Goal: Task Accomplishment & Management: Manage account settings

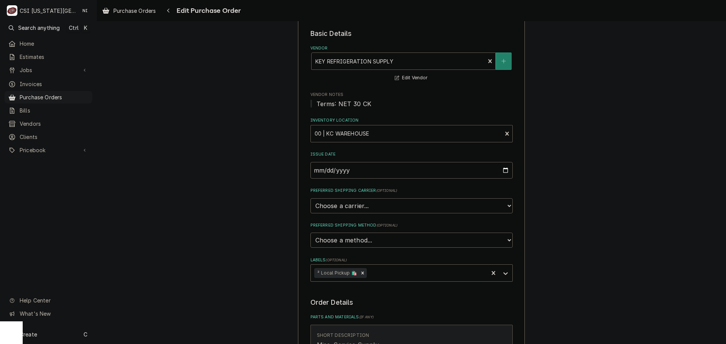
scroll to position [227, 0]
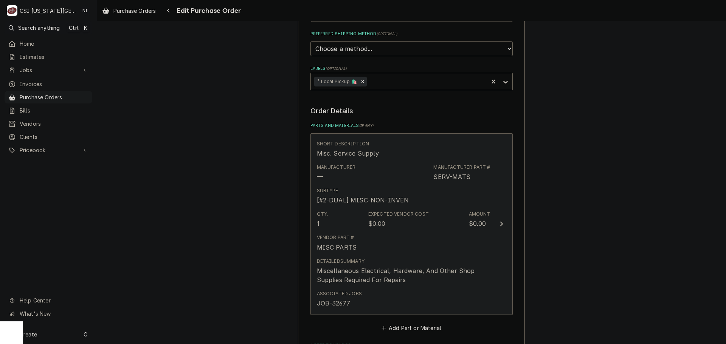
click at [435, 234] on div "Vendor Part # MISC PARTS" at bounding box center [403, 242] width 173 height 23
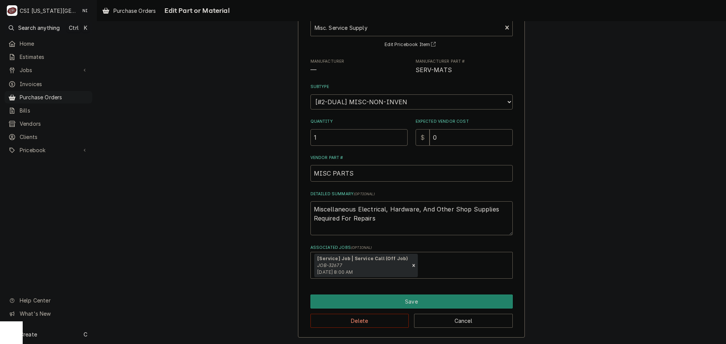
scroll to position [53, 0]
click at [403, 293] on div "Use the fields below to edit this part or material: Short Description Misc. Ser…" at bounding box center [411, 161] width 227 height 354
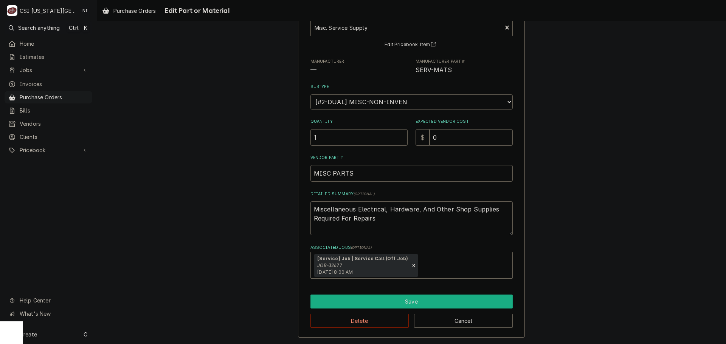
click at [408, 303] on button "Save" at bounding box center [411, 302] width 202 height 14
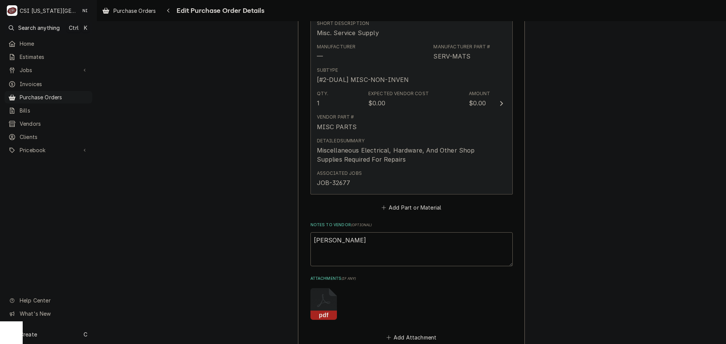
scroll to position [340, 0]
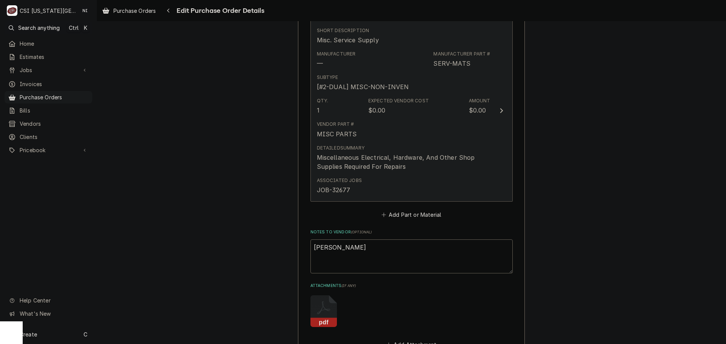
click at [430, 158] on div "Miscellaneous Electrical, Hardware, And Other Shop Supplies Required For Repairs" at bounding box center [403, 162] width 173 height 18
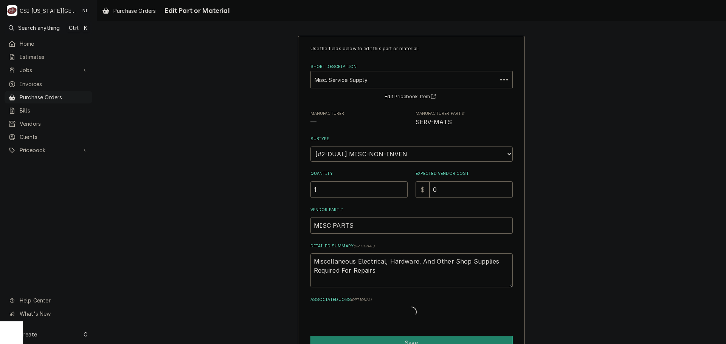
type textarea "x"
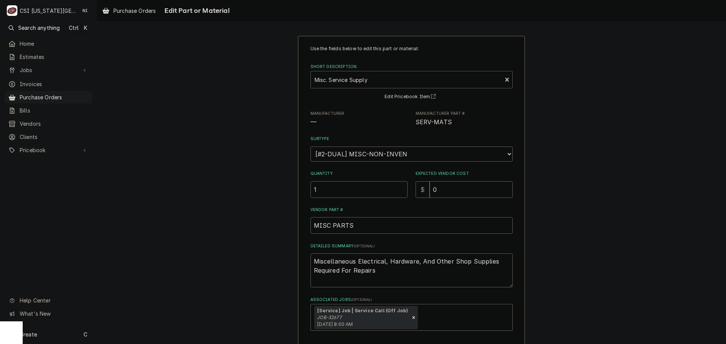
click at [372, 79] on div "Short Description" at bounding box center [406, 80] width 184 height 14
type input "08216211"
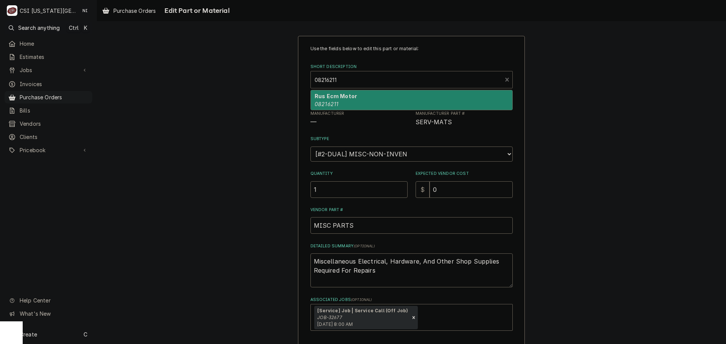
click at [325, 102] on em "08216211" at bounding box center [326, 104] width 24 height 6
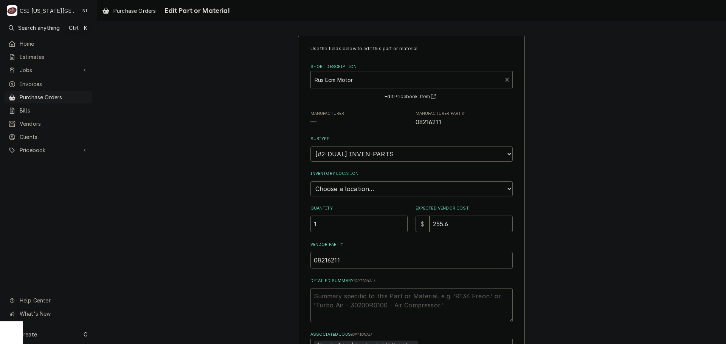
type textarea "x"
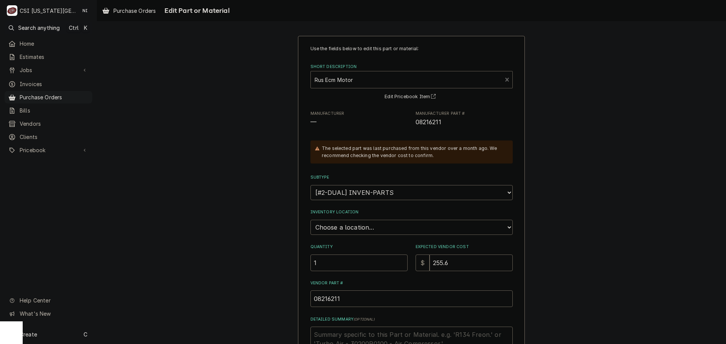
drag, startPoint x: 359, startPoint y: 229, endPoint x: 366, endPoint y: 234, distance: 8.5
click at [358, 230] on select "Choose a location... 00 | KC WAREHOUSE 00 | MAIN WAREHOUSE 01 | BRIAN BREAZIER …" at bounding box center [411, 227] width 202 height 15
select select "2793"
click at [310, 220] on select "Choose a location... 00 | KC WAREHOUSE 00 | MAIN WAREHOUSE 01 | BRIAN BREAZIER …" at bounding box center [411, 227] width 202 height 15
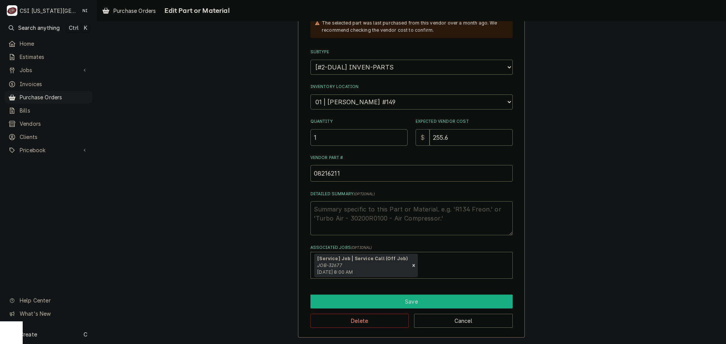
click at [373, 300] on button "Save" at bounding box center [411, 302] width 202 height 14
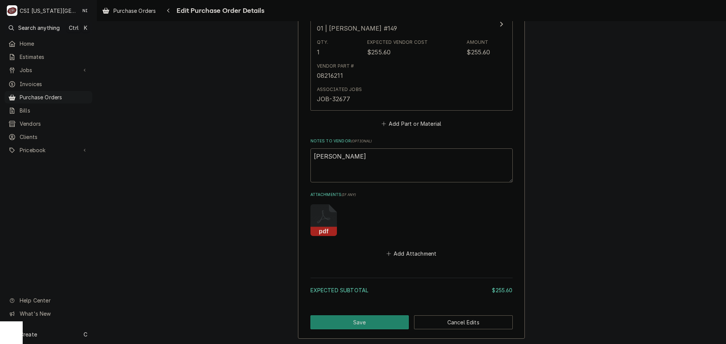
scroll to position [460, 0]
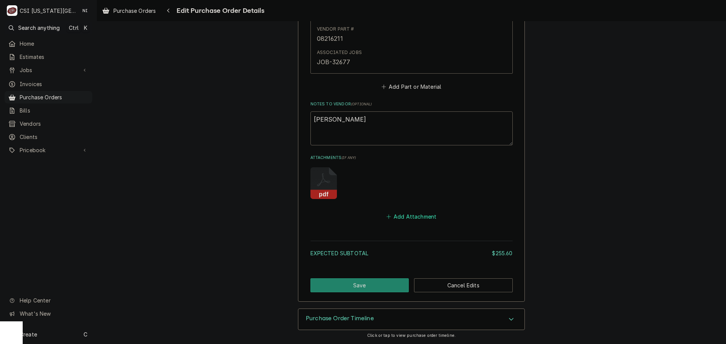
click at [410, 220] on button "Add Attachment" at bounding box center [411, 217] width 53 height 11
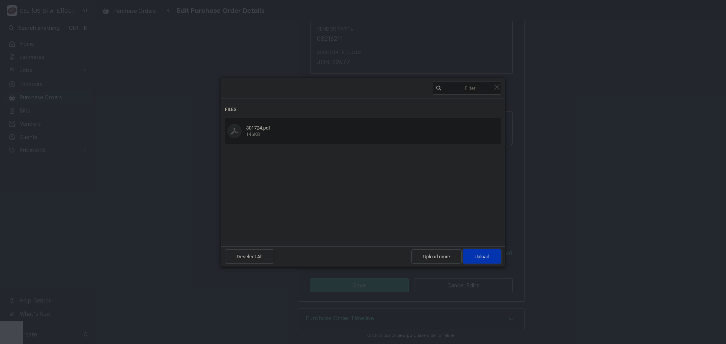
click at [490, 253] on span "Upload 1" at bounding box center [482, 256] width 38 height 14
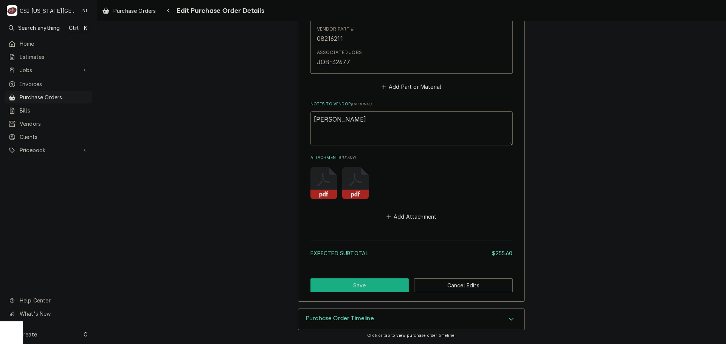
click at [395, 286] on button "Save" at bounding box center [359, 286] width 99 height 14
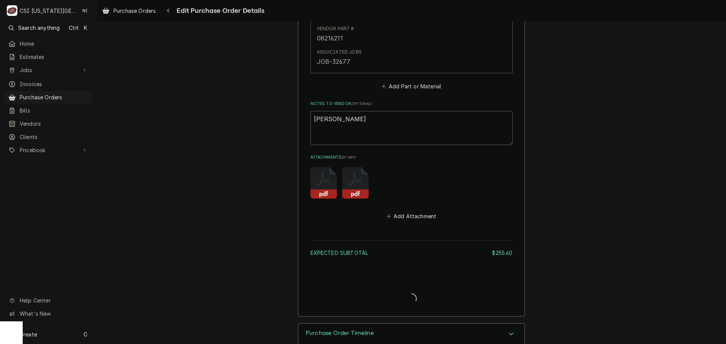
type textarea "x"
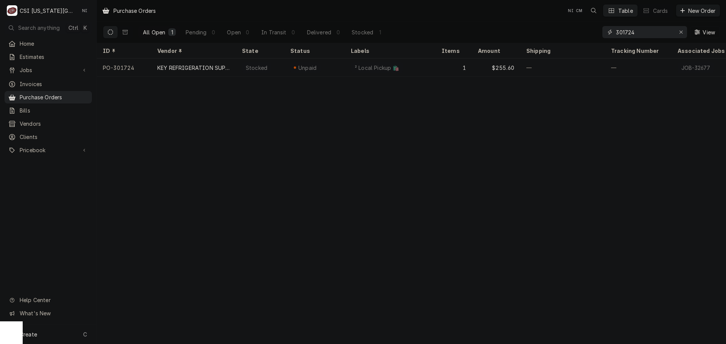
drag, startPoint x: 636, startPoint y: 30, endPoint x: 568, endPoint y: 34, distance: 68.1
click at [569, 34] on div "All Open 1 Pending 0 Open 0 In Transit 0 Delivered 0 Stocked 1 301724 View" at bounding box center [411, 32] width 617 height 21
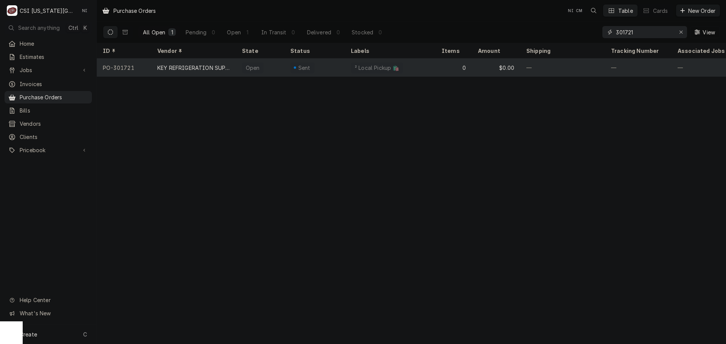
type input "301721"
click at [419, 67] on div "² Local Pickup 🛍️" at bounding box center [390, 68] width 91 height 18
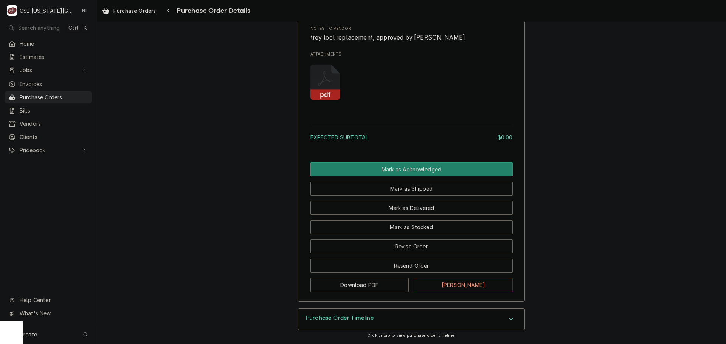
scroll to position [488, 0]
drag, startPoint x: 432, startPoint y: 251, endPoint x: 463, endPoint y: 253, distance: 30.3
click at [432, 251] on button "Revise Order" at bounding box center [411, 247] width 202 height 14
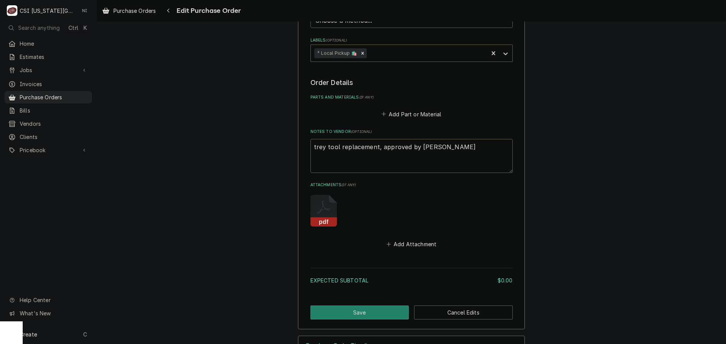
scroll to position [283, 0]
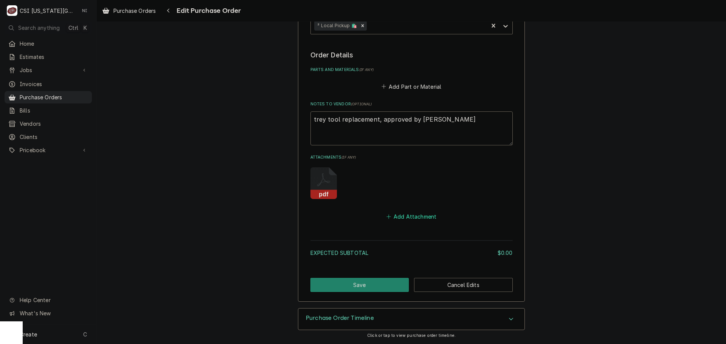
click at [413, 215] on button "Add Attachment" at bounding box center [411, 216] width 53 height 11
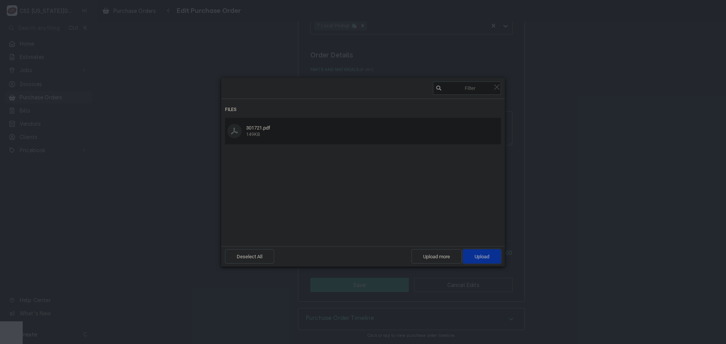
drag, startPoint x: 494, startPoint y: 257, endPoint x: 519, endPoint y: 207, distance: 56.1
click at [494, 256] on span "Upload 1" at bounding box center [482, 256] width 38 height 14
type textarea "x"
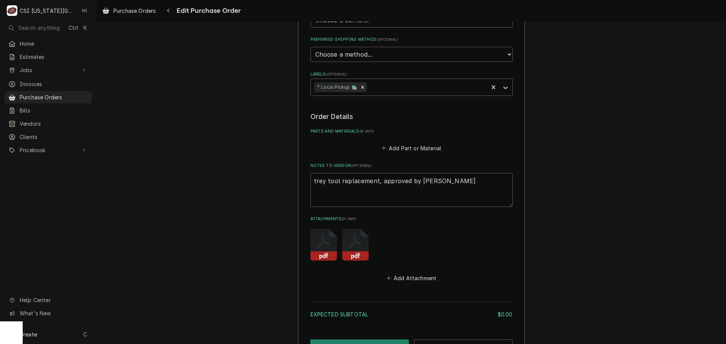
scroll to position [132, 0]
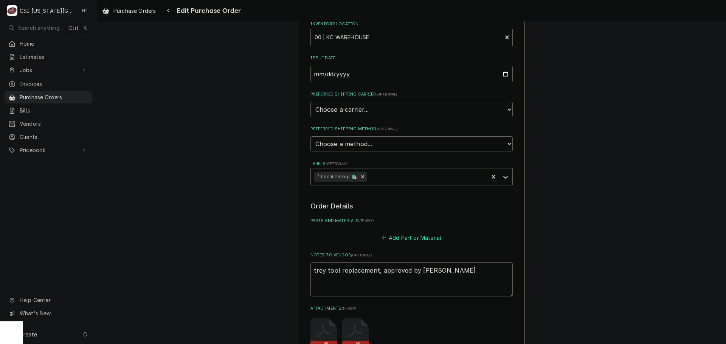
click at [400, 235] on button "Add Part or Material" at bounding box center [411, 237] width 62 height 11
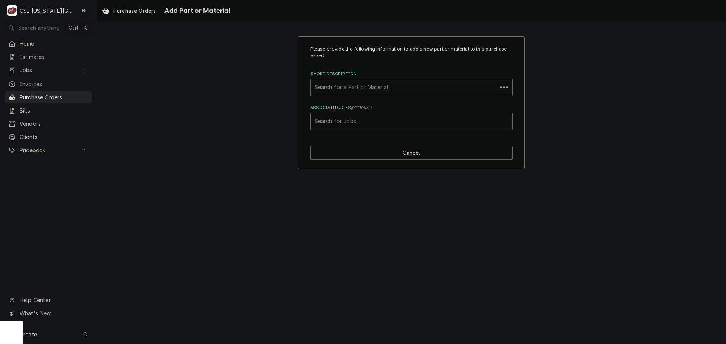
click at [356, 89] on div "Short Description" at bounding box center [403, 87] width 179 height 14
type input "tool replacement"
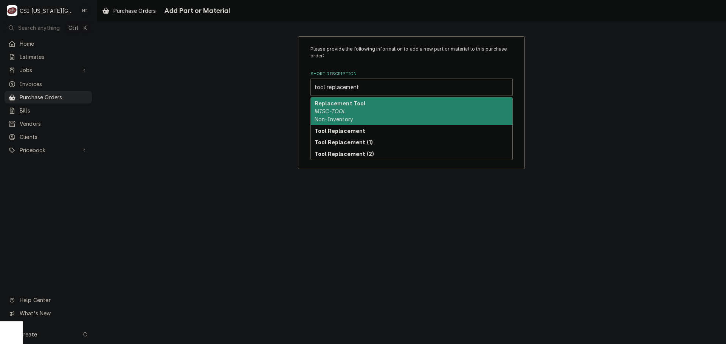
click at [368, 101] on div "Replacement Tool MISC-TOOL Non-Inventory" at bounding box center [411, 112] width 201 height 28
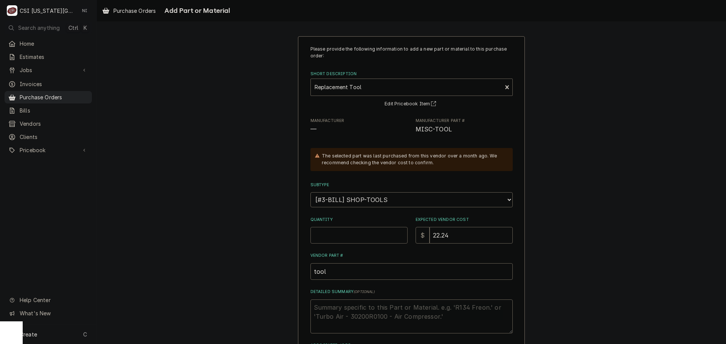
click at [346, 232] on input "Quantity" at bounding box center [358, 235] width 97 height 17
type textarea "x"
type input "1"
type textarea "x"
type input "8"
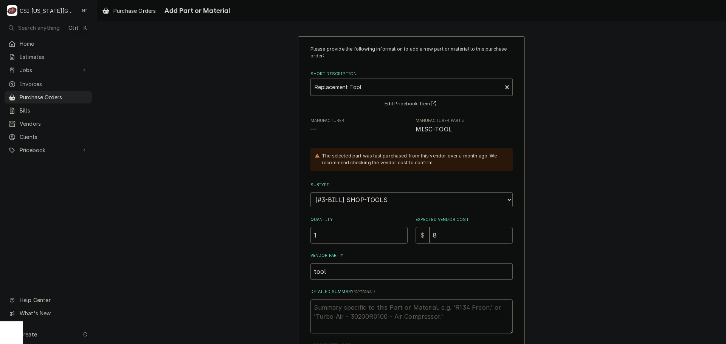
type textarea "x"
type input "89"
type textarea "x"
type input "89.6"
type textarea "x"
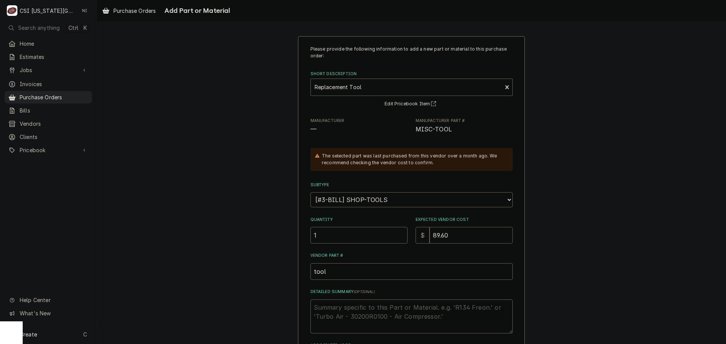
type input "89.60"
click at [329, 308] on textarea "Detailed Summary ( optional )" at bounding box center [411, 317] width 202 height 34
type textarea "x"
type textarea "C"
type textarea "x"
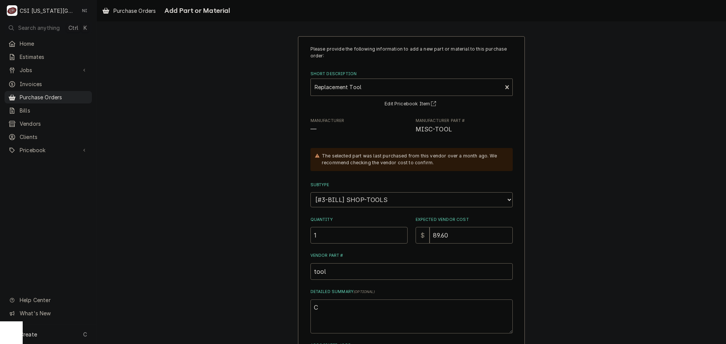
type textarea "CC"
type textarea "x"
type textarea "CCL"
type textarea "x"
type textarea "CCLE"
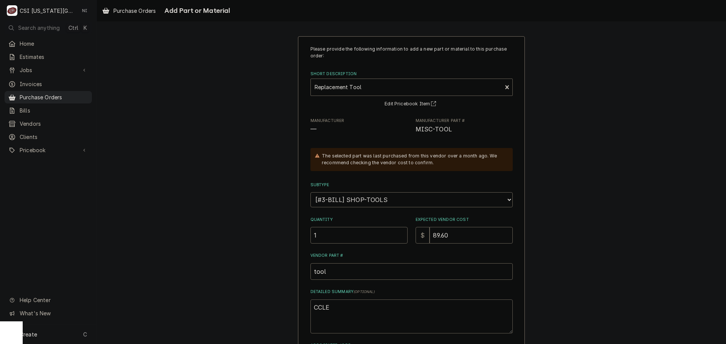
type textarea "x"
type textarea "CCLE6"
type textarea "x"
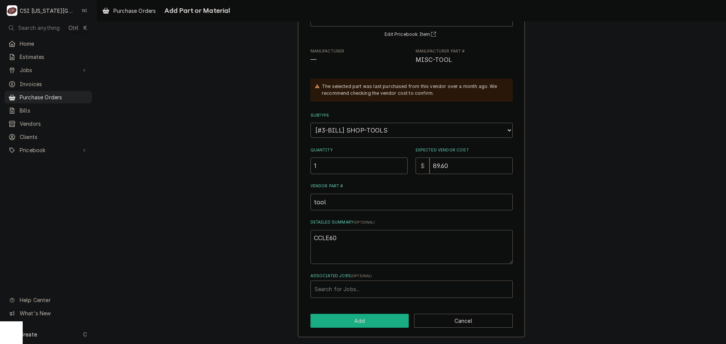
type textarea "CCLE60"
click at [375, 318] on button "Add" at bounding box center [359, 321] width 99 height 14
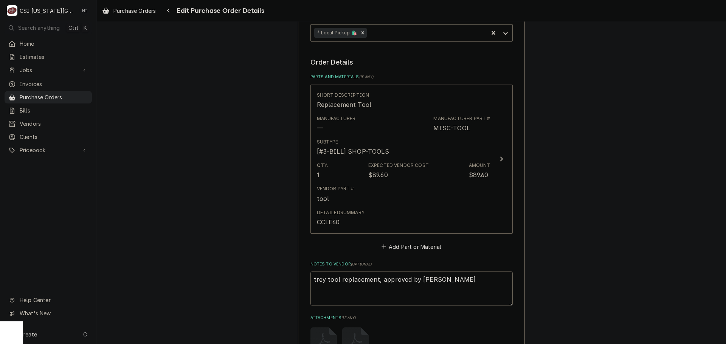
scroll to position [434, 0]
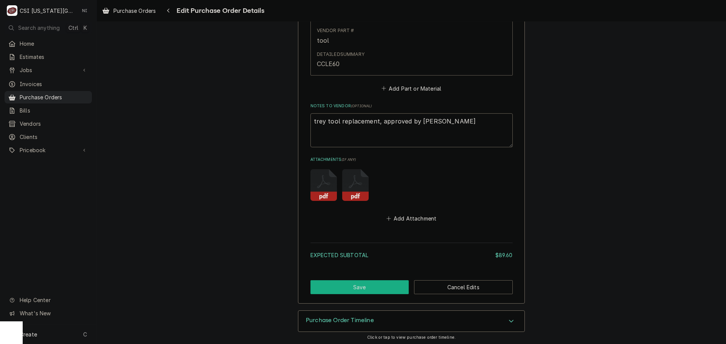
click at [392, 286] on button "Save" at bounding box center [359, 287] width 99 height 14
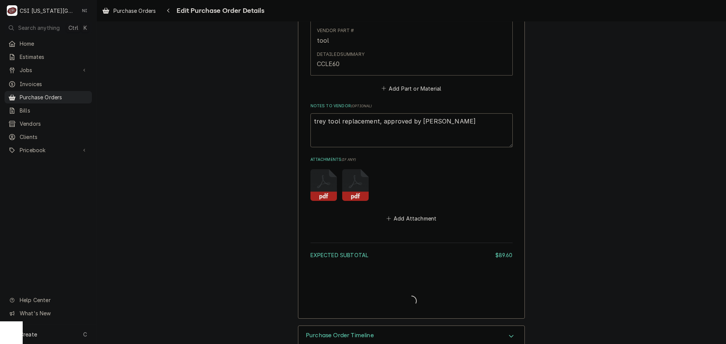
type textarea "x"
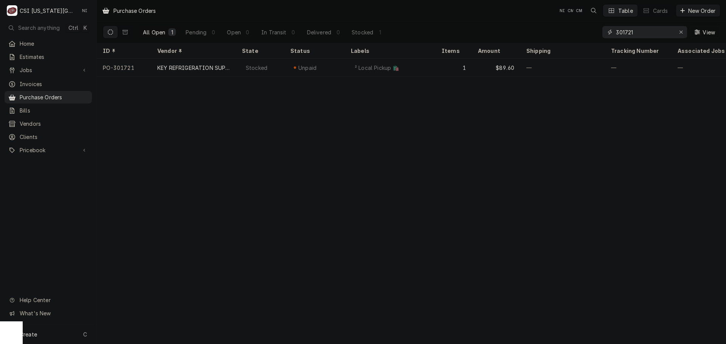
drag, startPoint x: 634, startPoint y: 31, endPoint x: 581, endPoint y: 34, distance: 53.0
click at [590, 35] on div "All Open 1 Pending 0 Open 0 In Transit 0 Delivered 0 Stocked 1 301721 View" at bounding box center [411, 32] width 617 height 21
type input "301719"
click at [459, 66] on div "1" at bounding box center [453, 68] width 36 height 18
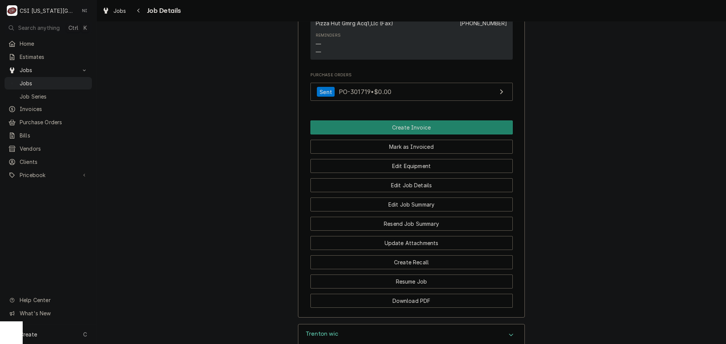
scroll to position [757, 0]
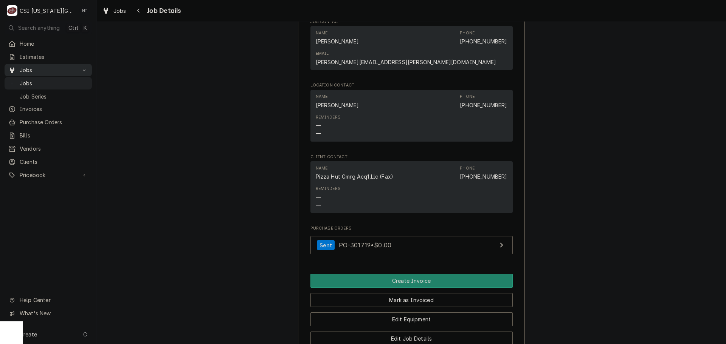
click at [77, 79] on span "Jobs" at bounding box center [54, 83] width 68 height 8
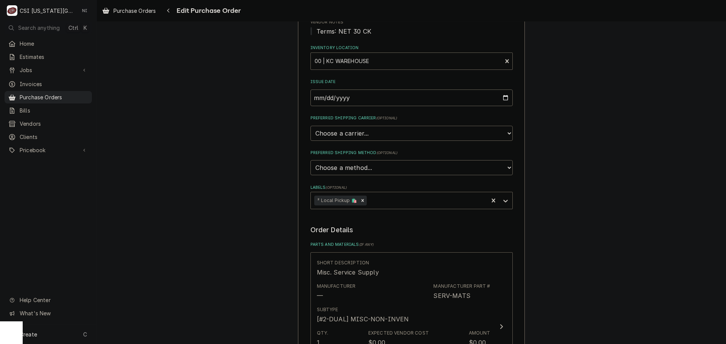
scroll to position [189, 0]
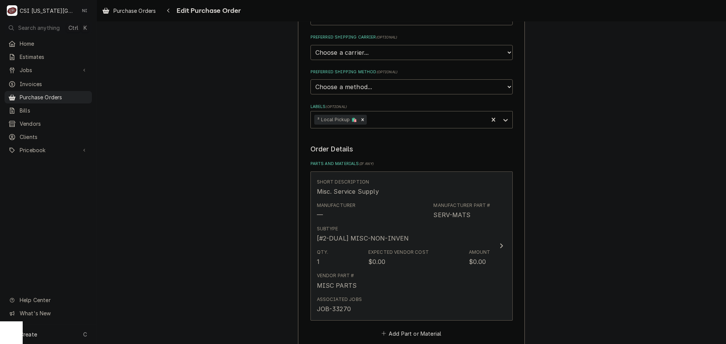
click at [374, 209] on div "Manufacturer — Manufacturer Part # SERV-MATS" at bounding box center [403, 210] width 173 height 23
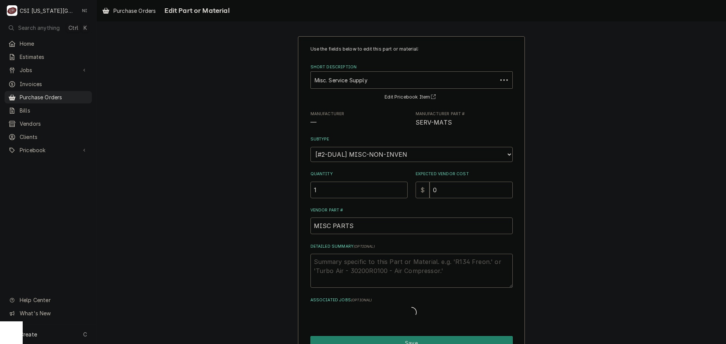
type textarea "x"
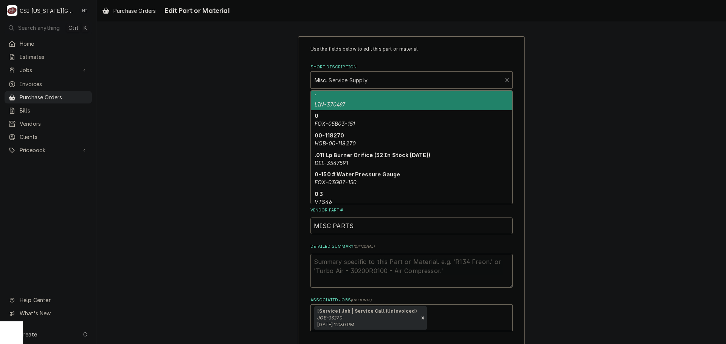
click at [363, 81] on div "Short Description" at bounding box center [406, 80] width 184 height 14
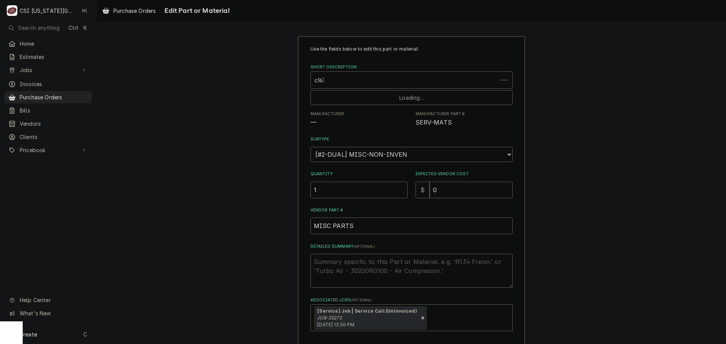
type input "c163s"
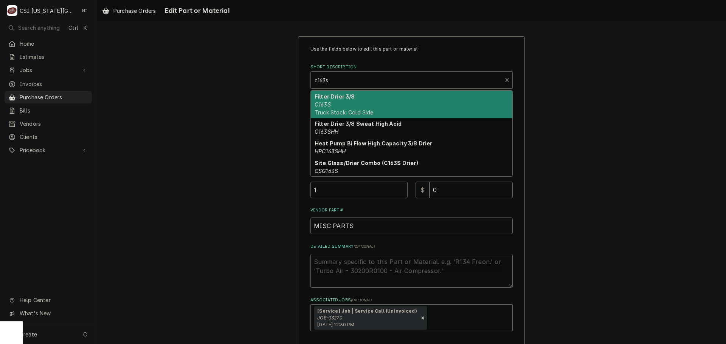
click at [365, 107] on div "Filter Drier 3/8 C163S Truck Stock: Cold Side" at bounding box center [411, 105] width 201 height 28
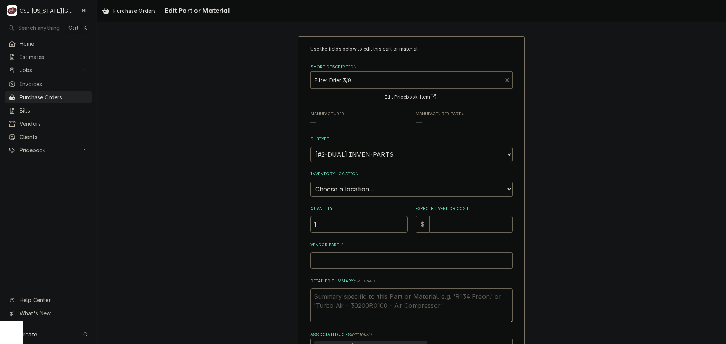
type textarea "x"
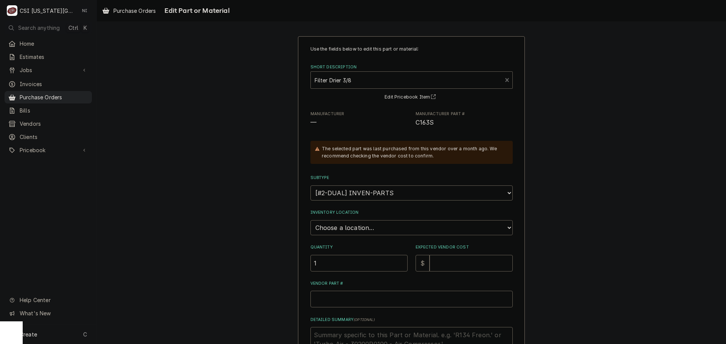
click at [361, 224] on select "Choose a location... 00 | KC WAREHOUSE 00 | MAIN WAREHOUSE 01 | BRIAN BREAZIER …" at bounding box center [411, 227] width 202 height 15
select select "2778"
click at [310, 220] on select "Choose a location... 00 | KC WAREHOUSE 00 | MAIN WAREHOUSE 01 | BRIAN BREAZIER …" at bounding box center [411, 227] width 202 height 15
click at [457, 260] on input "Expected Vendor Cost" at bounding box center [470, 263] width 83 height 17
type textarea "x"
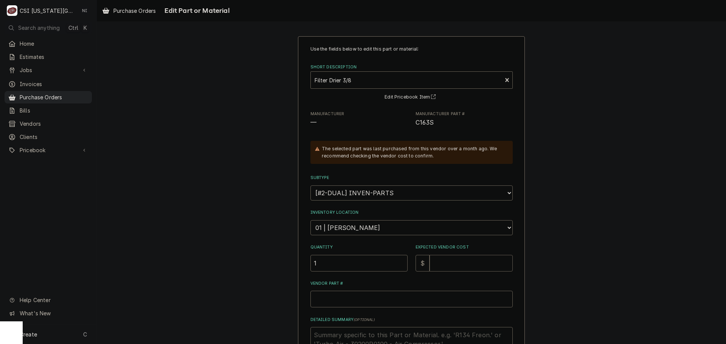
type input "2"
type textarea "x"
type input "25"
type textarea "x"
type input "25.3"
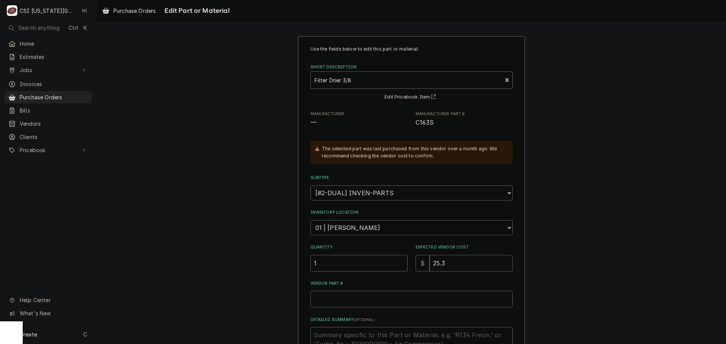
type textarea "x"
type input "25.30"
click at [421, 121] on span "C163S" at bounding box center [424, 122] width 19 height 7
copy span "C163S"
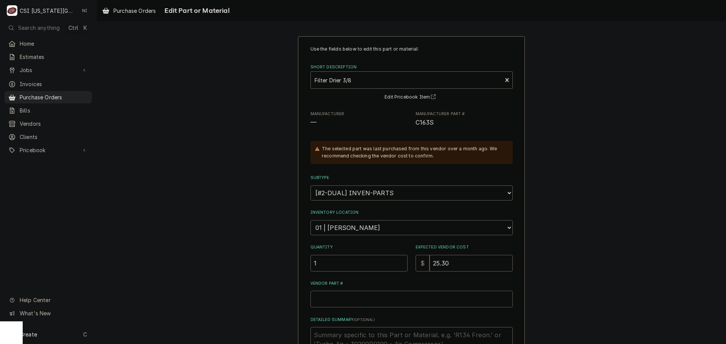
click at [348, 305] on input "Vendor Part #" at bounding box center [411, 299] width 202 height 17
paste input "C163S"
type textarea "x"
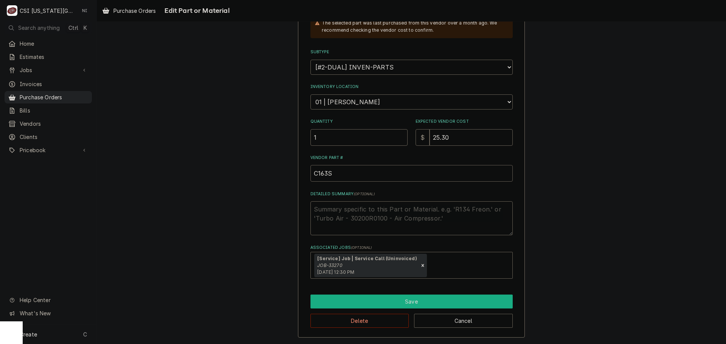
type input "C163S"
click at [362, 302] on button "Save" at bounding box center [411, 302] width 202 height 14
type textarea "x"
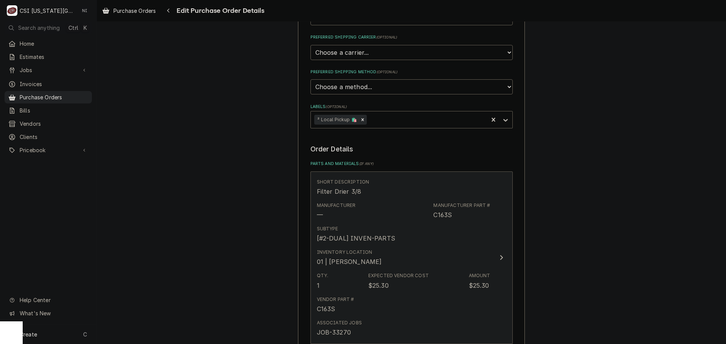
scroll to position [378, 0]
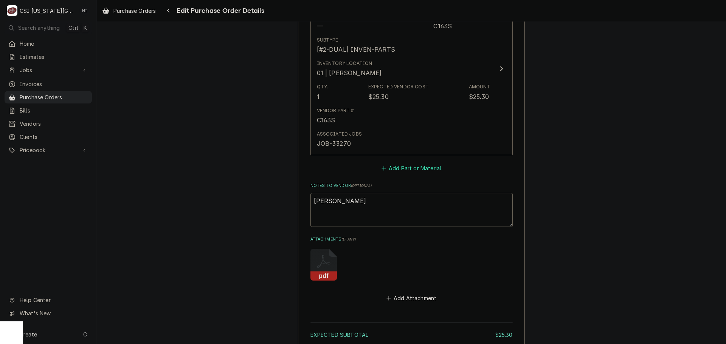
click at [399, 169] on button "Add Part or Material" at bounding box center [411, 168] width 62 height 11
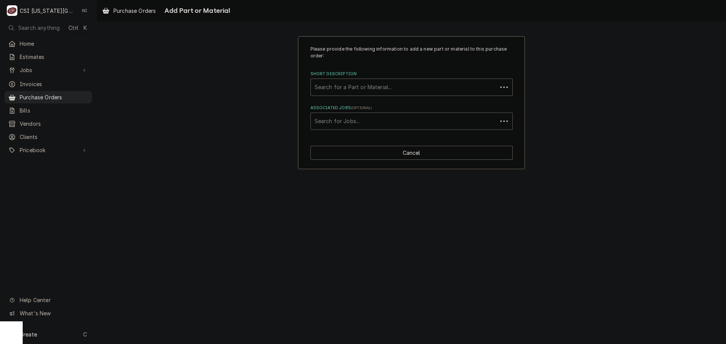
click at [366, 121] on div "Associated Jobs" at bounding box center [403, 122] width 179 height 14
type input "33270"
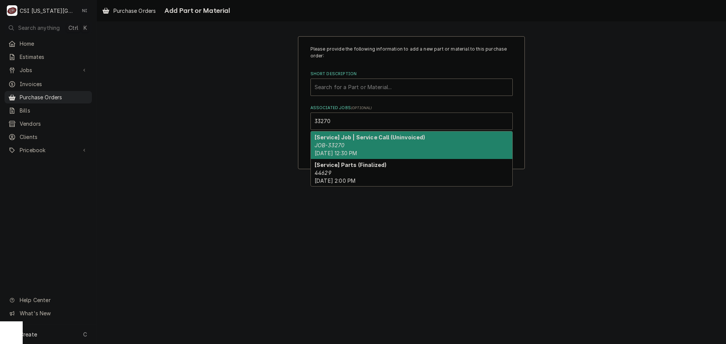
drag, startPoint x: 367, startPoint y: 152, endPoint x: 361, endPoint y: 111, distance: 40.9
click at [357, 151] on span "Mon, Oct 6th, 2025 - 12:30 PM" at bounding box center [335, 153] width 42 height 6
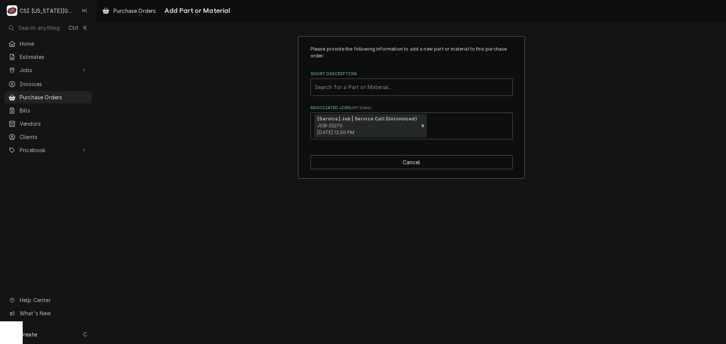
click at [358, 92] on div "Short Description" at bounding box center [411, 87] width 194 height 14
type input "sa13"
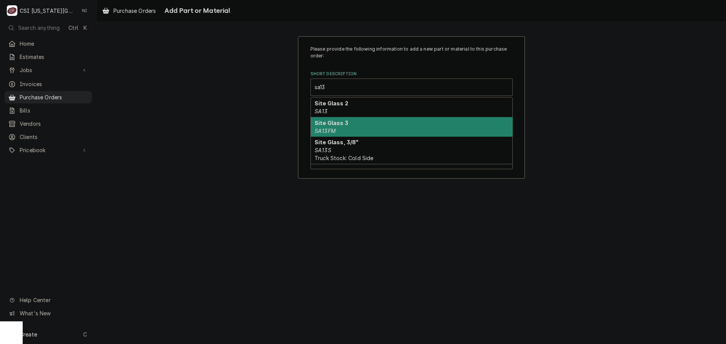
click at [369, 131] on div "Site Glass 3 SA13FM" at bounding box center [411, 127] width 201 height 20
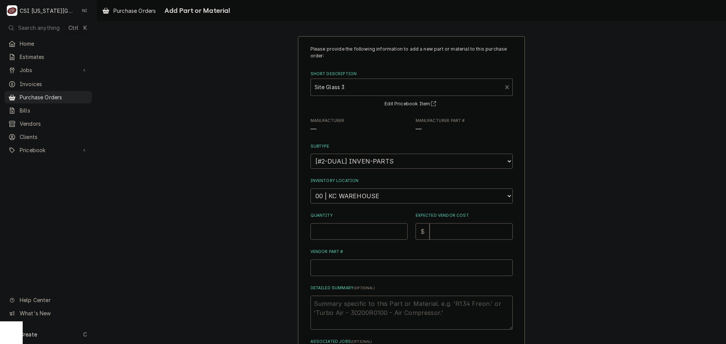
type textarea "x"
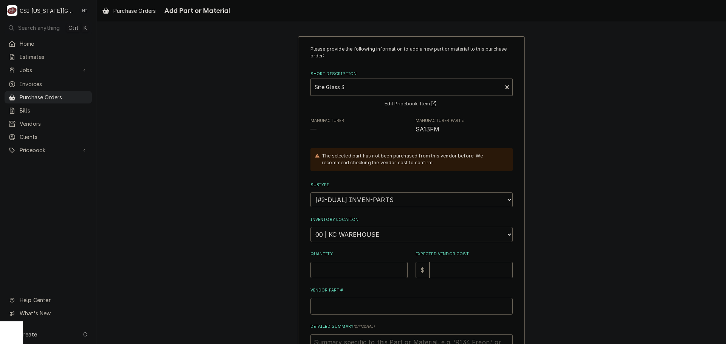
click at [354, 230] on select "Choose a location... 00 | KC WAREHOUSE 00 | MAIN WAREHOUSE 01 | BRIAN BREAZIER …" at bounding box center [411, 234] width 202 height 15
select select "2778"
click at [310, 227] on select "Choose a location... 00 | KC WAREHOUSE 00 | MAIN WAREHOUSE 01 | BRIAN BREAZIER …" at bounding box center [411, 234] width 202 height 15
click at [354, 264] on input "Quantity" at bounding box center [358, 270] width 97 height 17
type textarea "x"
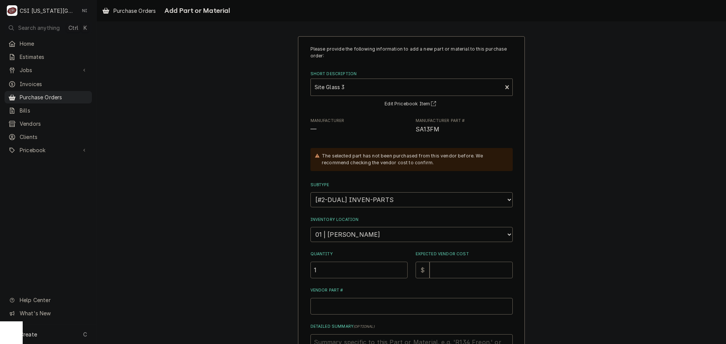
type input "1"
type textarea "x"
type input "2"
type textarea "x"
type input "21"
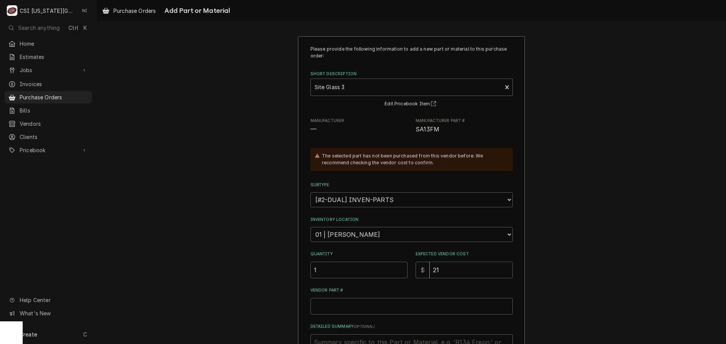
type textarea "x"
type input "21.7"
type textarea "x"
type input "21.70"
click at [419, 130] on span "SA13FM" at bounding box center [427, 129] width 24 height 7
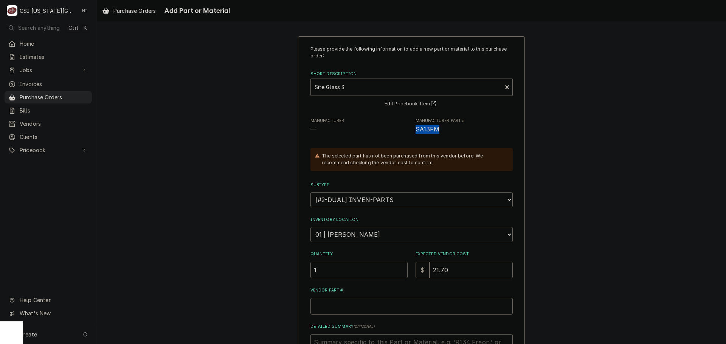
click at [419, 130] on span "SA13FM" at bounding box center [427, 129] width 24 height 7
copy span "SA13FM"
click at [365, 299] on input "Vendor Part #" at bounding box center [411, 306] width 202 height 17
paste input "SA13FM"
type textarea "x"
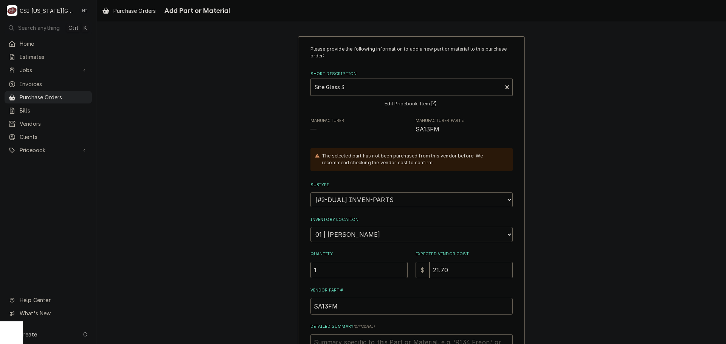
scroll to position [114, 0]
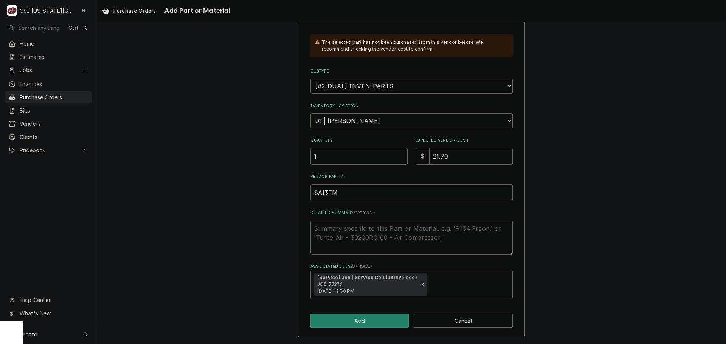
type input "SA13FM"
drag, startPoint x: 363, startPoint y: 313, endPoint x: 339, endPoint y: 15, distance: 298.4
click at [363, 313] on div "Please provide the following information to add a new part or material to this …" at bounding box center [411, 130] width 227 height 415
click at [388, 316] on button "Add" at bounding box center [359, 321] width 99 height 14
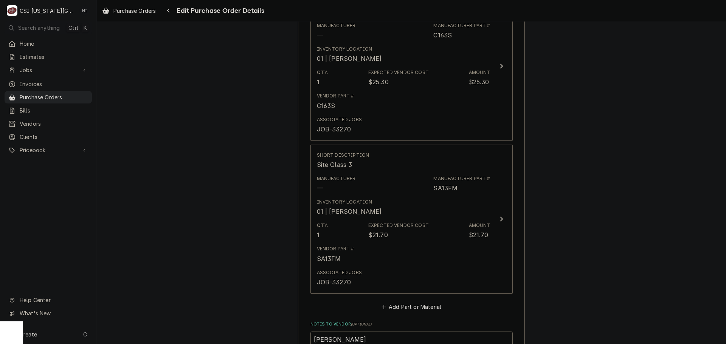
scroll to position [369, 0]
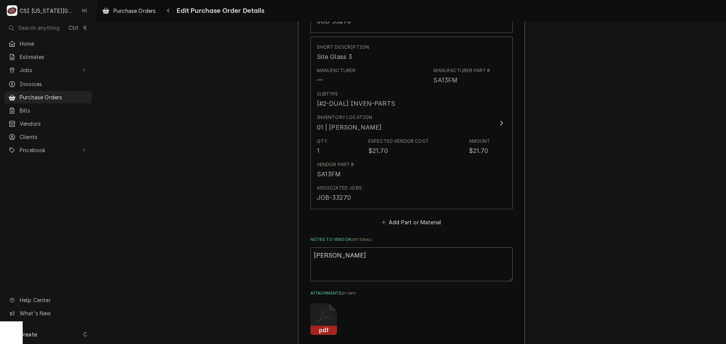
type textarea "x"
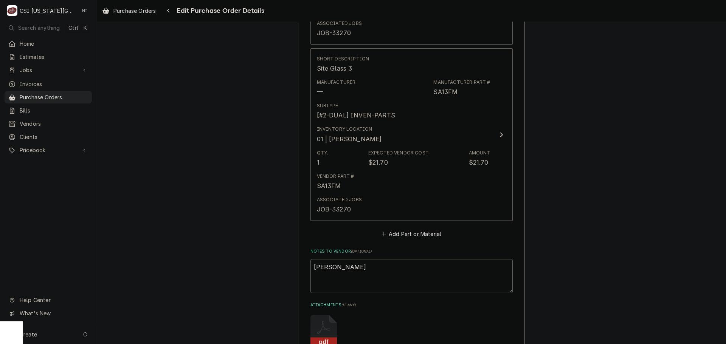
scroll to position [558, 0]
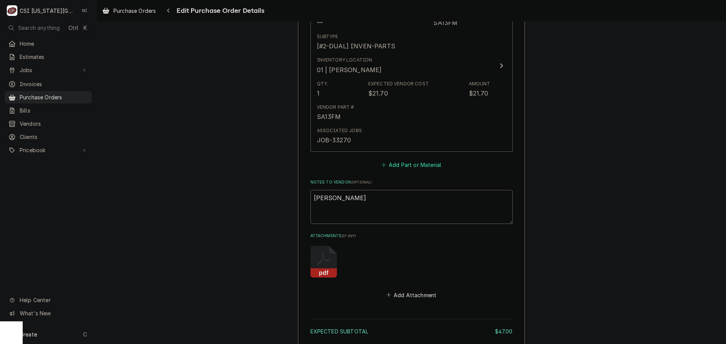
click at [415, 169] on button "Add Part or Material" at bounding box center [411, 165] width 62 height 11
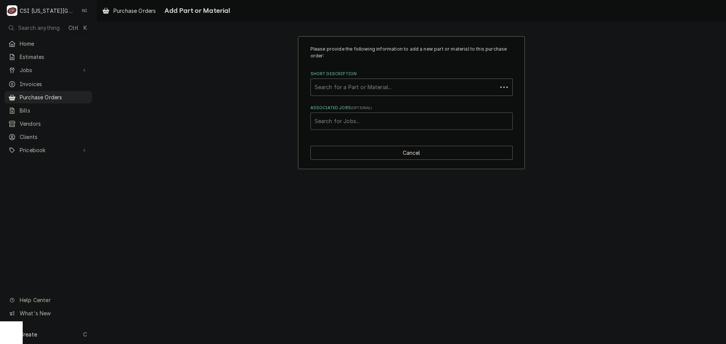
click at [375, 125] on div "Associated Jobs" at bounding box center [411, 122] width 194 height 14
type input "33270"
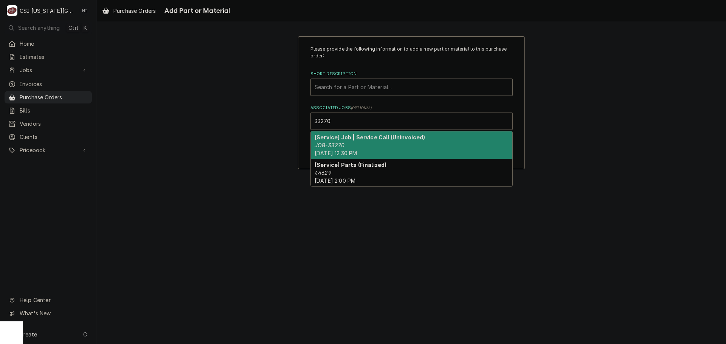
click at [398, 146] on div "[Service] Job | Service Call (Uninvoiced) JOB-33270 Mon, Oct 6th, 2025 - 12:30 …" at bounding box center [411, 146] width 201 height 28
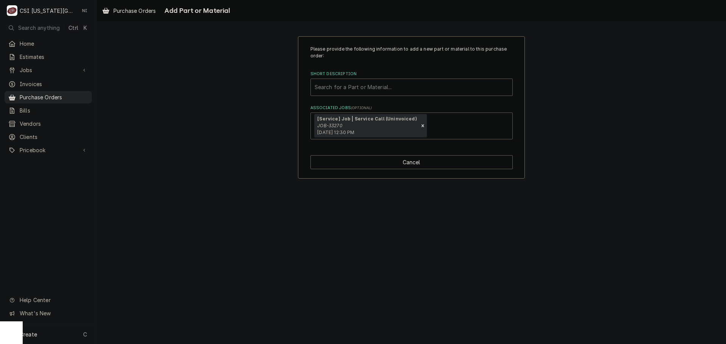
click at [372, 88] on div "Short Description" at bounding box center [411, 87] width 194 height 14
type input "rst70c1eta959"
click at [361, 85] on div "Short Description" at bounding box center [411, 87] width 194 height 14
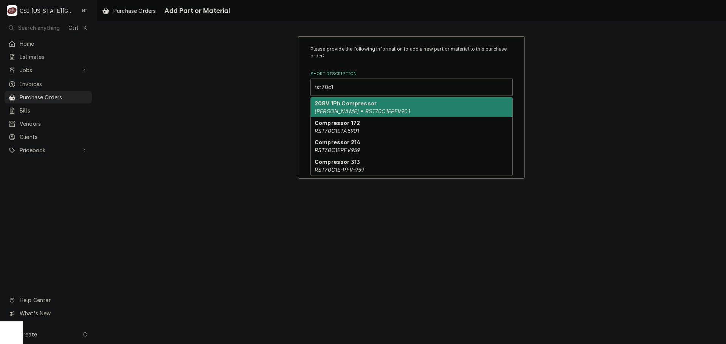
type input "rst70c1"
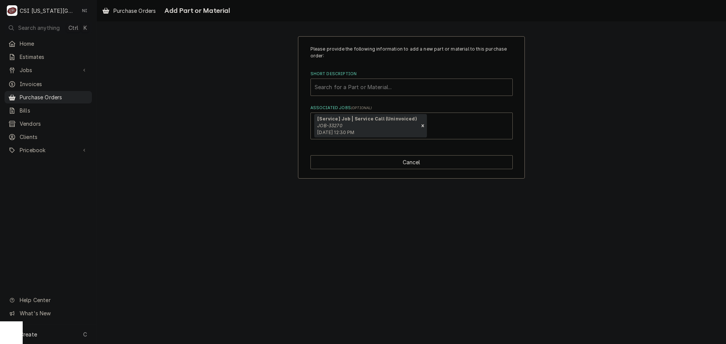
click at [388, 87] on div "Short Description" at bounding box center [411, 87] width 194 height 14
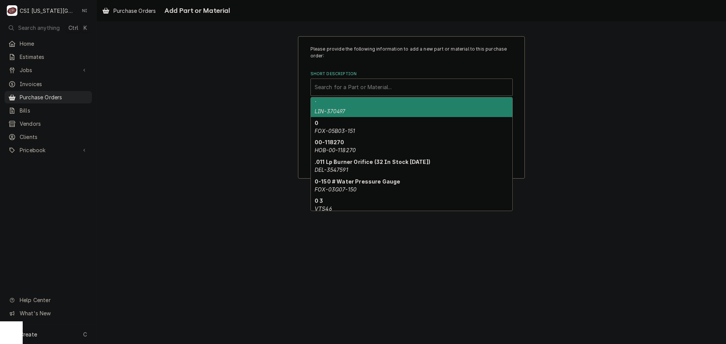
paste input "RST70C1ETA5959"
type input "RST70C1ETA5959"
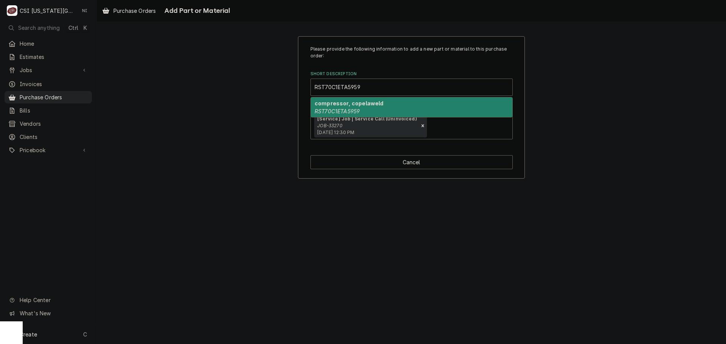
click at [367, 107] on div "compressor, copelaweld RST70C1ETA5959" at bounding box center [411, 108] width 201 height 20
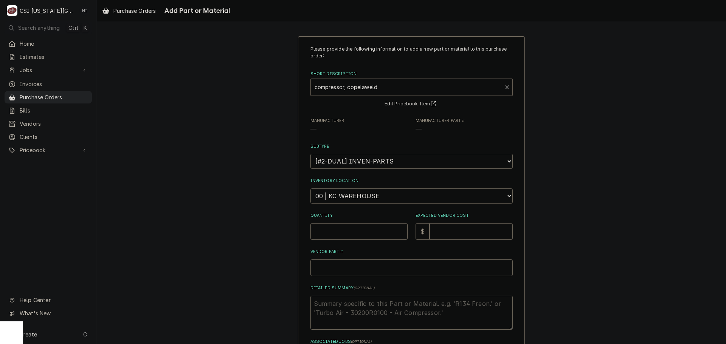
type textarea "x"
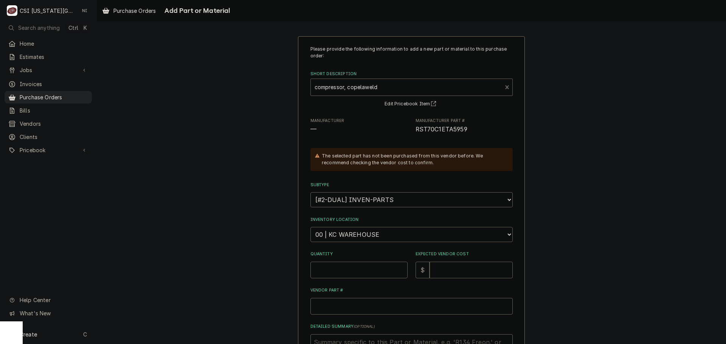
click at [393, 234] on select "Choose a location... 00 | KC WAREHOUSE 00 | MAIN WAREHOUSE 01 | BRIAN BREAZIER …" at bounding box center [411, 234] width 202 height 15
select select "2778"
click at [310, 227] on select "Choose a location... 00 | KC WAREHOUSE 00 | MAIN WAREHOUSE 01 | BRIAN BREAZIER …" at bounding box center [411, 234] width 202 height 15
click at [362, 266] on input "Quantity" at bounding box center [358, 270] width 97 height 17
type textarea "x"
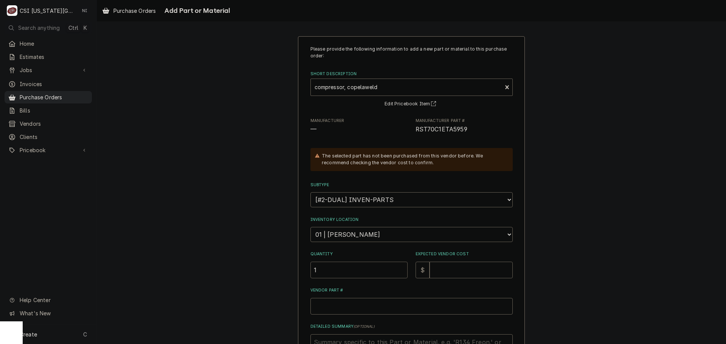
type input "1"
type textarea "x"
type input "1"
type textarea "x"
type input "10"
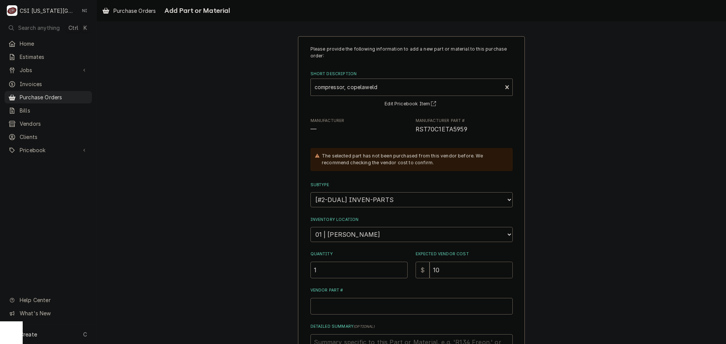
type textarea "x"
type input "104"
type textarea "x"
type input "1044"
type textarea "x"
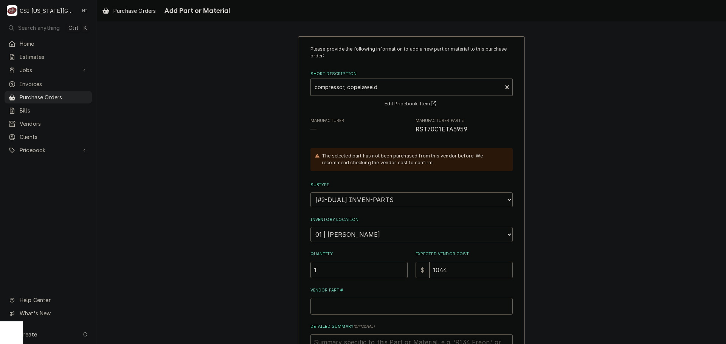
type input "1044.7"
type textarea "x"
type input "1044.73"
click at [373, 306] on input "Vendor Part #" at bounding box center [411, 306] width 202 height 17
paste input "RST70C1ETA5959"
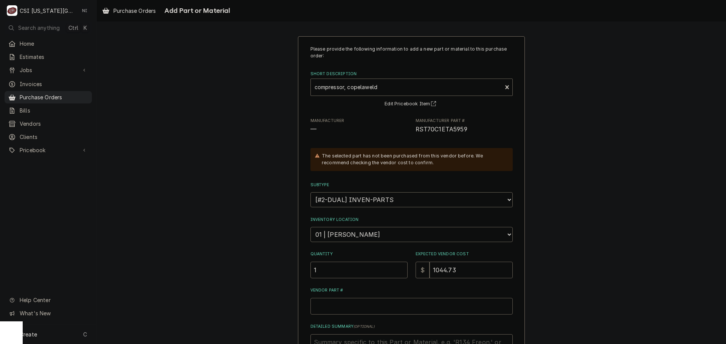
type textarea "x"
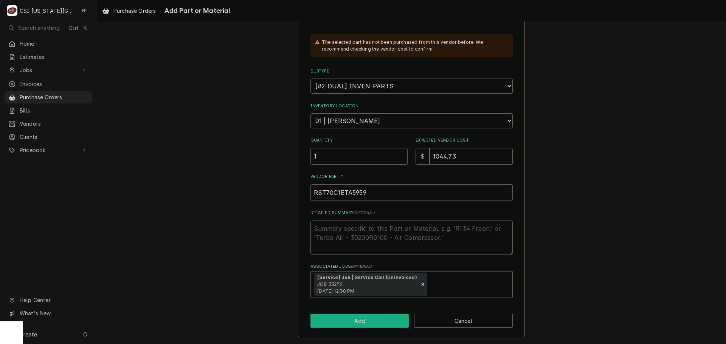
type input "RST70C1ETA5959"
click at [363, 319] on button "Add" at bounding box center [359, 321] width 99 height 14
type textarea "x"
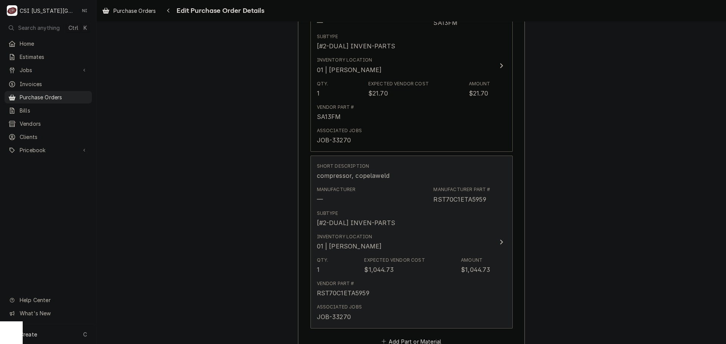
scroll to position [596, 0]
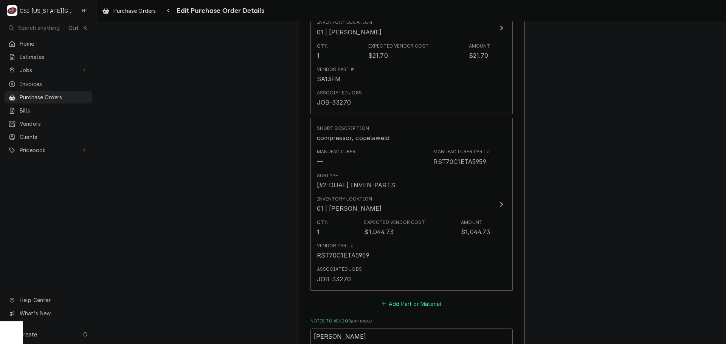
click at [392, 300] on button "Add Part or Material" at bounding box center [411, 304] width 62 height 11
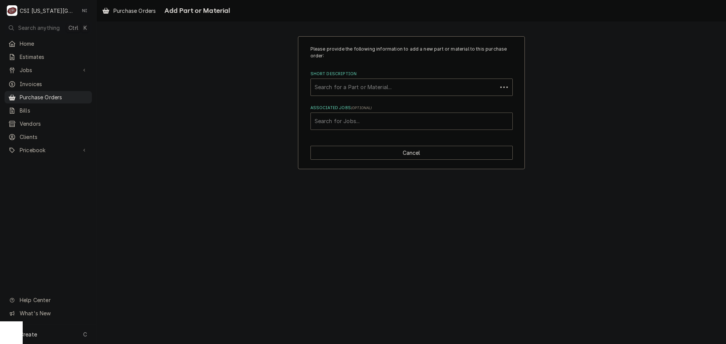
click at [379, 118] on div "Associated Jobs" at bounding box center [411, 122] width 194 height 14
type input "33270"
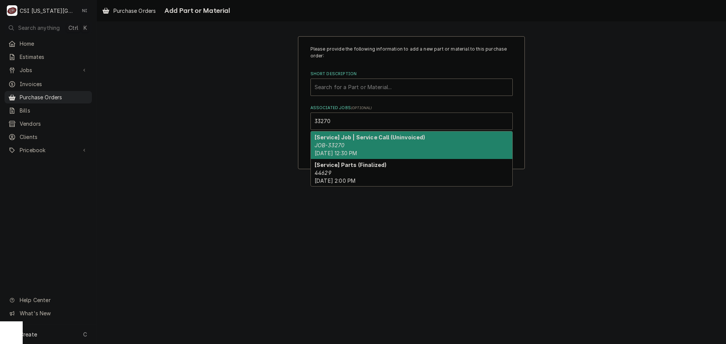
click at [340, 145] on em "JOB-33270" at bounding box center [329, 145] width 30 height 6
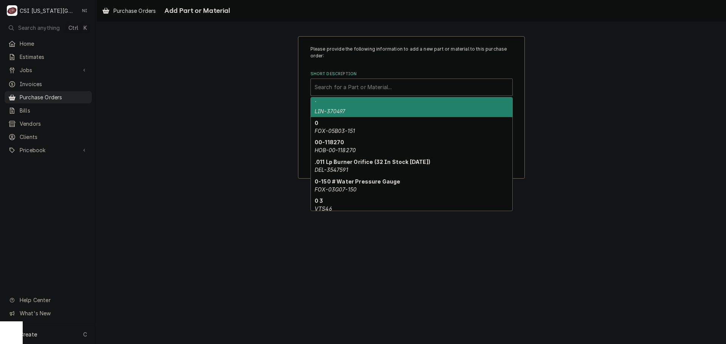
click at [349, 84] on div "Short Description" at bounding box center [411, 87] width 194 height 14
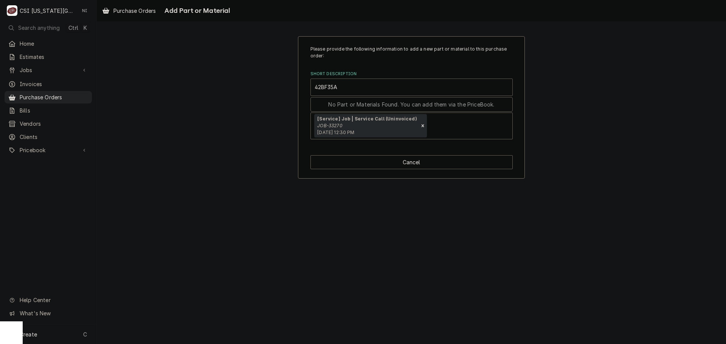
type input "42BF35AG"
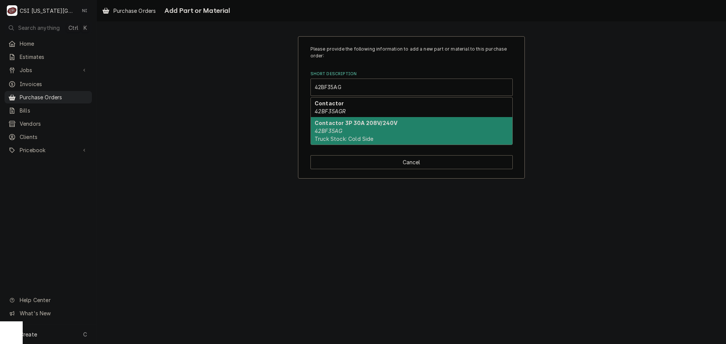
click at [358, 129] on div "Contactor 3P 30A 208V/240V 42BF35AG Truck Stock: Cold Side" at bounding box center [411, 131] width 201 height 28
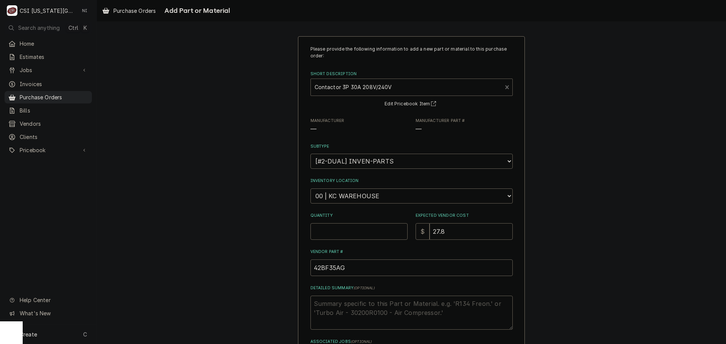
type textarea "x"
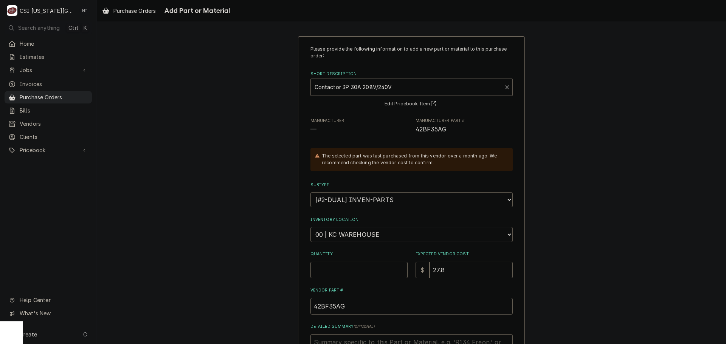
click at [438, 238] on select "Choose a location... 00 | KC WAREHOUSE 00 | MAIN WAREHOUSE 01 | [PERSON_NAME] #…" at bounding box center [411, 234] width 202 height 15
select select "2778"
click at [310, 227] on select "Choose a location... 00 | KC WAREHOUSE 00 | MAIN WAREHOUSE 01 | BRIAN BREAZIER …" at bounding box center [411, 234] width 202 height 15
click at [384, 271] on input "Quantity" at bounding box center [358, 270] width 97 height 17
type textarea "x"
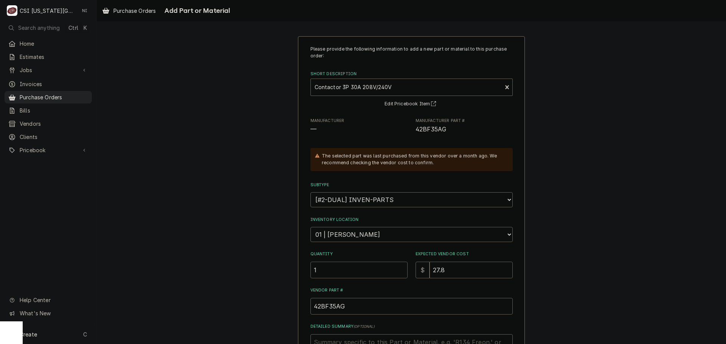
type input "1"
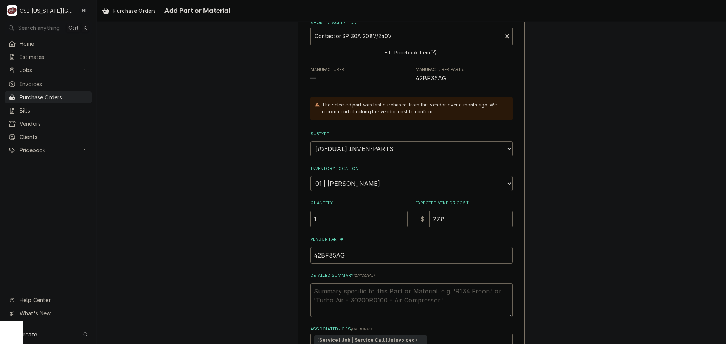
scroll to position [114, 0]
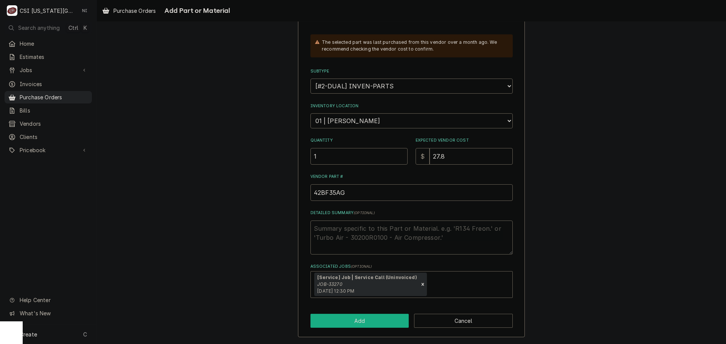
click at [351, 317] on button "Add" at bounding box center [359, 321] width 99 height 14
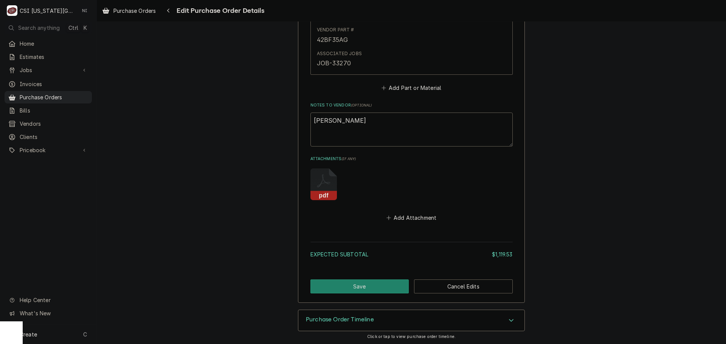
scroll to position [989, 0]
click at [415, 215] on button "Add Attachment" at bounding box center [411, 217] width 53 height 11
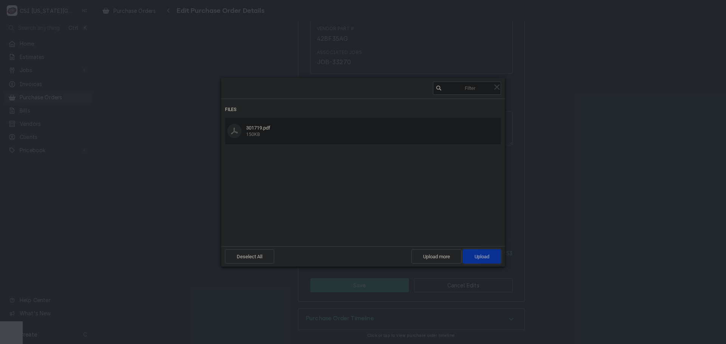
drag, startPoint x: 494, startPoint y: 258, endPoint x: 519, endPoint y: 257, distance: 25.3
click at [494, 258] on span "Upload 1" at bounding box center [482, 256] width 38 height 14
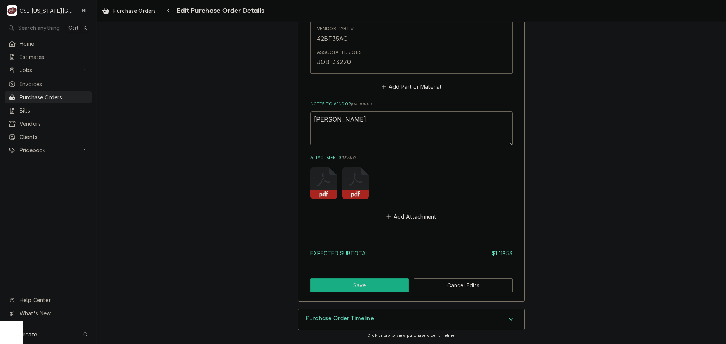
drag, startPoint x: 389, startPoint y: 282, endPoint x: 476, endPoint y: 262, distance: 89.1
click at [389, 282] on button "Save" at bounding box center [359, 286] width 99 height 14
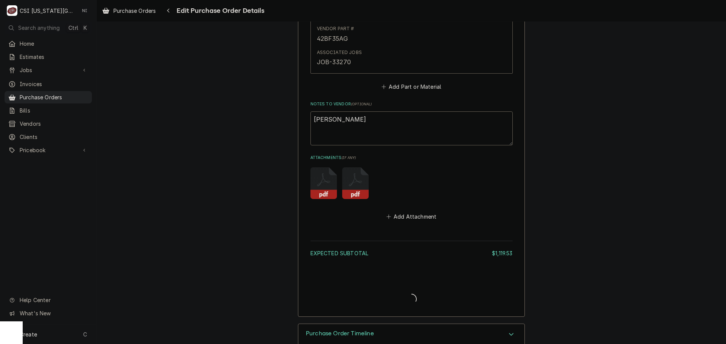
type textarea "x"
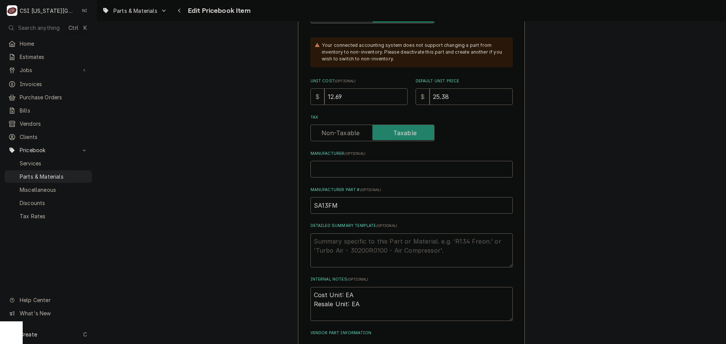
scroll to position [265, 0]
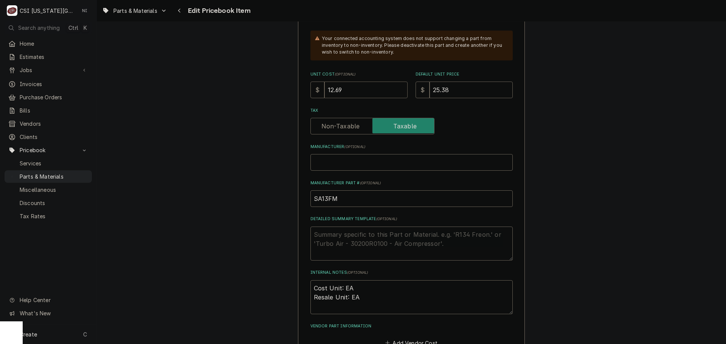
drag, startPoint x: 350, startPoint y: 94, endPoint x: 283, endPoint y: 91, distance: 67.0
type textarea "x"
type input "2"
type textarea "x"
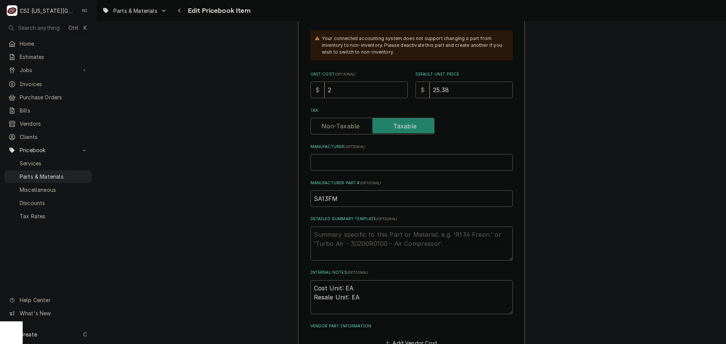
type input "21"
type textarea "x"
type input "21.7"
type textarea "x"
type input "21.70"
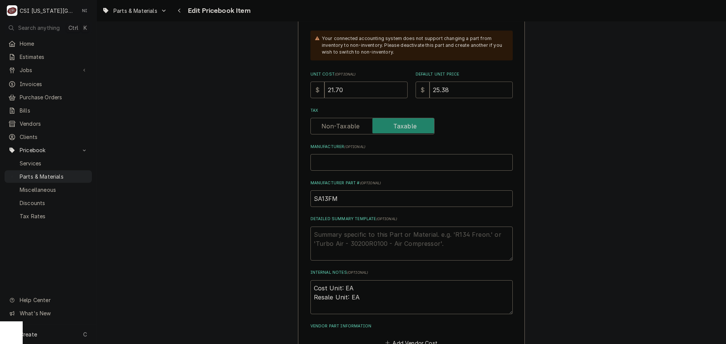
type textarea "x"
type input "4"
type textarea "x"
type input "43"
type textarea "x"
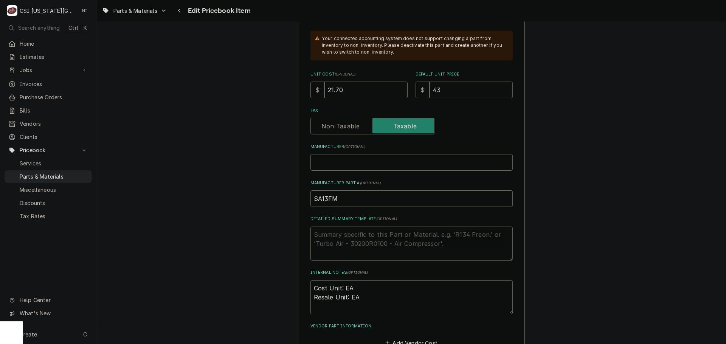
type input "43.4"
type textarea "x"
type input "43.40"
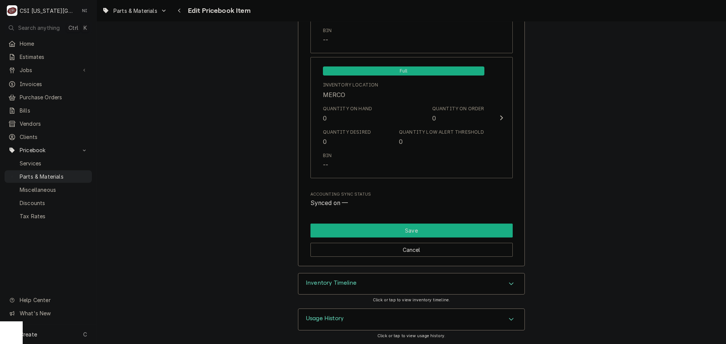
drag, startPoint x: 420, startPoint y: 226, endPoint x: 303, endPoint y: 50, distance: 211.0
click at [420, 226] on button "Save" at bounding box center [411, 231] width 202 height 14
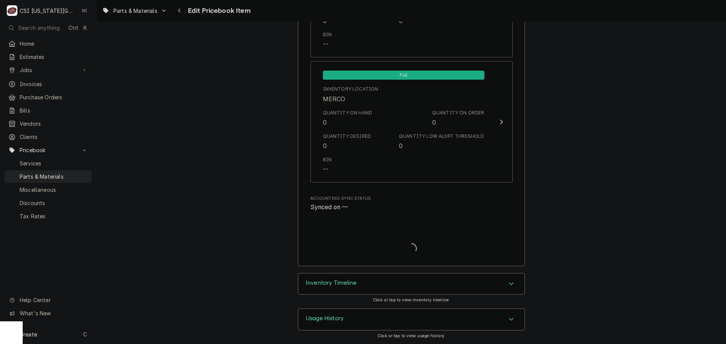
type textarea "x"
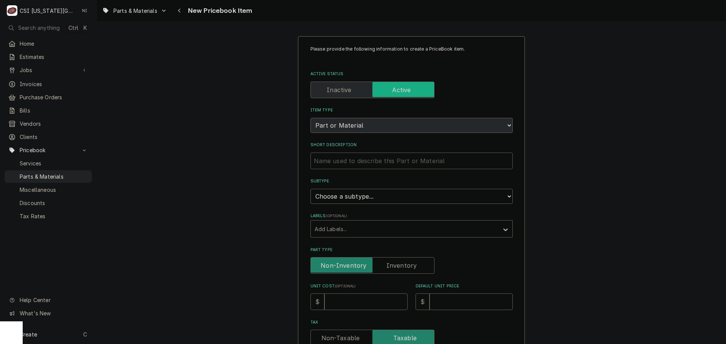
click at [373, 162] on input "Short Description" at bounding box center [411, 161] width 202 height 17
type textarea "x"
type input "cok"
type textarea "x"
type input "cokm"
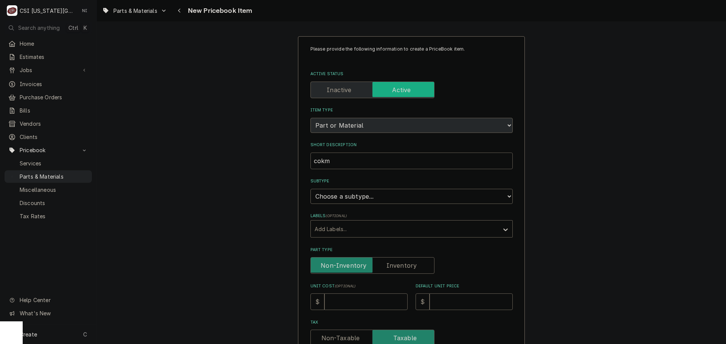
type textarea "x"
type input "cokmpr"
type textarea "x"
type input "cokmpre"
type textarea "x"
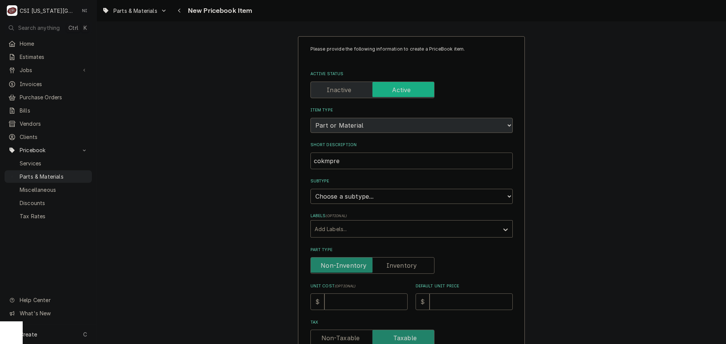
type input "cokmpr"
type textarea "x"
type input "cokmp"
type textarea "x"
type input "cokm"
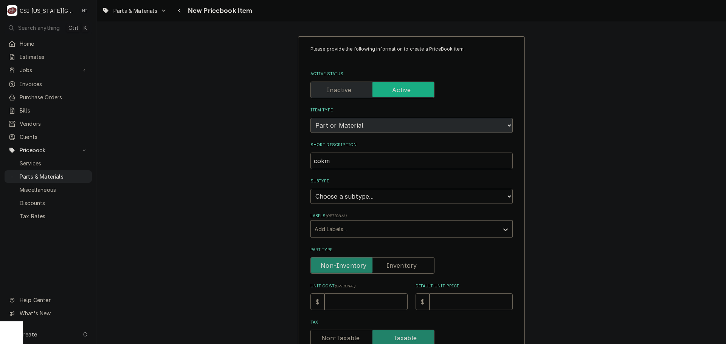
type textarea "x"
type input "cok"
type textarea "x"
type input "co"
type textarea "x"
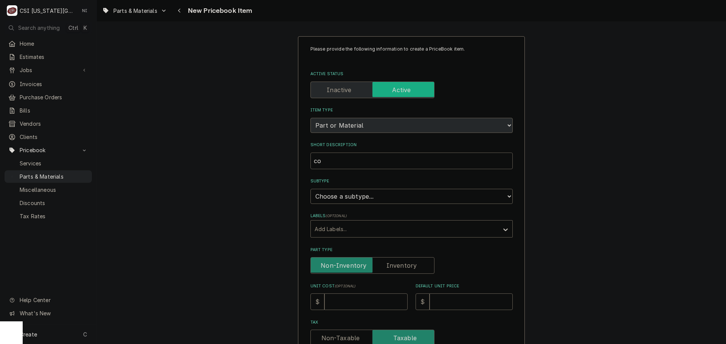
type input "c"
type textarea "x"
type input "co"
type textarea "x"
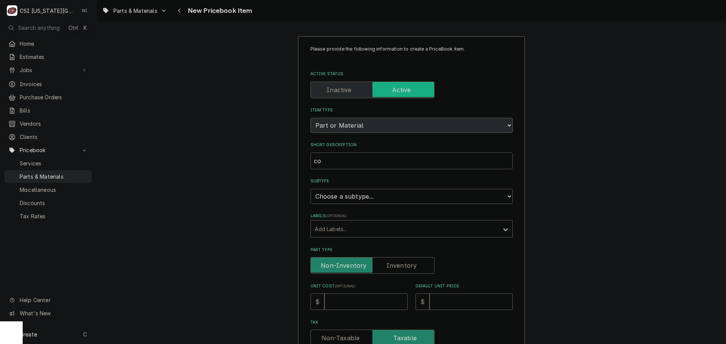
type input "com"
type textarea "x"
type input "comp"
type textarea "x"
type input "compr"
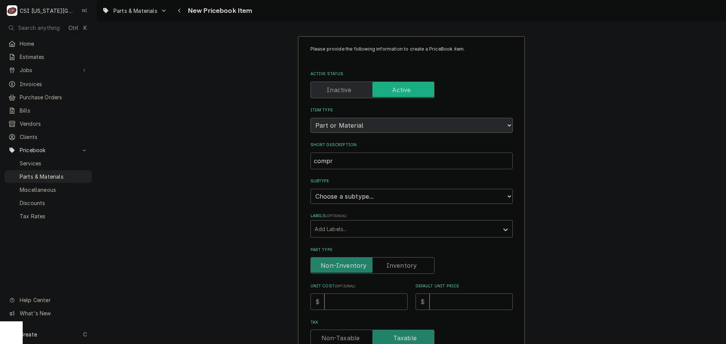
type textarea "x"
type input "comprr"
type textarea "x"
type input "comprrs"
type textarea "x"
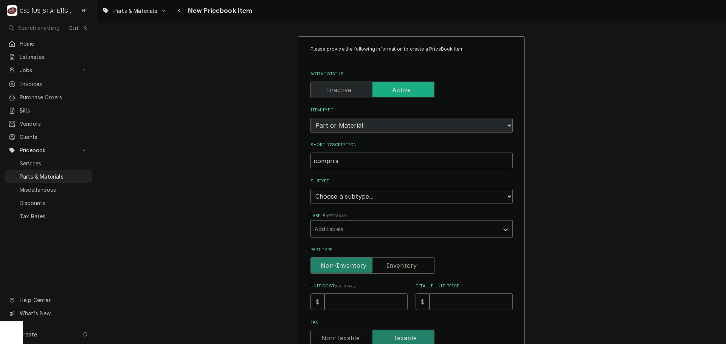
type input "comprr"
type textarea "x"
type input "compr"
type textarea "x"
type input "compres"
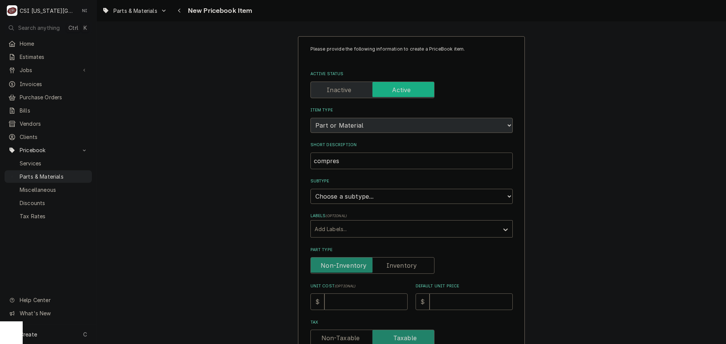
type textarea "x"
type input "compress"
type textarea "x"
type input "compresso"
type textarea "x"
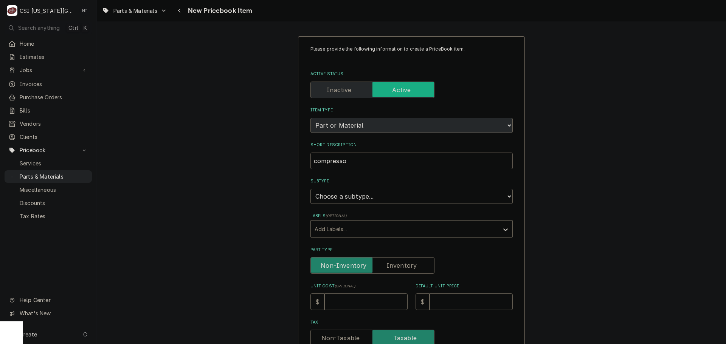
type input "compressor"
type textarea "x"
type input "compressor,"
type textarea "x"
type input "compressor,"
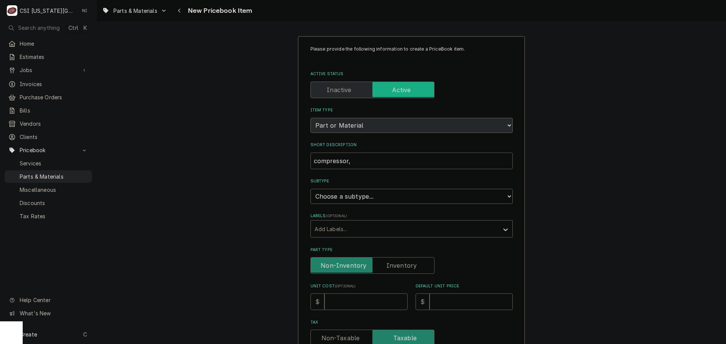
type textarea "x"
type input "compressor, c"
type textarea "x"
type input "compressor, co"
type textarea "x"
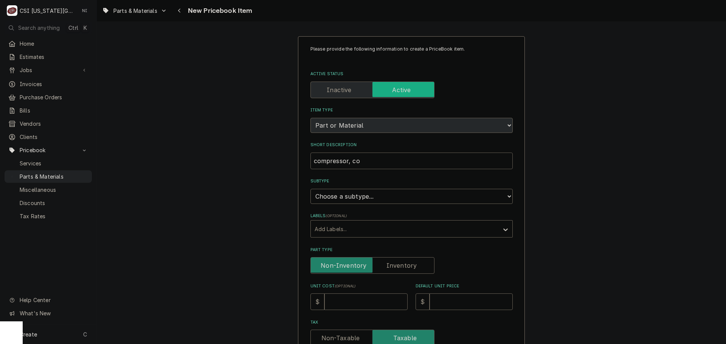
type input "compressor, cop"
type textarea "x"
type input "compressor, cope"
type textarea "x"
type input "compressor, copel"
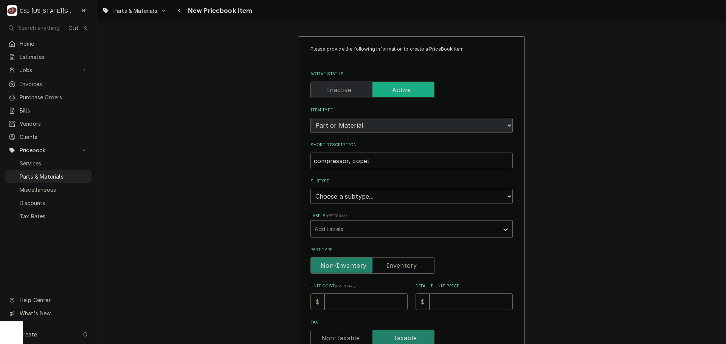
type textarea "x"
type input "compressor, copela"
type textarea "x"
type input "compressor, copelaw"
type textarea "x"
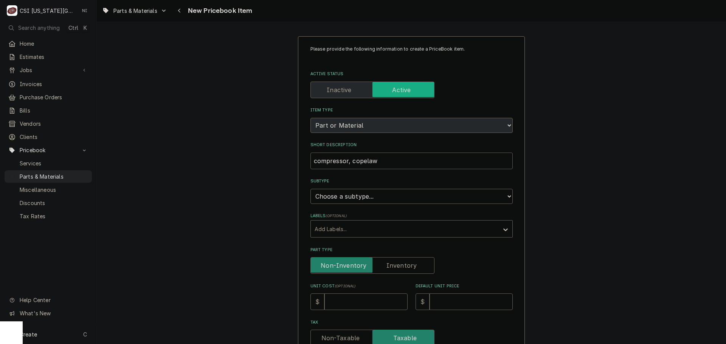
type input "compressor, copelawe"
type textarea "x"
type input "compressor, copelawel"
type textarea "x"
type input "compressor, copelaweld"
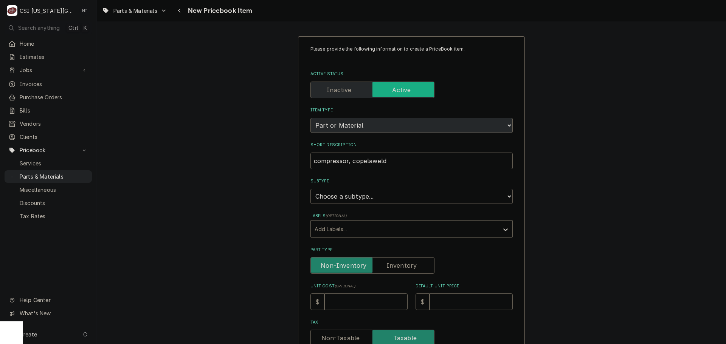
click at [388, 196] on select "Choose a subtype... [#2-DUAL] AFTERHRS-WH-CHG-2 [#2-DUAL] BEV-EQUIP [#2-DUAL] B…" at bounding box center [411, 196] width 202 height 15
select select "45"
click at [310, 189] on select "Choose a subtype... [#2-DUAL] AFTERHRS-WH-CHG-2 [#2-DUAL] BEV-EQUIP [#2-DUAL] B…" at bounding box center [411, 196] width 202 height 15
type textarea "x"
click at [394, 264] on label "Part Type" at bounding box center [372, 265] width 124 height 17
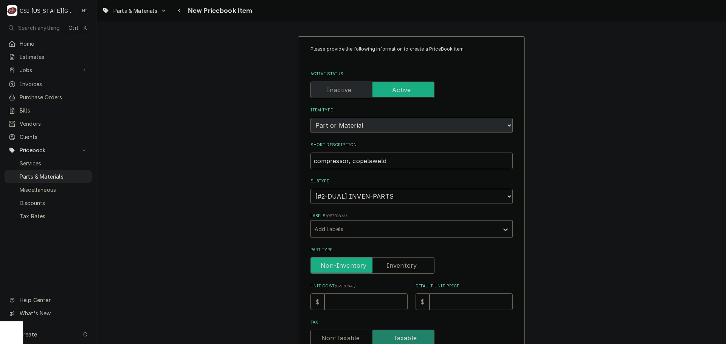
click at [394, 264] on input "Part Type" at bounding box center [372, 265] width 117 height 17
checkbox input "true"
click at [375, 300] on input "Unit Cost ( optional )" at bounding box center [365, 302] width 83 height 17
type textarea "x"
type input "1"
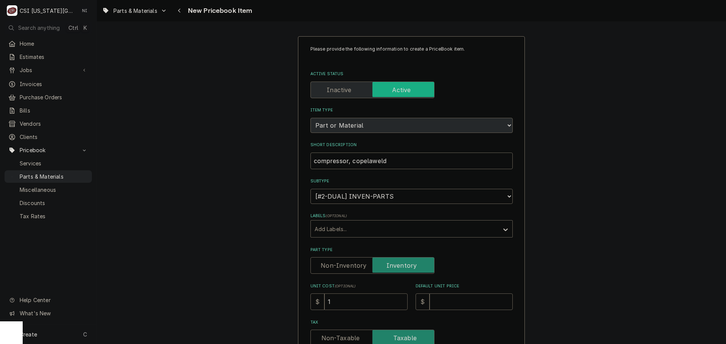
type textarea "x"
type input "10"
type textarea "x"
type input "104"
type textarea "x"
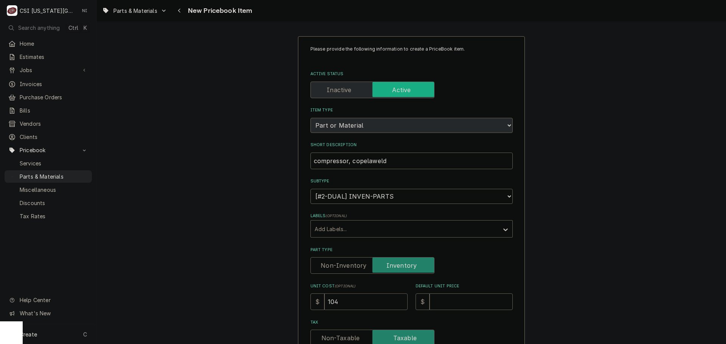
type input "1044"
type textarea "x"
type input "1044.7"
type textarea "x"
type input "1044.73"
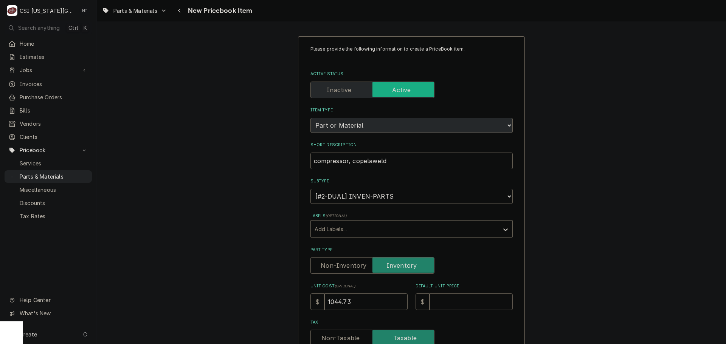
click at [474, 300] on input "Default Unit Price" at bounding box center [470, 302] width 83 height 17
type textarea "x"
type input "7"
type textarea "x"
type input "78"
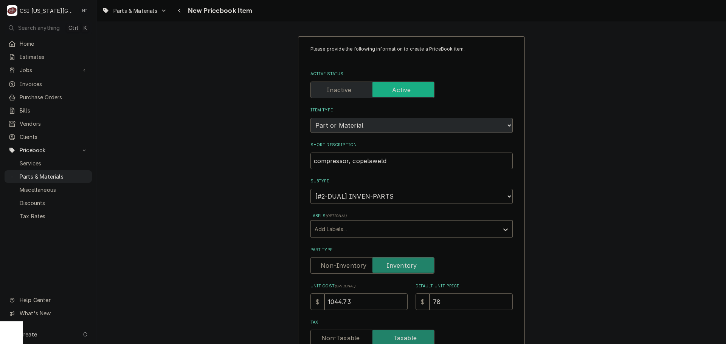
type textarea "x"
type input "783"
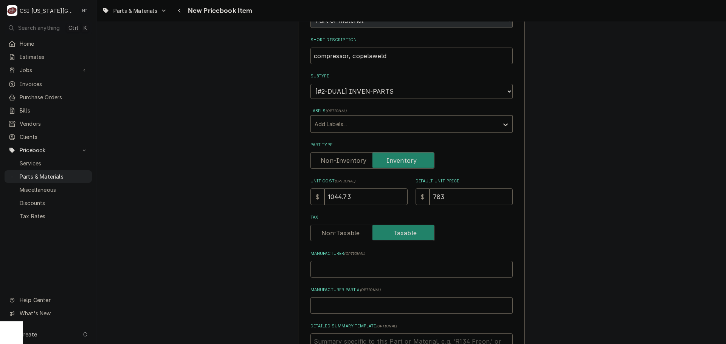
scroll to position [113, 0]
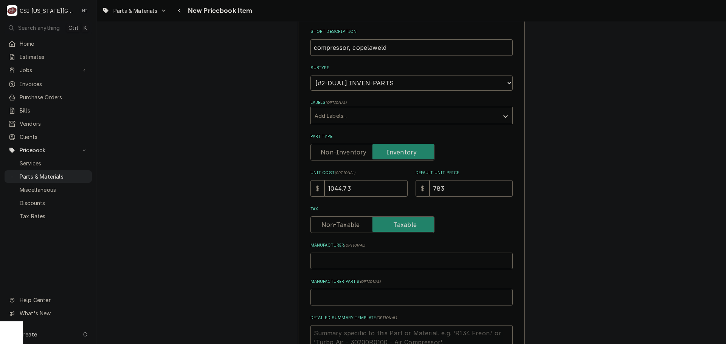
drag, startPoint x: 453, startPoint y: 187, endPoint x: 384, endPoint y: 186, distance: 68.4
click at [384, 187] on div "Unit Cost ( optional ) $ 1044.73 Default Unit Price $ 783" at bounding box center [411, 183] width 202 height 27
type textarea "x"
type input "1"
type textarea "x"
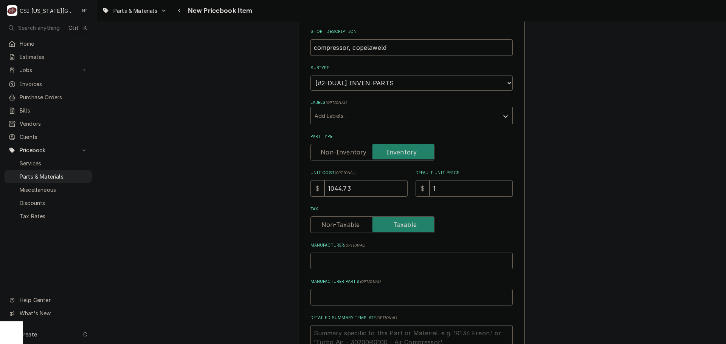
type input "13"
type textarea "x"
type input "139"
type textarea "x"
type input "1392"
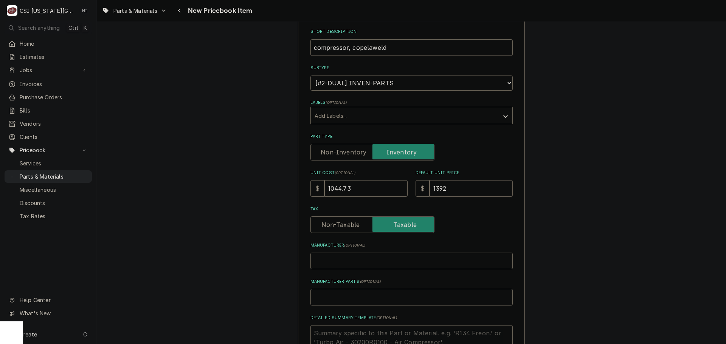
type textarea "x"
type input "1392.9"
type textarea "x"
type input "1392.97"
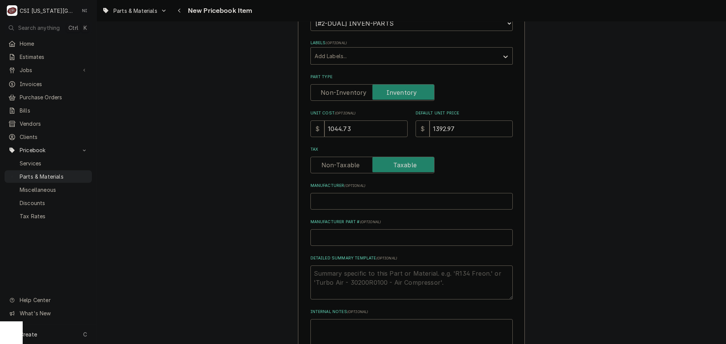
scroll to position [227, 0]
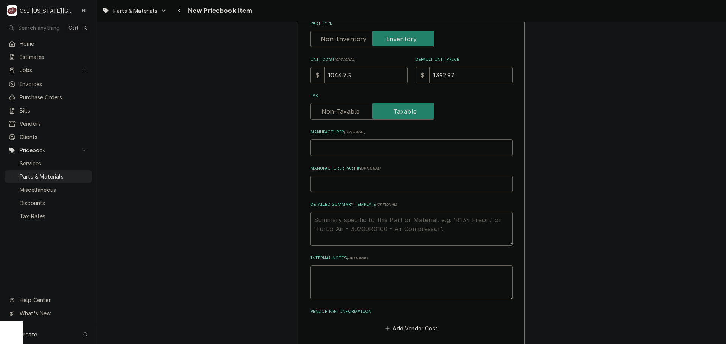
click at [361, 186] on input "Manufacturer Part # ( optional )" at bounding box center [411, 184] width 202 height 17
type textarea "x"
type input "R"
type textarea "x"
type input "RS"
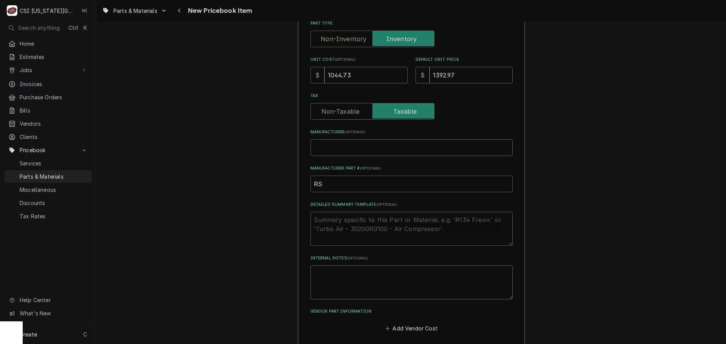
type textarea "x"
type input "RST"
type textarea "x"
type input "RST7"
type textarea "x"
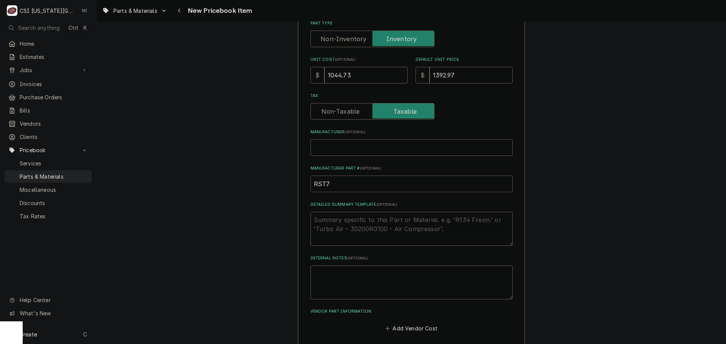
type input "RST70"
type textarea "x"
type input "RST70C"
type textarea "x"
type input "RST70C1"
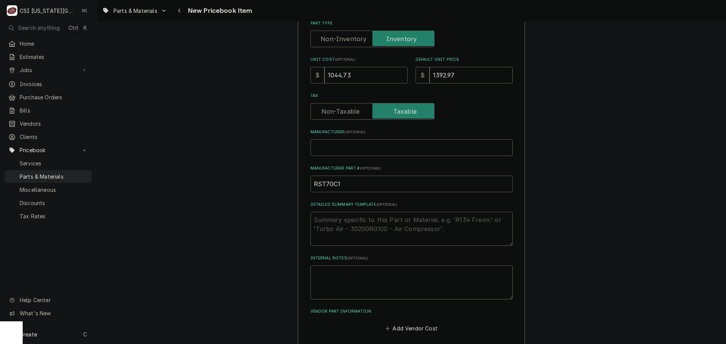
type textarea "x"
type input "RST70C1E"
type textarea "x"
type input "RST70C1ET"
type textarea "x"
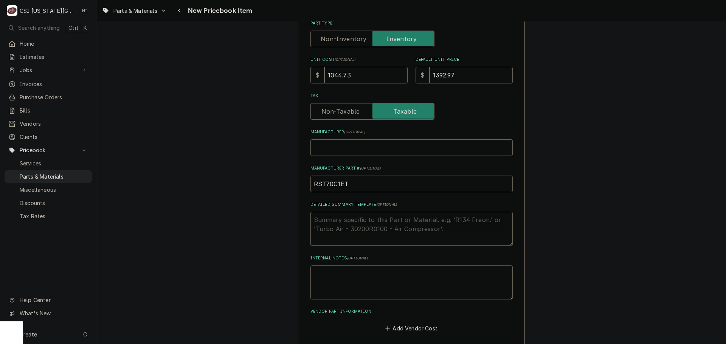
type input "RST70C1ETA"
type textarea "x"
type input "RST70C1ETA5"
type textarea "x"
type input "RST70C1ETA59"
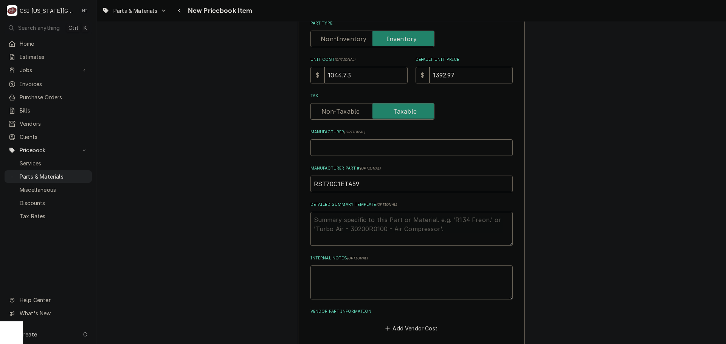
type textarea "x"
type input "RST70C1ETA595"
type textarea "x"
drag, startPoint x: 364, startPoint y: 186, endPoint x: 237, endPoint y: 187, distance: 127.4
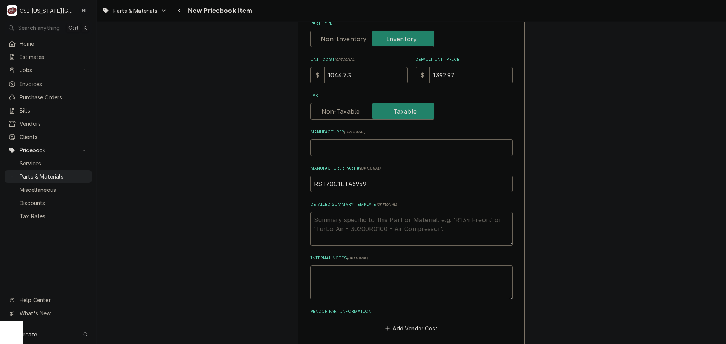
type input "RST70C1ETA5959"
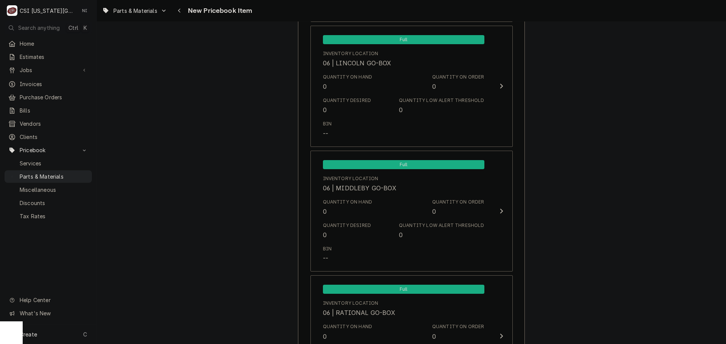
scroll to position [7282, 0]
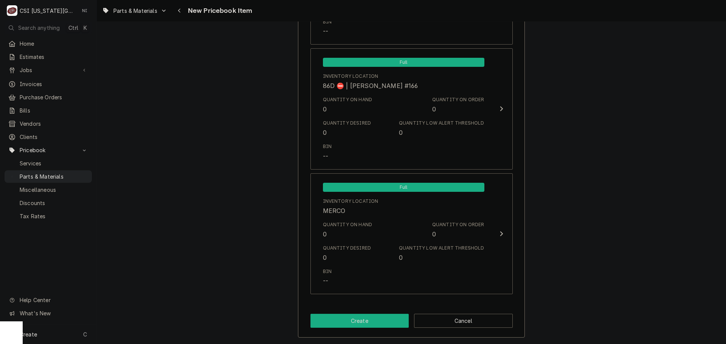
click at [374, 314] on button "Create" at bounding box center [359, 321] width 99 height 14
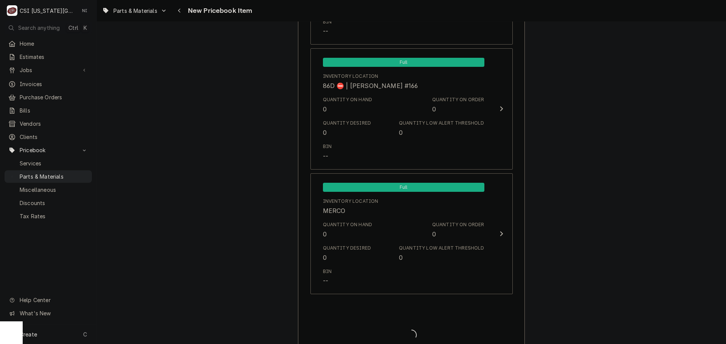
type textarea "x"
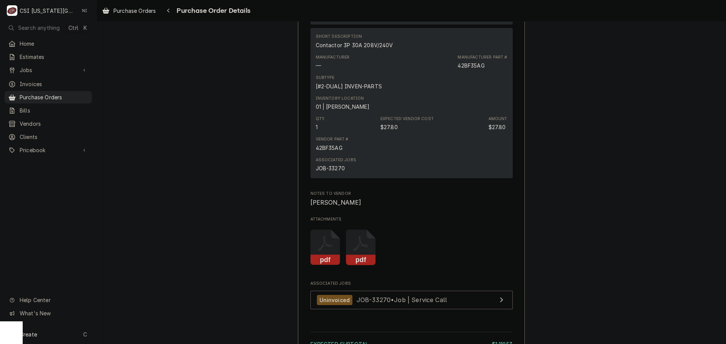
scroll to position [1138, 0]
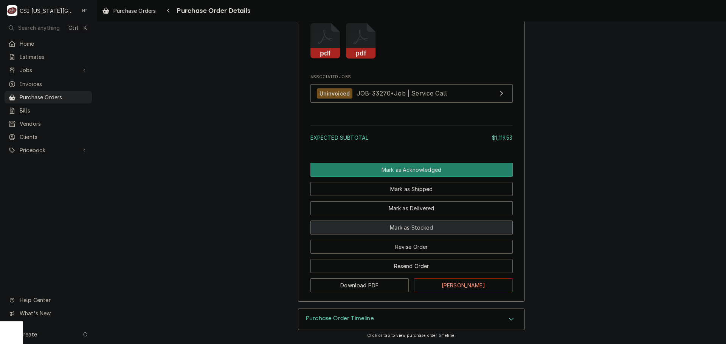
click at [406, 229] on button "Mark as Stocked" at bounding box center [411, 228] width 202 height 14
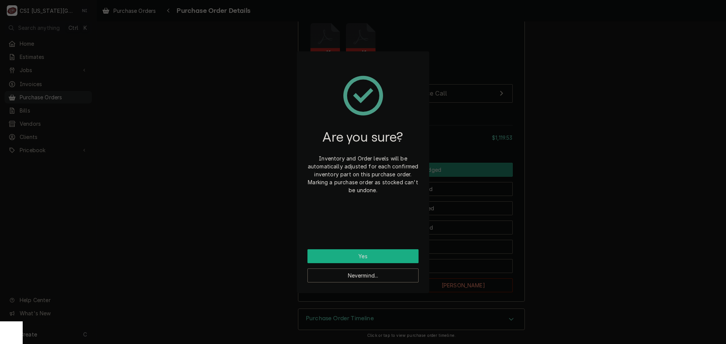
click at [398, 257] on button "Yes" at bounding box center [362, 256] width 111 height 14
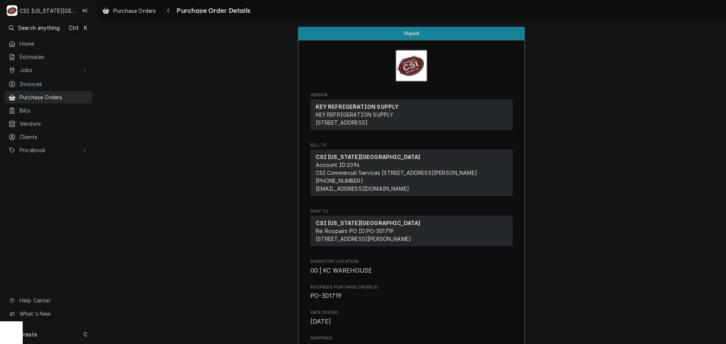
click at [73, 97] on span "Purchase Orders" at bounding box center [54, 97] width 69 height 8
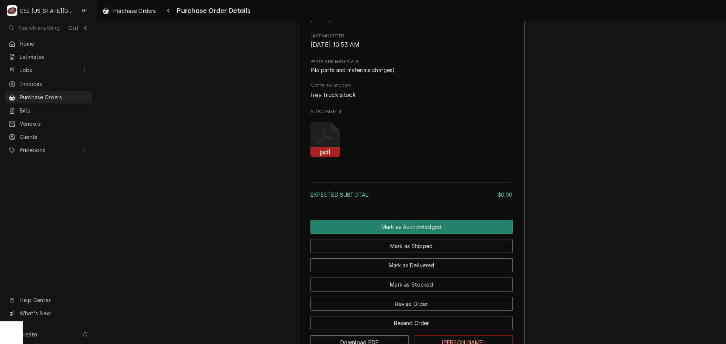
scroll to position [454, 0]
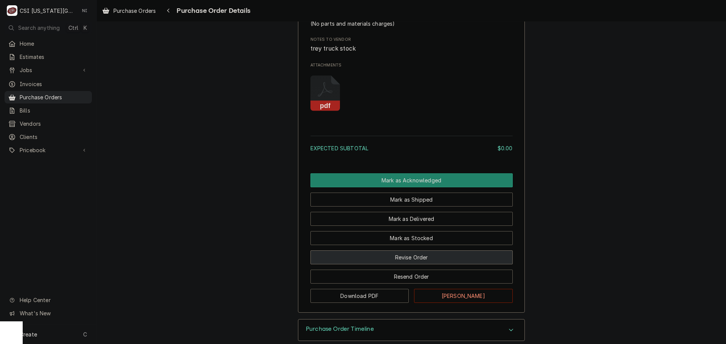
click at [416, 265] on button "Revise Order" at bounding box center [411, 258] width 202 height 14
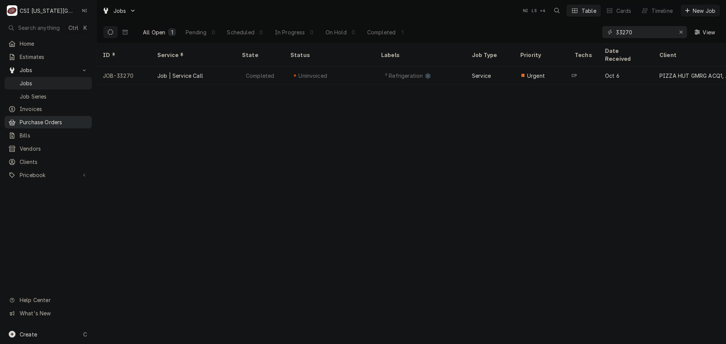
click at [54, 122] on span "Purchase Orders" at bounding box center [54, 122] width 68 height 8
click at [683, 33] on div "Erase input" at bounding box center [681, 32] width 8 height 8
paste input "JOB-31926"
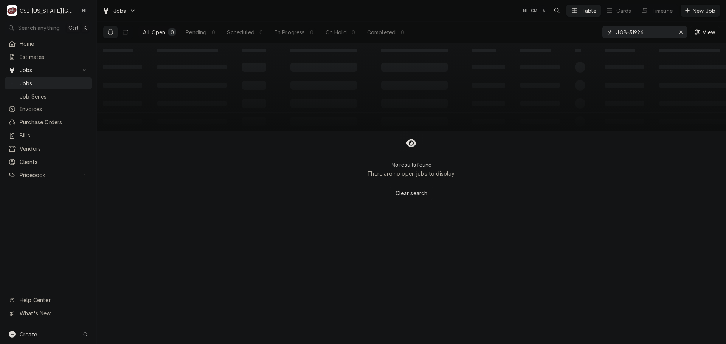
drag, startPoint x: 628, startPoint y: 34, endPoint x: 578, endPoint y: 40, distance: 50.9
click at [580, 40] on div "All Open 0 Pending 0 Scheduled 0 In Progress 0 On Hold 0 Completed 0 JOB-31926 …" at bounding box center [411, 32] width 617 height 21
type input "31926"
click at [127, 30] on icon "Dynamic Content Wrapper" at bounding box center [124, 32] width 5 height 5
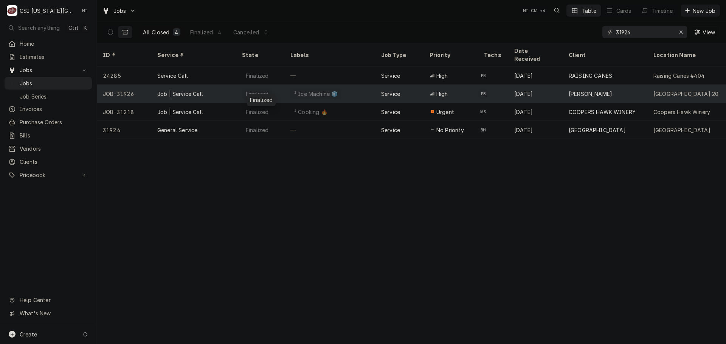
click at [274, 85] on div "Finalized" at bounding box center [260, 94] width 48 height 18
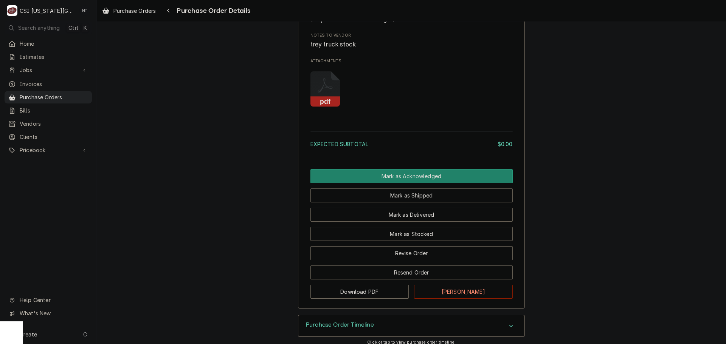
scroll to position [488, 0]
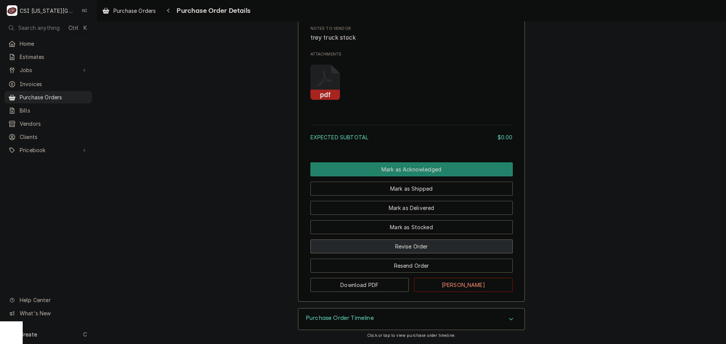
drag, startPoint x: 412, startPoint y: 251, endPoint x: 412, endPoint y: 256, distance: 4.6
click at [412, 251] on button "Revise Order" at bounding box center [411, 247] width 202 height 14
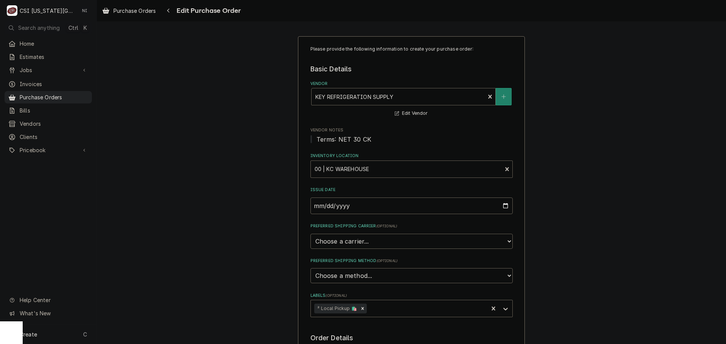
scroll to position [283, 0]
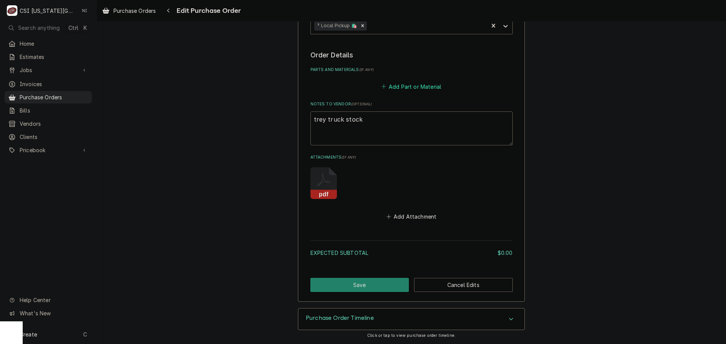
click at [415, 89] on button "Add Part or Material" at bounding box center [411, 86] width 62 height 11
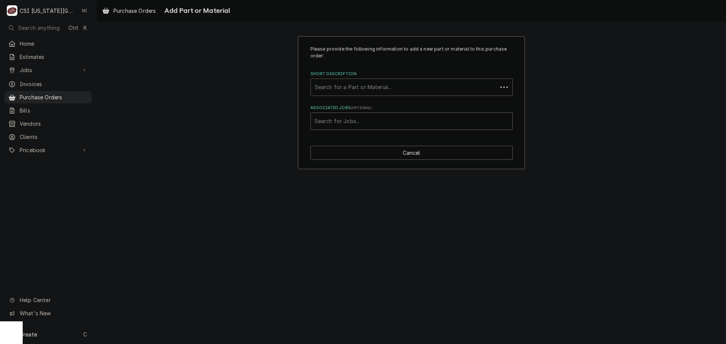
click at [359, 84] on div "Short Description" at bounding box center [403, 87] width 179 height 14
type input "n"
type input "m"
click at [618, 167] on div "Please provide the following information to add a new part or material to this …" at bounding box center [411, 102] width 629 height 147
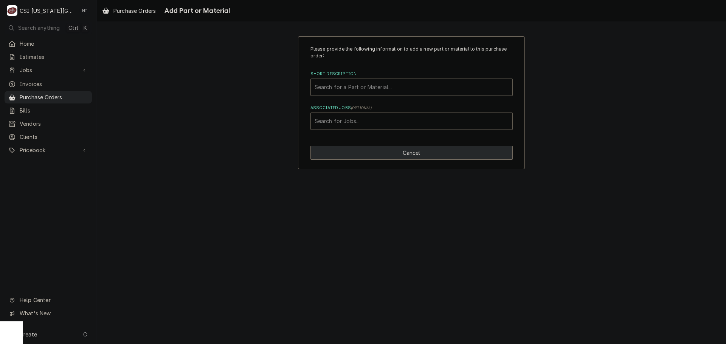
click at [457, 148] on button "Cancel" at bounding box center [411, 153] width 202 height 14
type textarea "x"
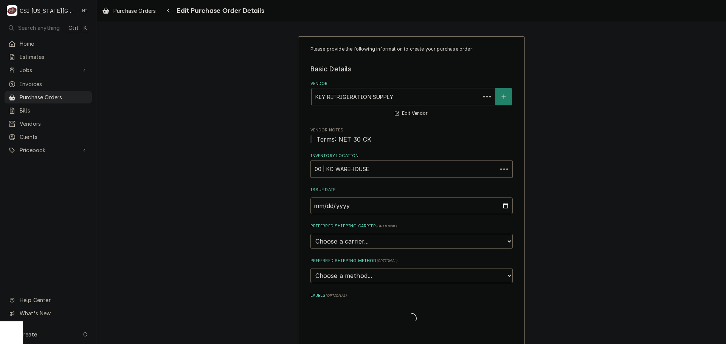
scroll to position [283, 0]
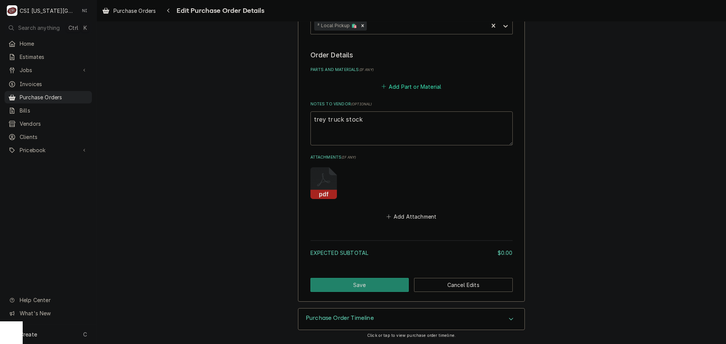
click at [410, 89] on button "Add Part or Material" at bounding box center [411, 86] width 62 height 11
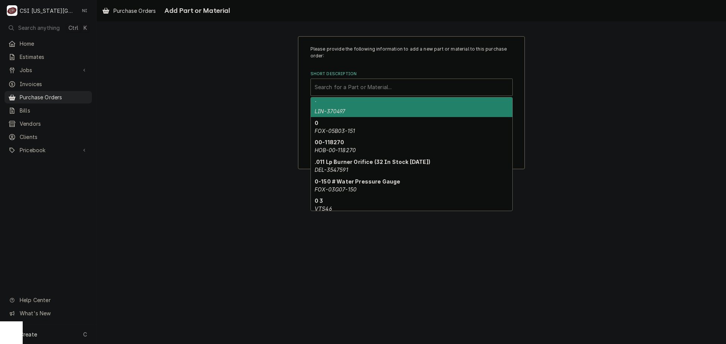
click at [389, 84] on div "Short Description" at bounding box center [411, 87] width 194 height 14
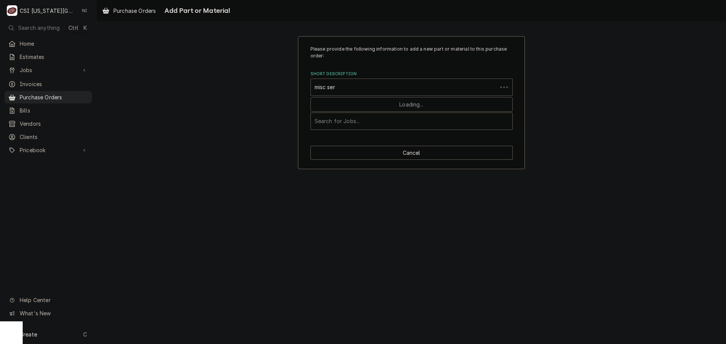
type input "misc serv"
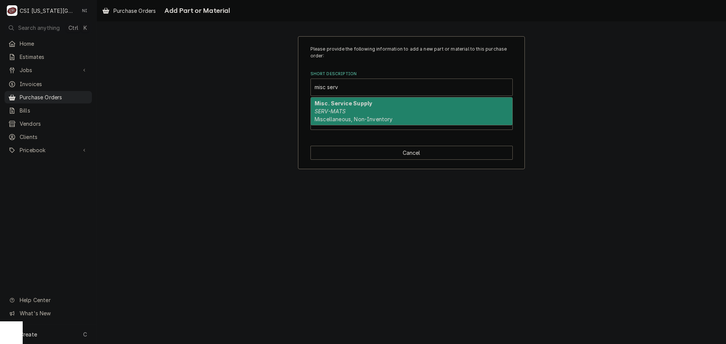
click at [381, 106] on div "Misc. Service Supply SERV-MATS Miscellaneous, Non-Inventory" at bounding box center [411, 112] width 201 height 28
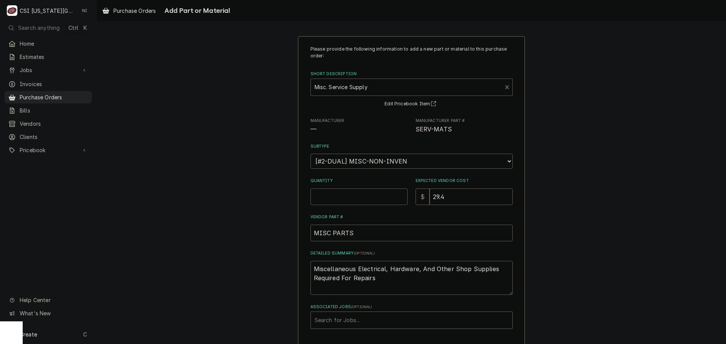
click at [348, 199] on input "Quantity" at bounding box center [358, 197] width 97 height 17
type textarea "x"
type input "1"
type textarea "x"
type input "2"
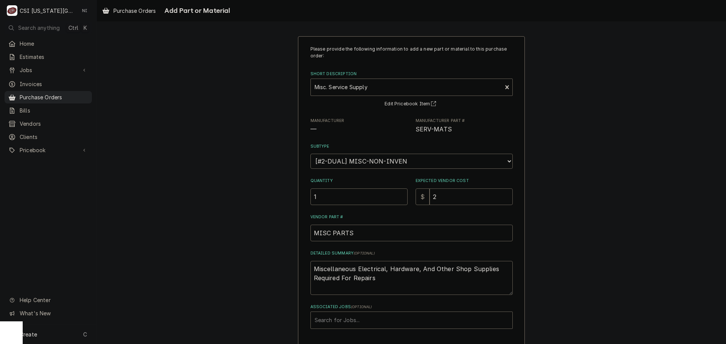
type textarea "x"
type input "20"
type textarea "x"
type input "207"
drag, startPoint x: 383, startPoint y: 278, endPoint x: 175, endPoint y: 217, distance: 216.8
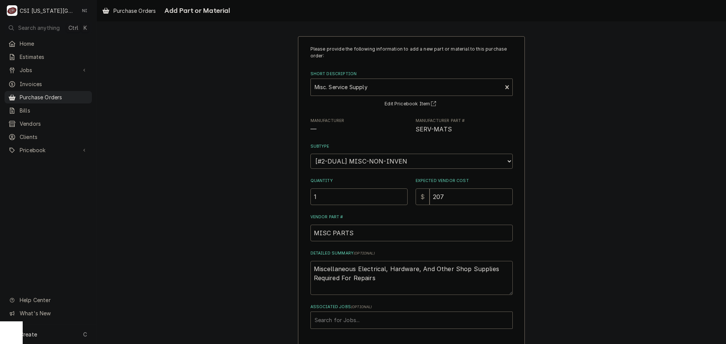
click at [176, 219] on div "Please provide the following information to add a new part or material to this …" at bounding box center [411, 202] width 629 height 346
type textarea "x"
type textarea "r"
type textarea "x"
type textarea "rx"
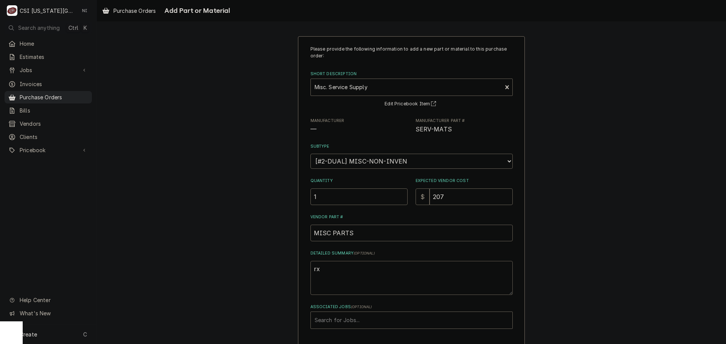
type textarea "x"
type textarea "rx1"
type textarea "x"
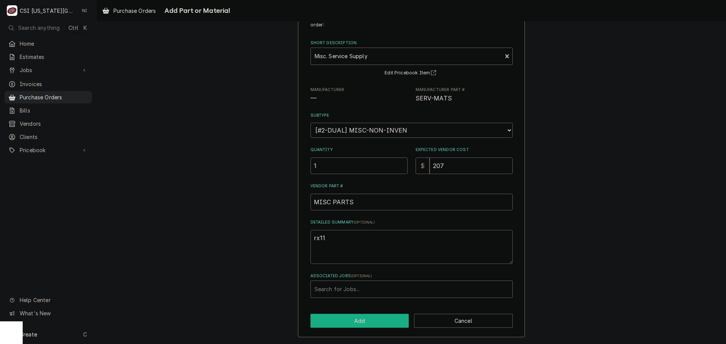
type textarea "rx11"
click at [348, 320] on button "Add" at bounding box center [359, 321] width 99 height 14
type textarea "x"
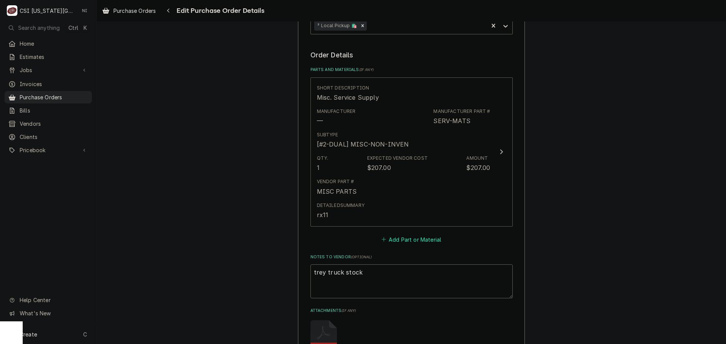
click at [404, 237] on button "Add Part or Material" at bounding box center [411, 239] width 62 height 11
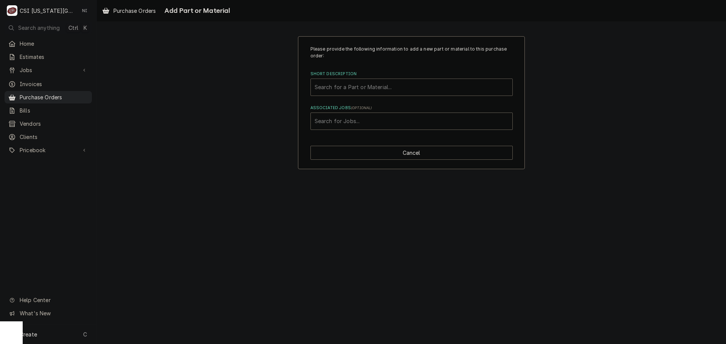
click at [386, 88] on div "Short Description" at bounding box center [411, 87] width 194 height 14
type input "nitro"
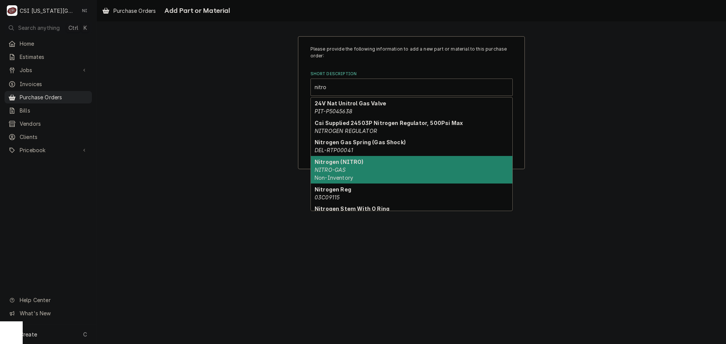
click at [368, 163] on div "Nitrogen (NITRO) NITRO-GAS Non-Inventory" at bounding box center [411, 170] width 201 height 28
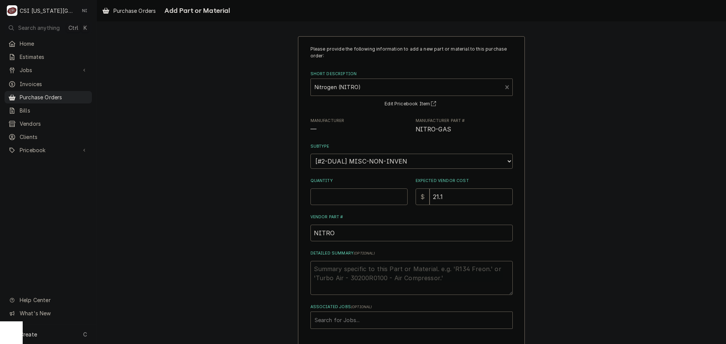
click at [368, 190] on input "Quantity" at bounding box center [358, 197] width 97 height 17
type textarea "x"
type input "1"
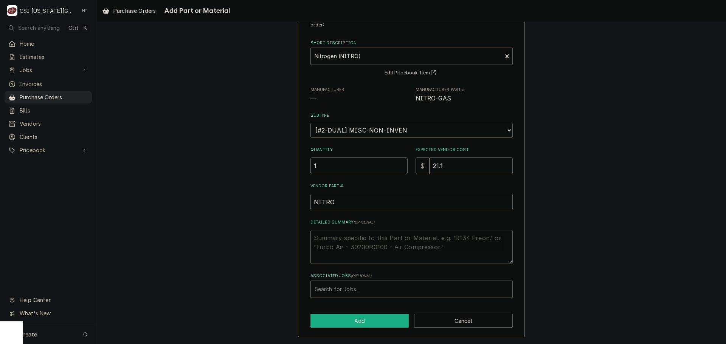
click at [374, 316] on button "Add" at bounding box center [359, 321] width 99 height 14
type textarea "x"
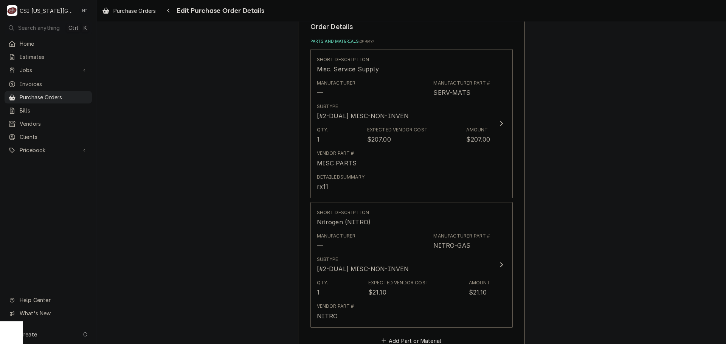
scroll to position [359, 0]
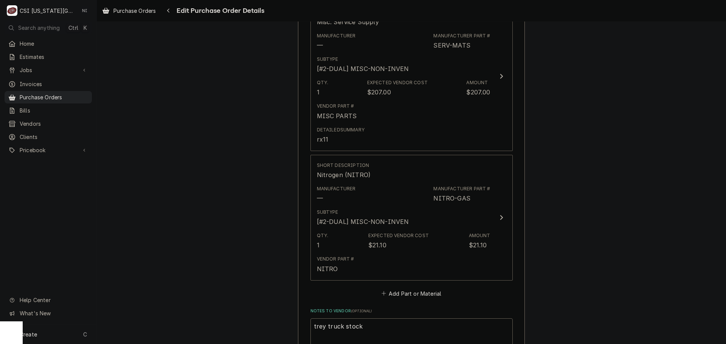
click at [598, 221] on div "Please provide the following information to create your purchase order: Basic D…" at bounding box center [411, 93] width 629 height 845
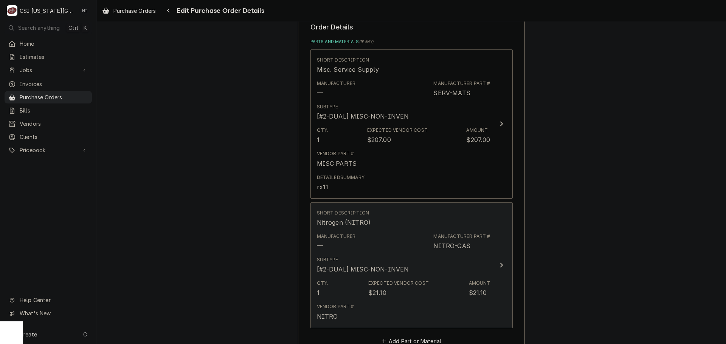
scroll to position [377, 0]
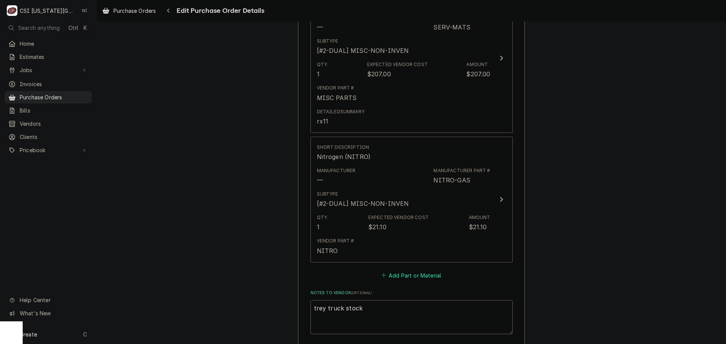
click at [423, 274] on button "Add Part or Material" at bounding box center [411, 275] width 62 height 11
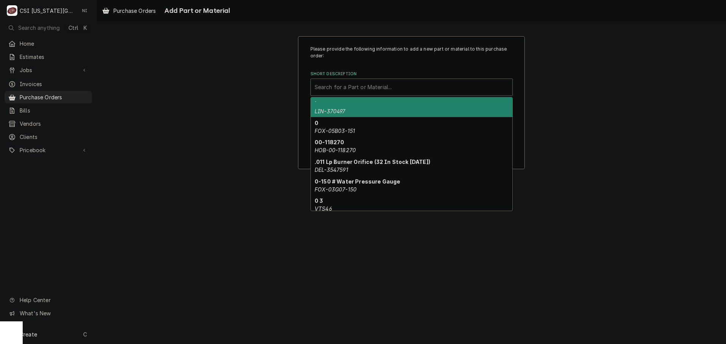
click at [384, 90] on div "Short Description" at bounding box center [411, 87] width 194 height 14
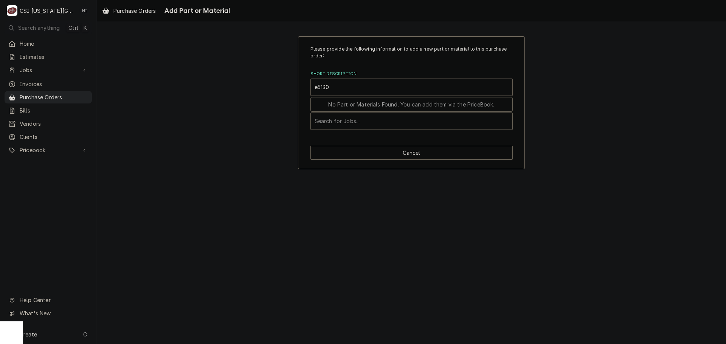
click at [317, 87] on input "e5130" at bounding box center [322, 87] width 16 height 12
type input "e5s130"
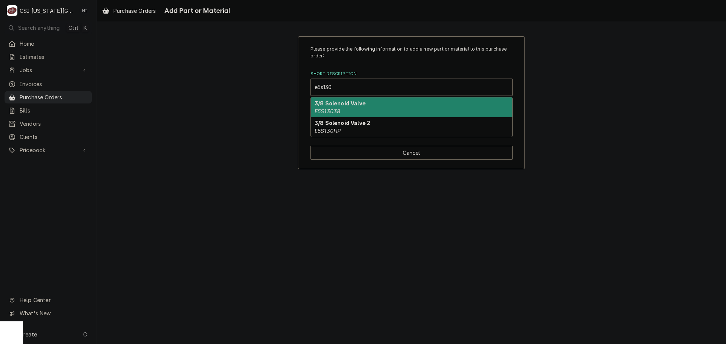
click at [377, 104] on div "3/8 Solenoid Valve E5S13038" at bounding box center [411, 108] width 201 height 20
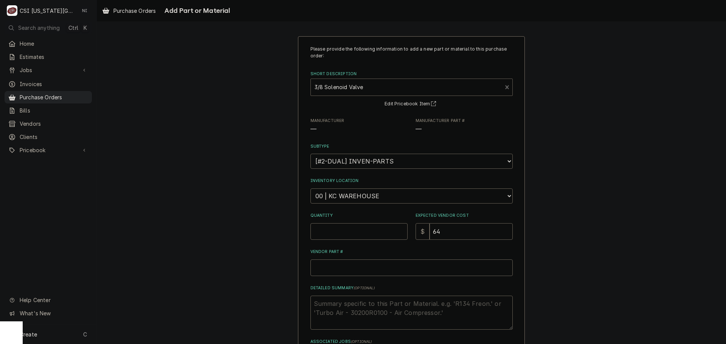
type textarea "x"
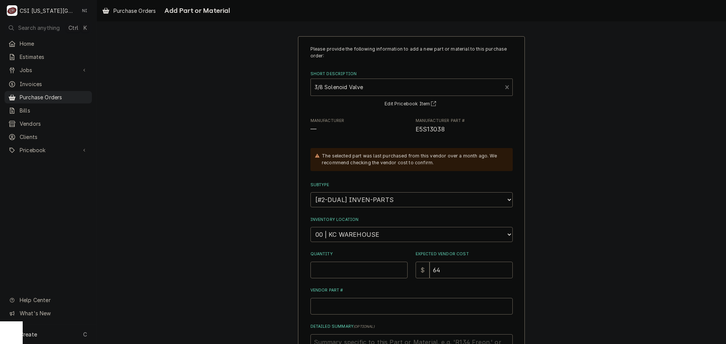
click at [382, 239] on select "Choose a location... 00 | KC WAREHOUSE 00 | MAIN WAREHOUSE 01 | BRIAN BREAZIER …" at bounding box center [411, 234] width 202 height 15
select select "2761"
click at [310, 227] on select "Choose a location... 00 | KC WAREHOUSE 00 | MAIN WAREHOUSE 01 | BRIAN BREAZIER …" at bounding box center [411, 234] width 202 height 15
click at [344, 269] on input "Quantity" at bounding box center [358, 270] width 97 height 17
type textarea "x"
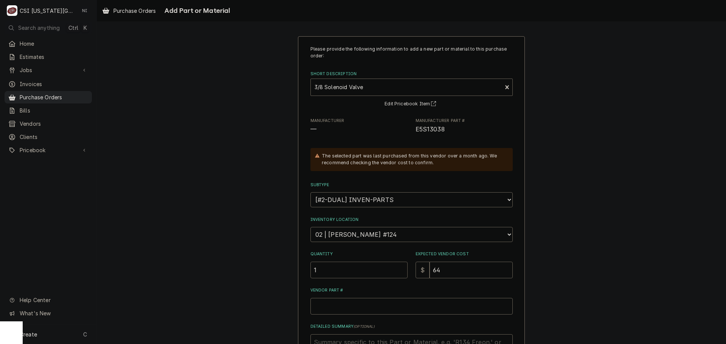
type input "1"
type textarea "x"
type input "7"
type textarea "x"
type input "78"
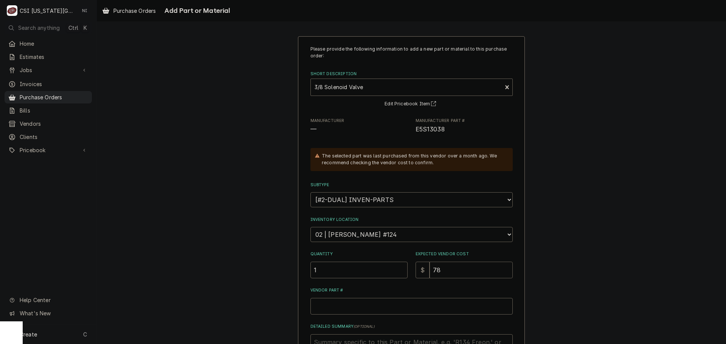
type textarea "x"
type input "78.6"
type textarea "x"
type input "78.60"
click at [433, 131] on span "E5S13038" at bounding box center [429, 129] width 29 height 7
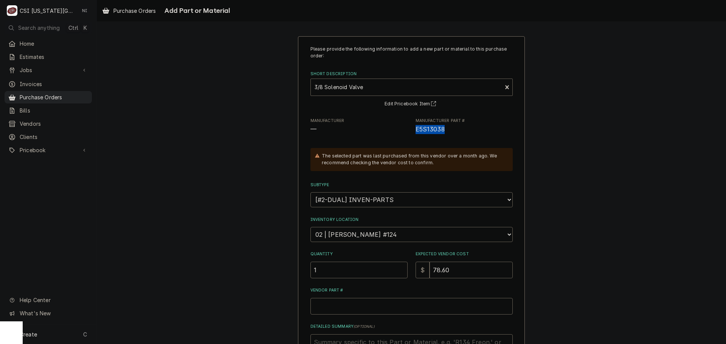
click at [432, 132] on span "E5S13038" at bounding box center [429, 129] width 29 height 7
copy span "E5S13038"
paste input "E5S13038"
click at [349, 310] on input "Vendor Part #" at bounding box center [411, 306] width 202 height 17
type textarea "x"
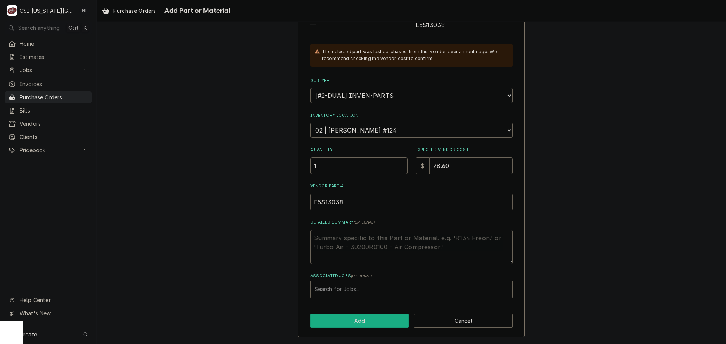
type input "E5S13038"
click at [362, 318] on button "Add" at bounding box center [359, 321] width 99 height 14
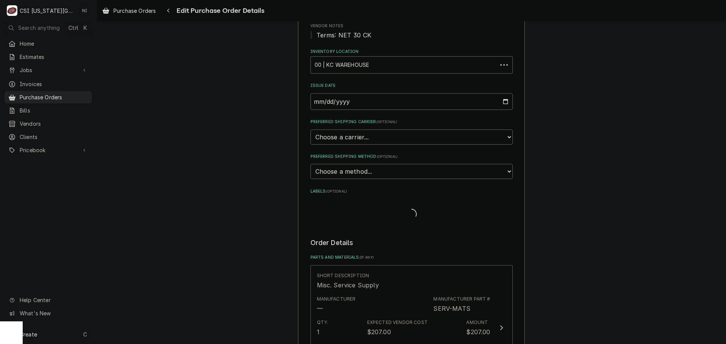
scroll to position [368, 0]
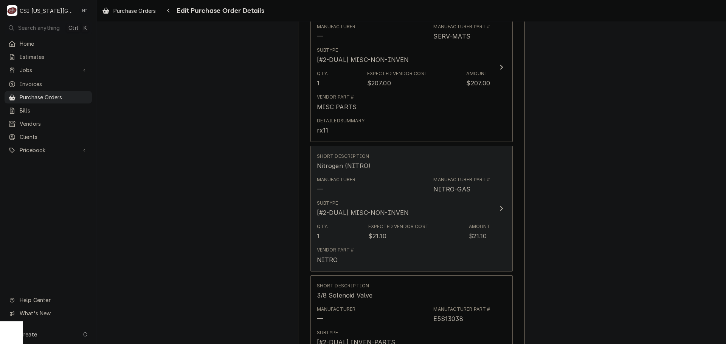
type textarea "x"
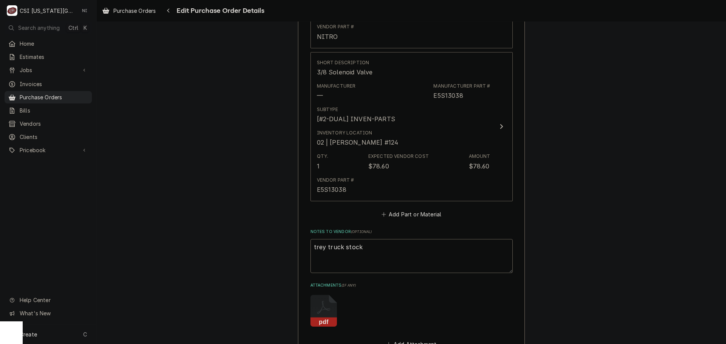
scroll to position [594, 0]
click at [425, 216] on button "Add Part or Material" at bounding box center [411, 211] width 62 height 11
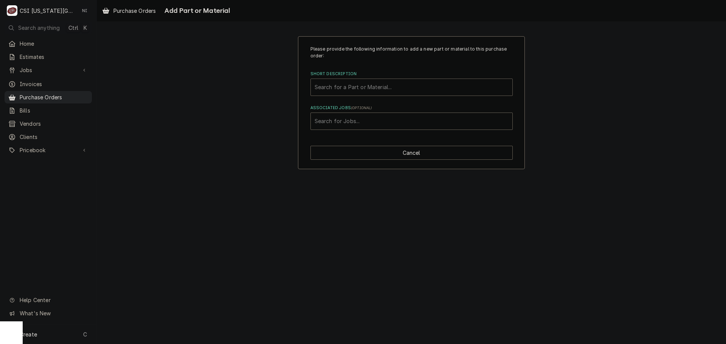
click at [387, 90] on div "Short Description" at bounding box center [411, 87] width 194 height 14
type input "svfseazo"
click at [370, 89] on div "Short Description" at bounding box center [411, 87] width 194 height 14
type input "sbfseazp"
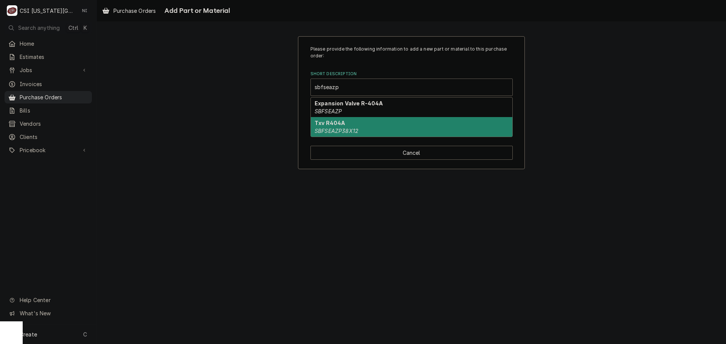
click at [398, 132] on div "Txv R404A SBFSEAZP38X12" at bounding box center [411, 127] width 201 height 20
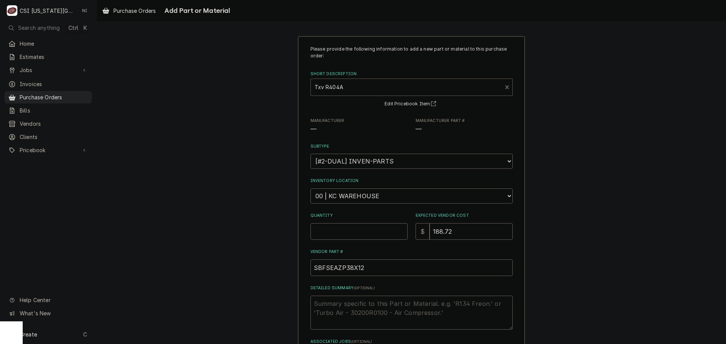
type textarea "x"
drag, startPoint x: 363, startPoint y: 197, endPoint x: 364, endPoint y: 193, distance: 3.8
click at [363, 197] on select "Choose a location... 00 | KC WAREHOUSE 00 | MAIN WAREHOUSE 01 | BRIAN BREAZIER …" at bounding box center [411, 196] width 202 height 15
select select "2761"
click at [310, 189] on select "Choose a location... 00 | KC WAREHOUSE 00 | MAIN WAREHOUSE 01 | BRIAN BREAZIER …" at bounding box center [411, 196] width 202 height 15
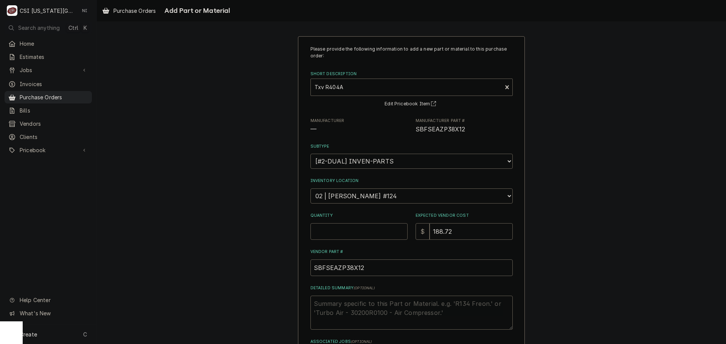
click at [352, 233] on input "Quantity" at bounding box center [358, 231] width 97 height 17
type textarea "x"
type input "1"
type textarea "x"
type input "1"
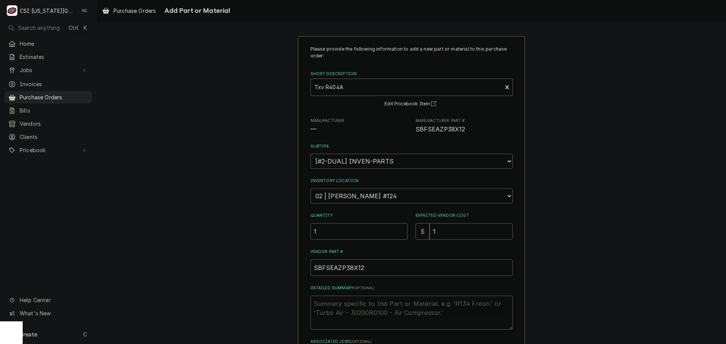
type textarea "x"
type input "18"
type textarea "x"
type input "188"
type textarea "x"
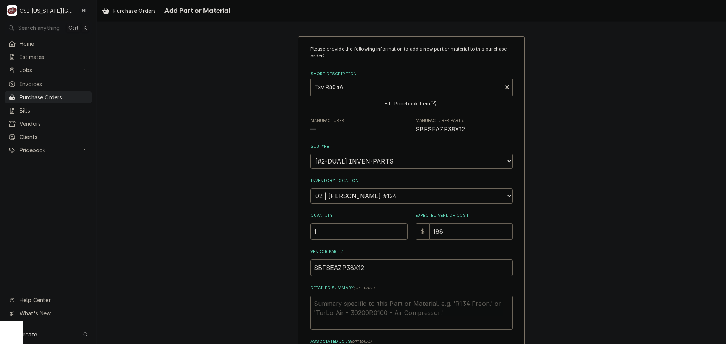
type input "188.7"
type textarea "x"
type input "188.72"
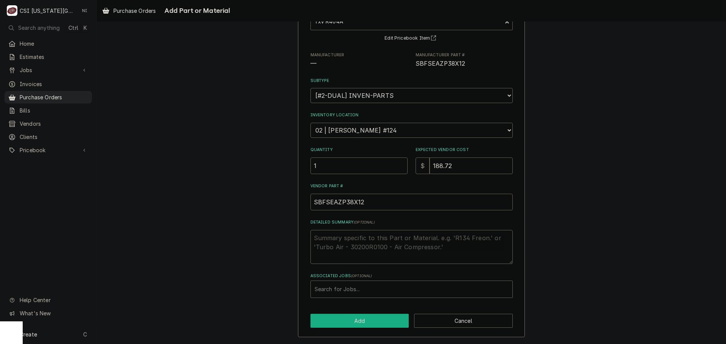
click at [362, 321] on button "Add" at bounding box center [359, 321] width 99 height 14
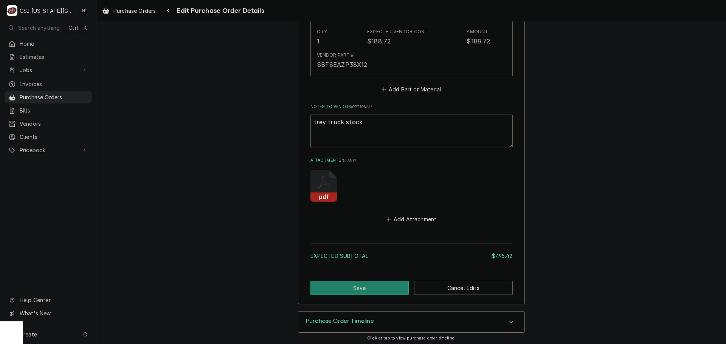
scroll to position [872, 0]
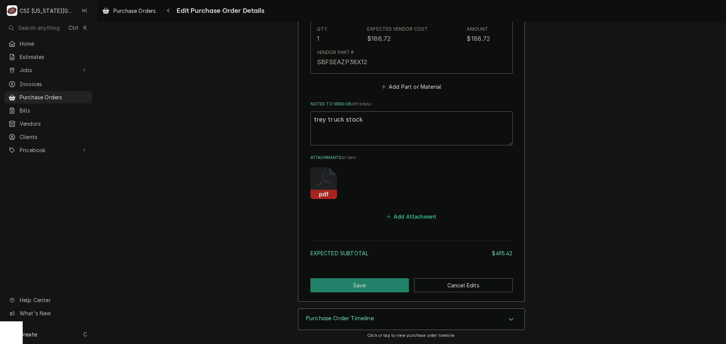
drag, startPoint x: 428, startPoint y: 215, endPoint x: 721, endPoint y: 212, distance: 292.9
click at [428, 216] on button "Add Attachment" at bounding box center [411, 217] width 53 height 11
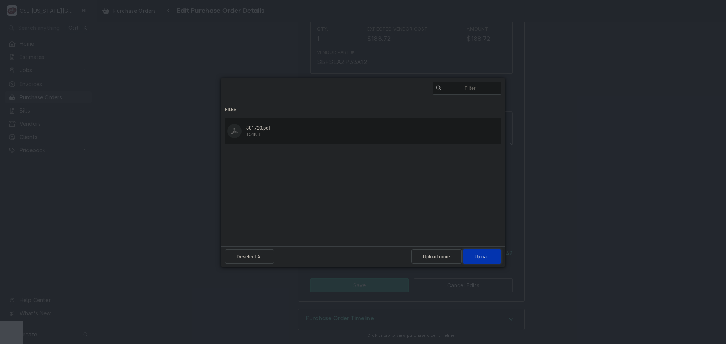
drag, startPoint x: 483, startPoint y: 260, endPoint x: 487, endPoint y: 260, distance: 4.2
click at [483, 260] on span "Upload 1" at bounding box center [482, 256] width 38 height 14
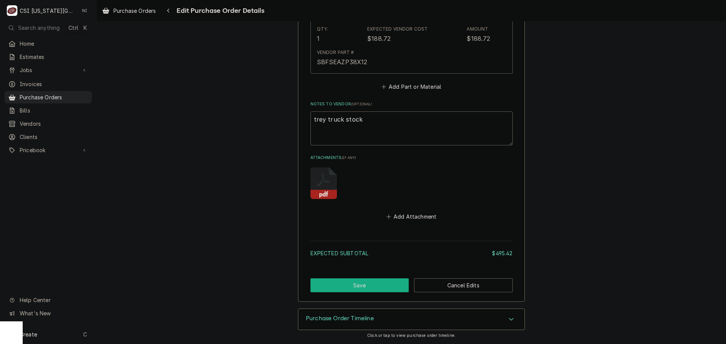
click at [379, 282] on button "Save" at bounding box center [359, 286] width 99 height 14
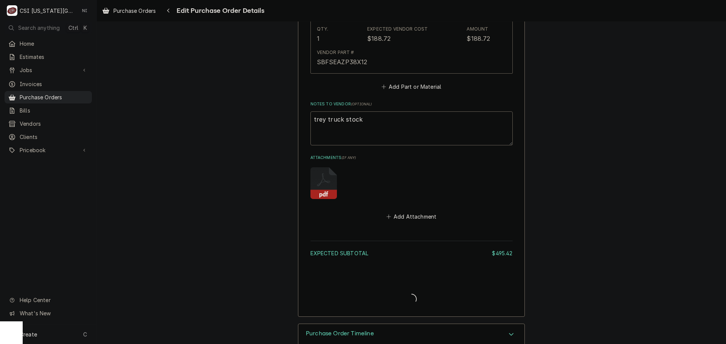
type textarea "x"
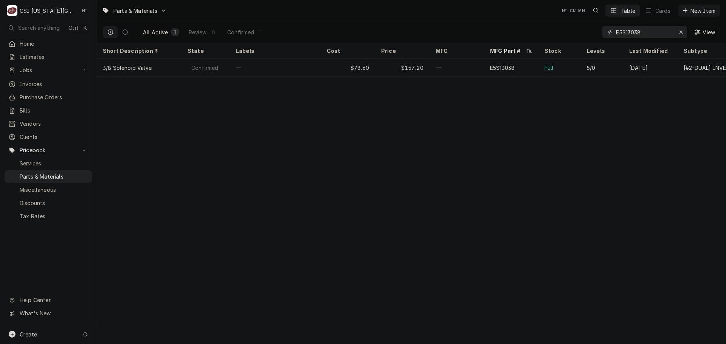
click at [677, 31] on div "Erase input" at bounding box center [681, 32] width 8 height 8
paste input "8074761"
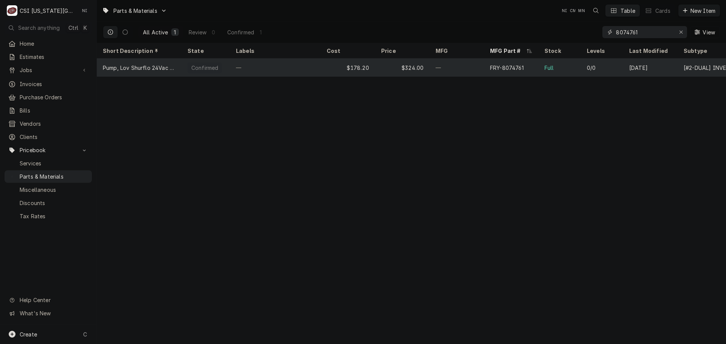
type input "8074761"
click at [542, 62] on div "Full" at bounding box center [559, 68] width 42 height 18
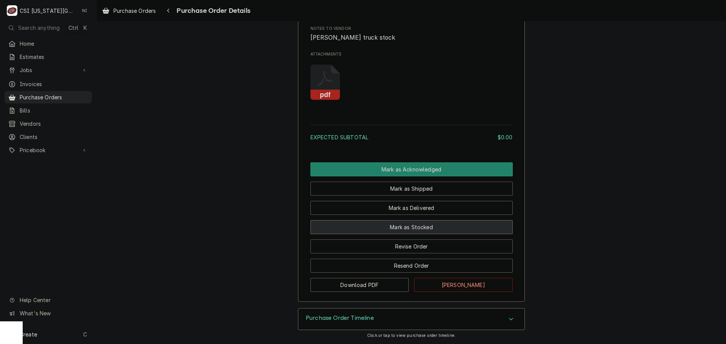
scroll to position [480, 0]
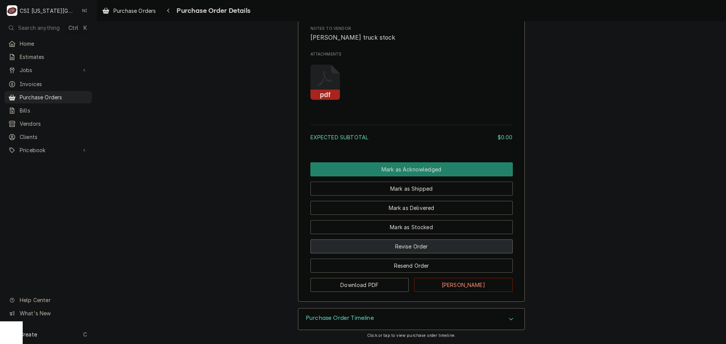
drag, startPoint x: 407, startPoint y: 243, endPoint x: 410, endPoint y: 246, distance: 4.0
click at [407, 243] on button "Revise Order" at bounding box center [411, 247] width 202 height 14
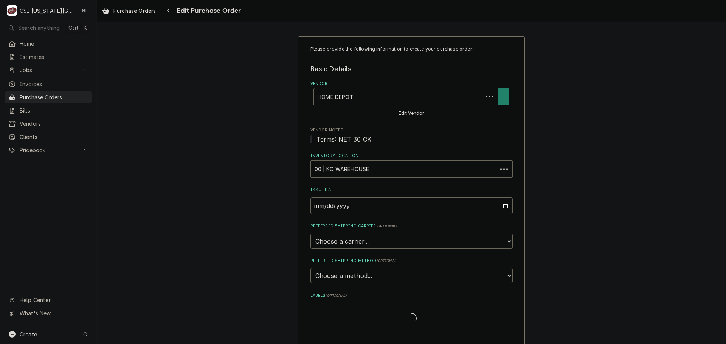
type textarea "x"
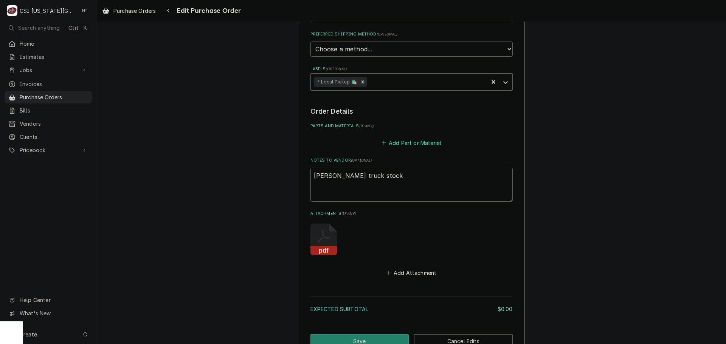
click at [407, 142] on button "Add Part or Material" at bounding box center [411, 143] width 62 height 11
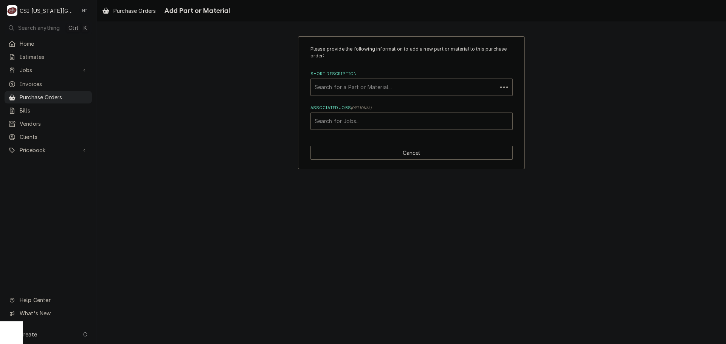
click at [362, 86] on div "Short Description" at bounding box center [403, 87] width 179 height 14
type input "m"
type input "misc serv"
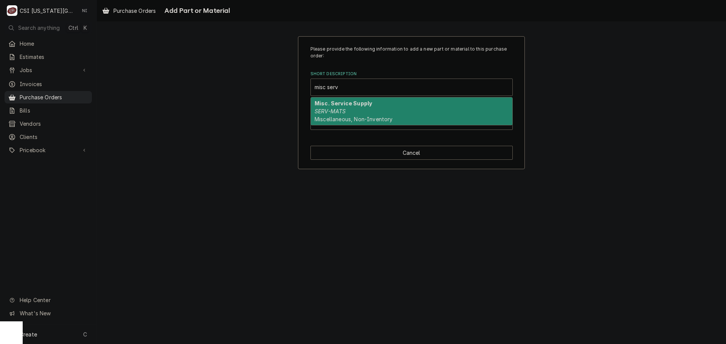
click at [350, 105] on strong "Misc. Service Supply" at bounding box center [342, 103] width 57 height 6
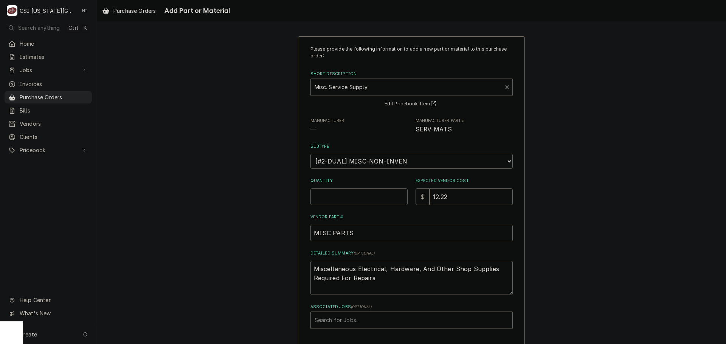
click at [338, 197] on input "Quantity" at bounding box center [358, 197] width 97 height 17
type textarea "x"
type input "1"
type textarea "x"
type input "2"
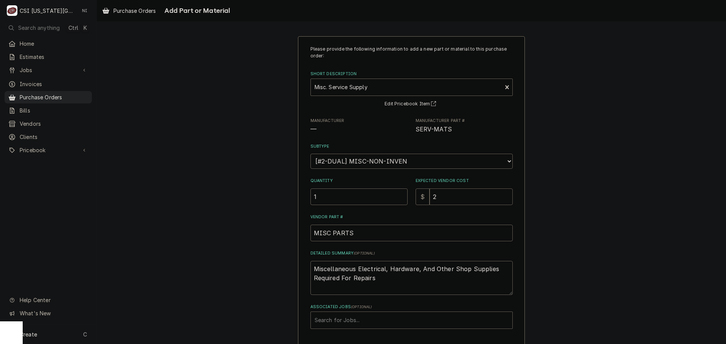
type textarea "x"
type input "263"
type textarea "x"
type input "263.6"
type textarea "x"
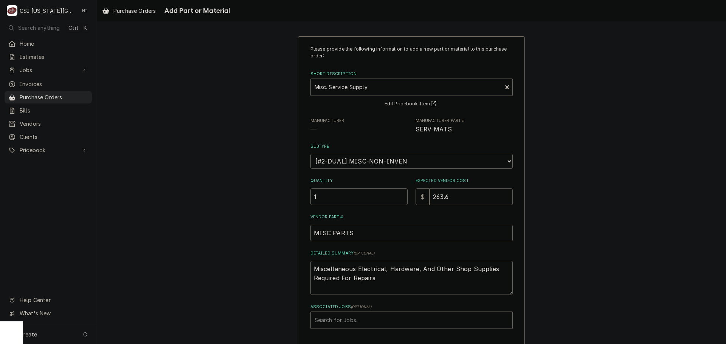
type input "263.69"
type textarea "x"
type input "263.6"
type textarea "x"
type input "263"
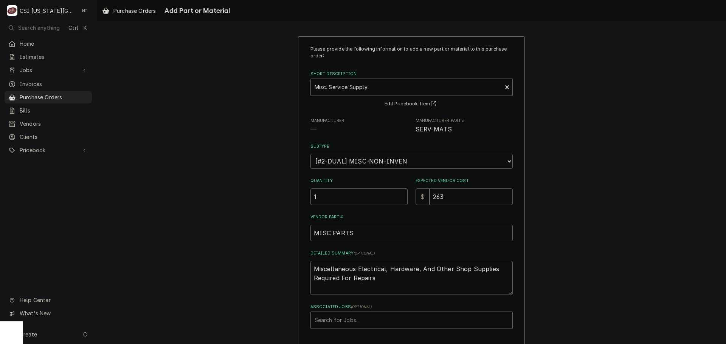
type textarea "x"
type input "26"
type textarea "x"
type input "26.6"
type textarea "x"
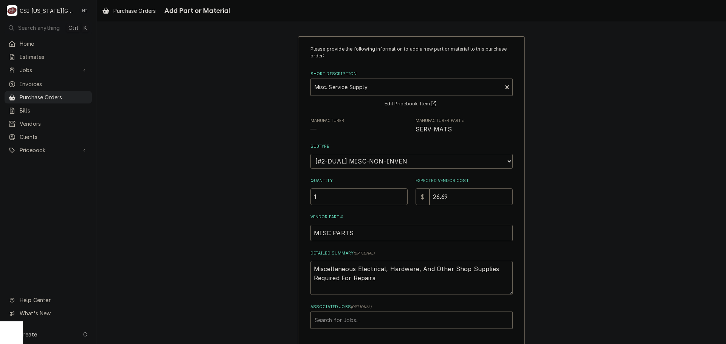
type input "26.69"
drag, startPoint x: 378, startPoint y: 280, endPoint x: 268, endPoint y: 220, distance: 125.5
click at [268, 220] on div "Please provide the following information to add a new part or material to this …" at bounding box center [411, 202] width 629 height 346
drag, startPoint x: 382, startPoint y: 278, endPoint x: 235, endPoint y: 218, distance: 159.0
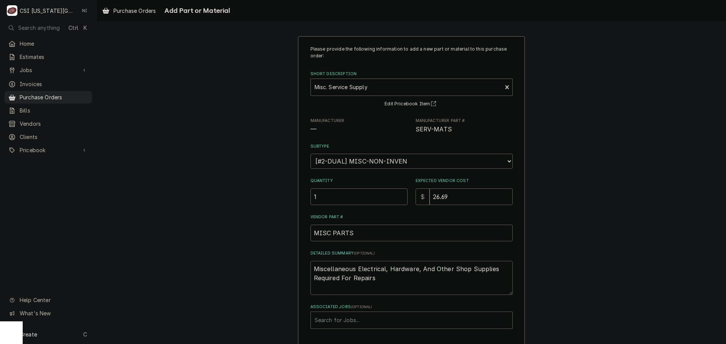
click at [235, 220] on div "Please provide the following information to add a new part or material to this …" at bounding box center [411, 202] width 629 height 346
type textarea "x"
type textarea "t"
type textarea "x"
type textarea "tp"
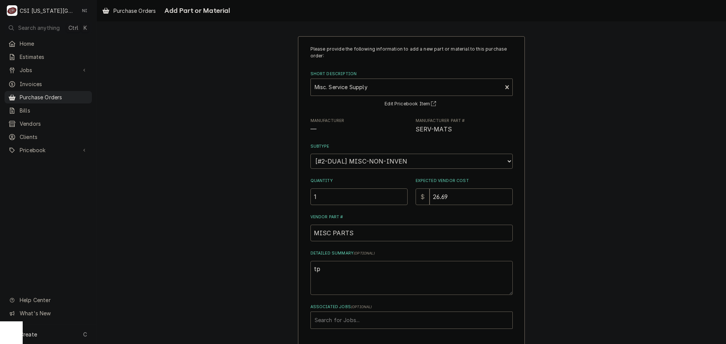
type textarea "x"
type textarea "tpa"
type textarea "x"
type textarea "tpae"
type textarea "x"
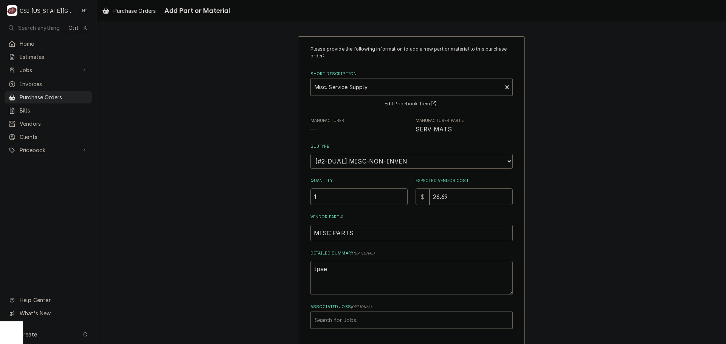
type textarea "tpae,"
type textarea "x"
type textarea "tpae,"
type textarea "x"
type textarea "tpae, t"
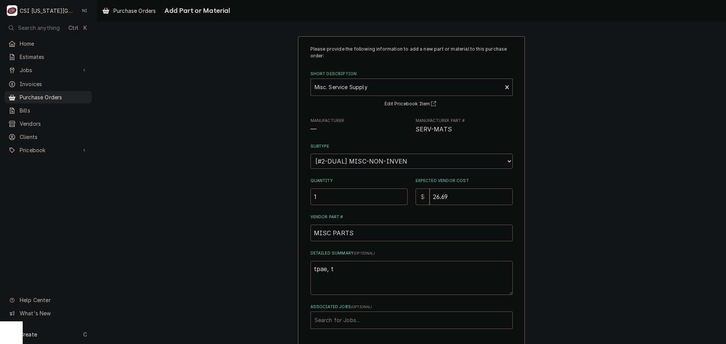
type textarea "x"
type textarea "tpae, ti"
type textarea "x"
type textarea "tpae, t"
type textarea "x"
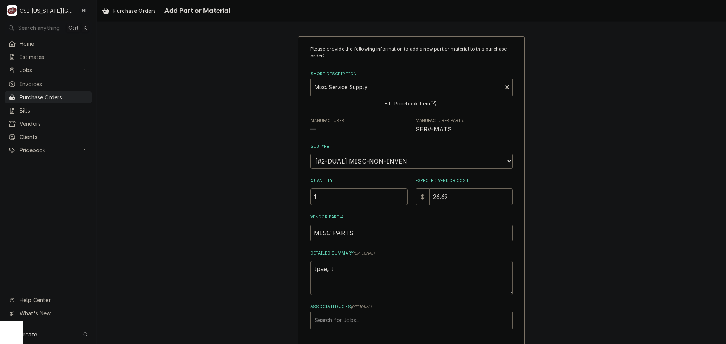
type textarea "tpae,"
type textarea "x"
type textarea "tpae,"
type textarea "x"
type textarea "tpae"
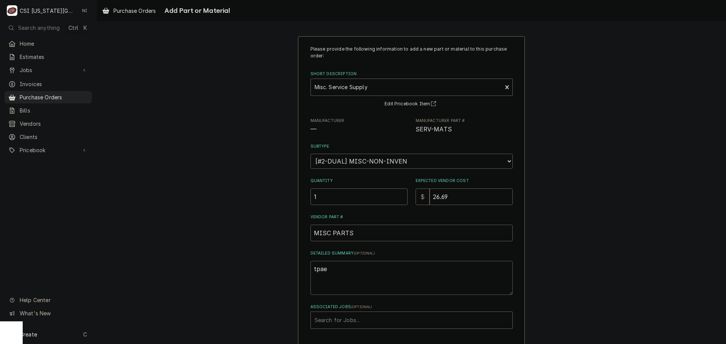
type textarea "x"
type textarea "tpa"
type textarea "x"
type textarea "tp"
type textarea "x"
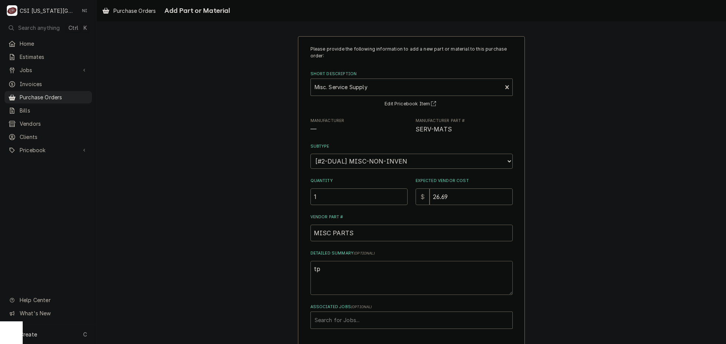
type textarea "t"
type textarea "x"
type textarea "ta"
type textarea "x"
type textarea "tap"
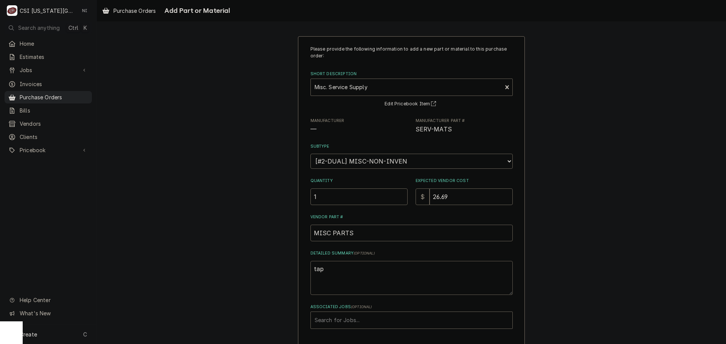
type textarea "x"
type textarea "tape"
type textarea "x"
type textarea "tape,"
type textarea "x"
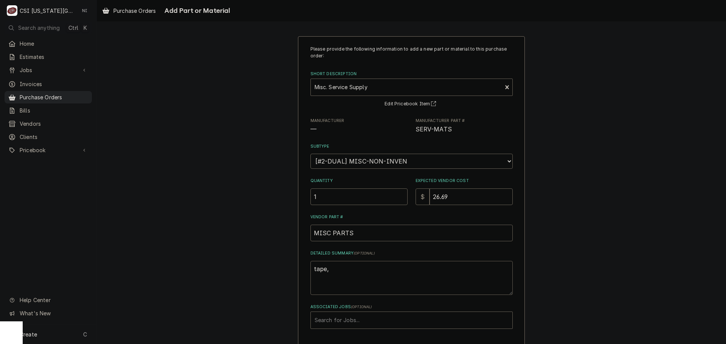
type textarea "tape,"
type textarea "x"
type textarea "tape, t"
type textarea "x"
type textarea "tape, ti"
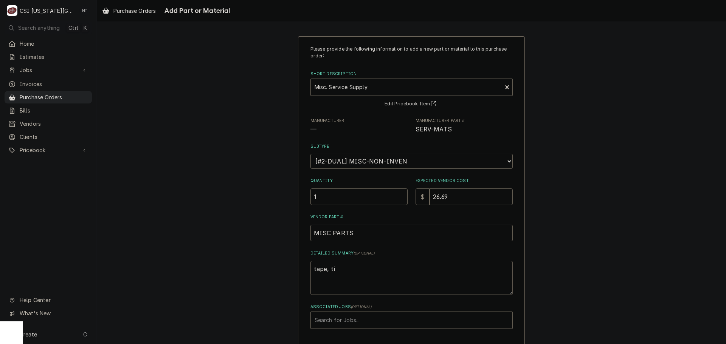
type textarea "x"
type textarea "tape, tie"
type textarea "x"
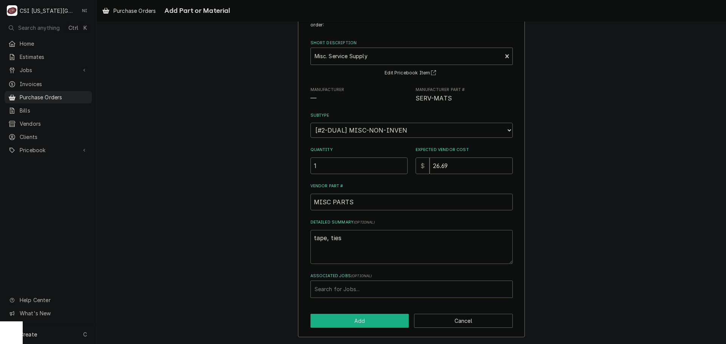
type textarea "tape, ties"
click at [381, 324] on button "Add" at bounding box center [359, 321] width 99 height 14
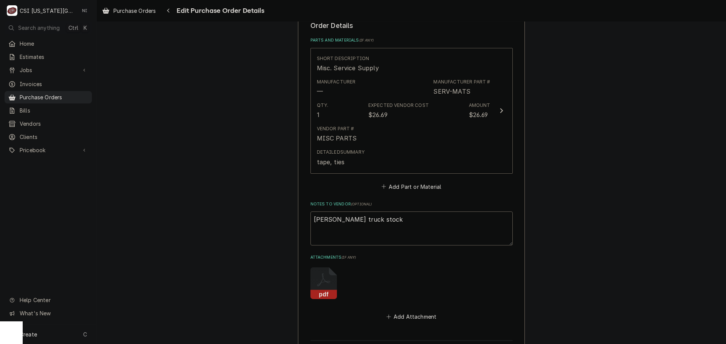
scroll to position [413, 0]
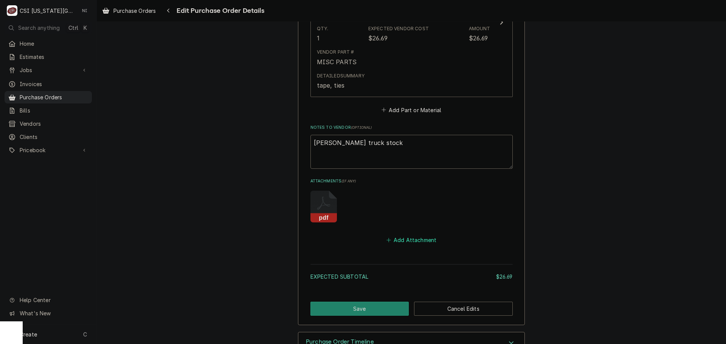
drag, startPoint x: 407, startPoint y: 240, endPoint x: 426, endPoint y: 242, distance: 19.0
click at [408, 240] on button "Add Attachment" at bounding box center [411, 240] width 53 height 11
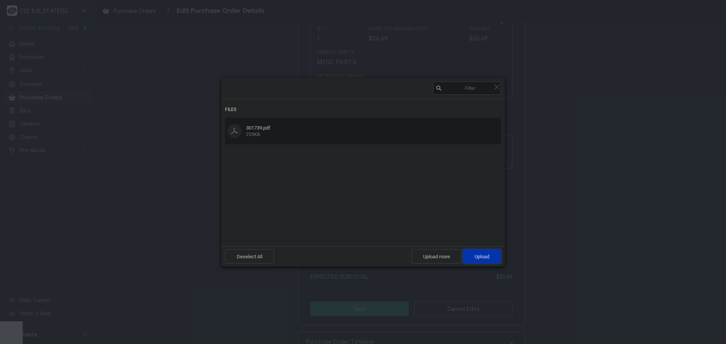
click at [482, 257] on span "Upload 1" at bounding box center [481, 257] width 15 height 6
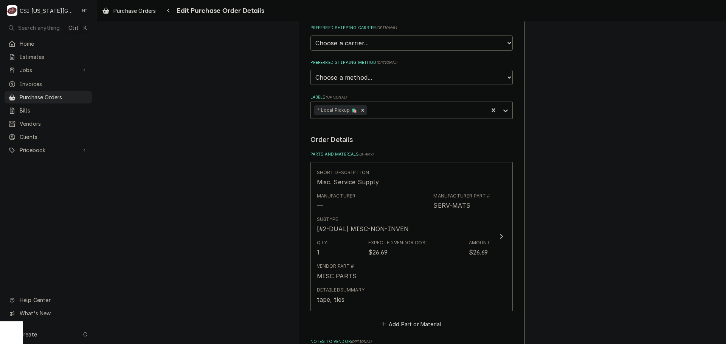
scroll to position [436, 0]
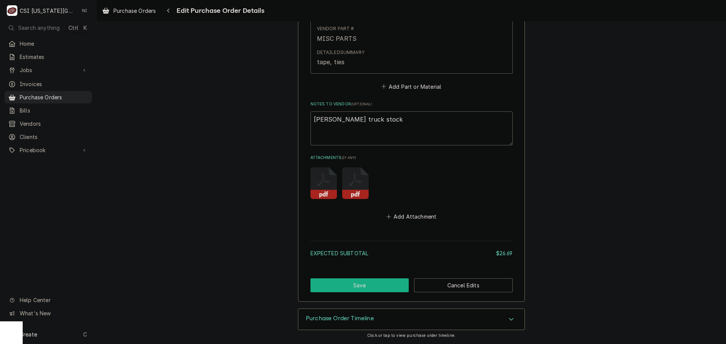
click at [382, 291] on button "Save" at bounding box center [359, 286] width 99 height 14
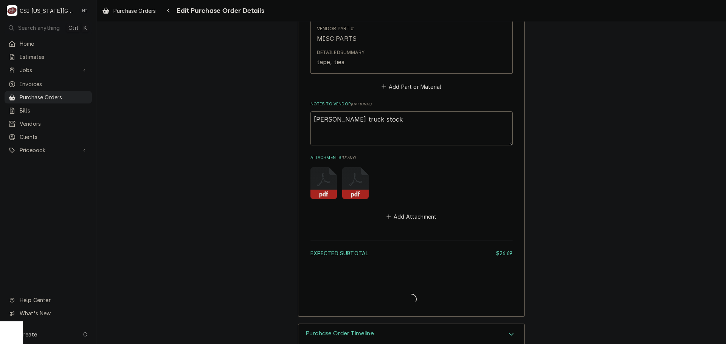
type textarea "x"
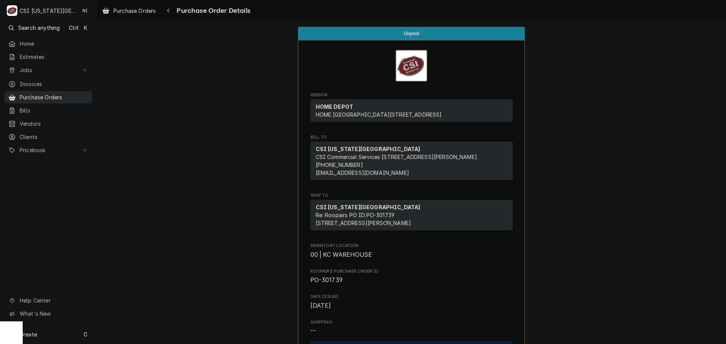
click at [75, 99] on div "Purchase Orders" at bounding box center [48, 97] width 85 height 9
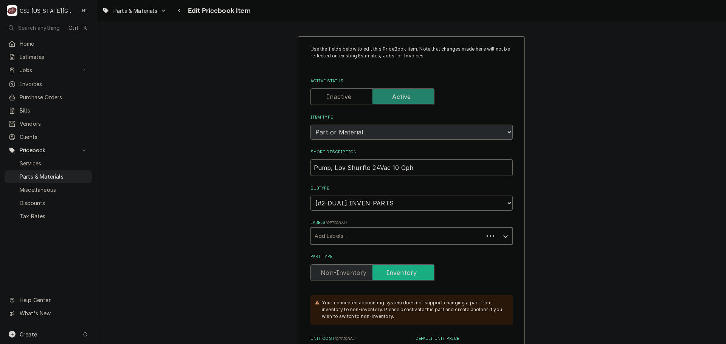
type textarea "x"
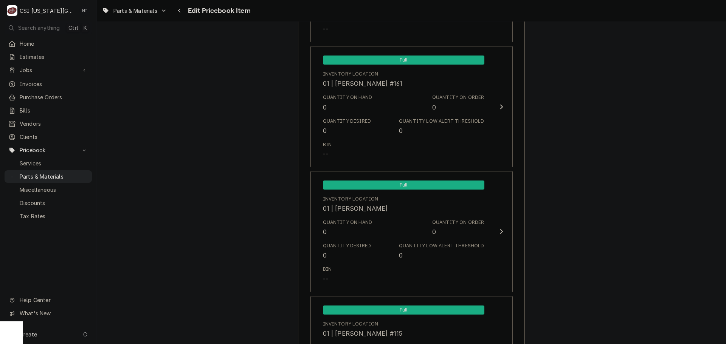
scroll to position [1134, 0]
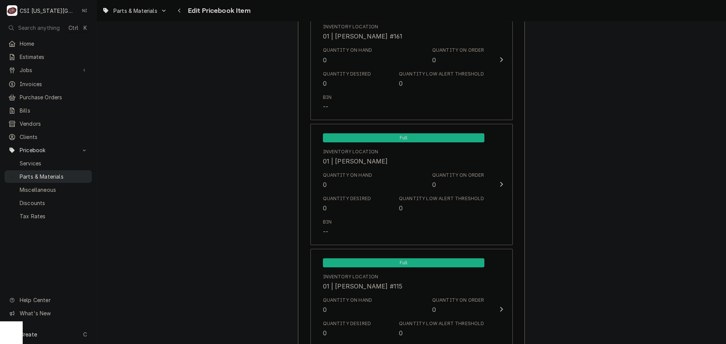
click at [78, 173] on span "Parts & Materials" at bounding box center [54, 177] width 68 height 8
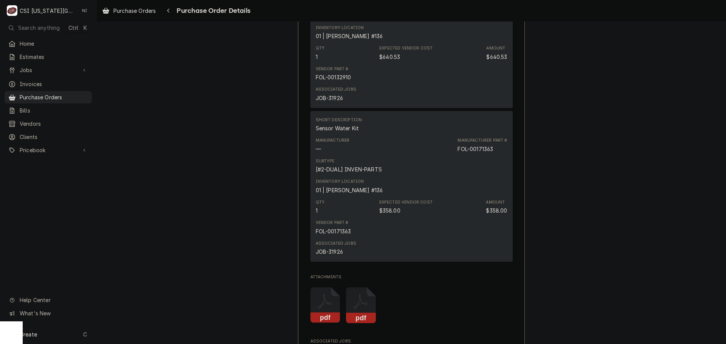
scroll to position [642, 0]
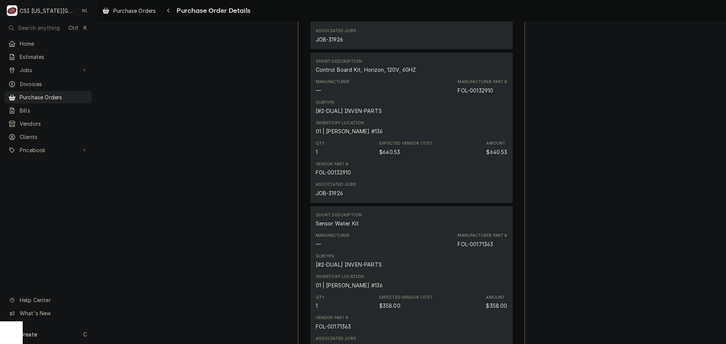
click at [337, 197] on div "JOB-31926" at bounding box center [329, 193] width 27 height 8
copy div "JOB-31926"
click at [37, 69] on span "Jobs" at bounding box center [48, 70] width 57 height 8
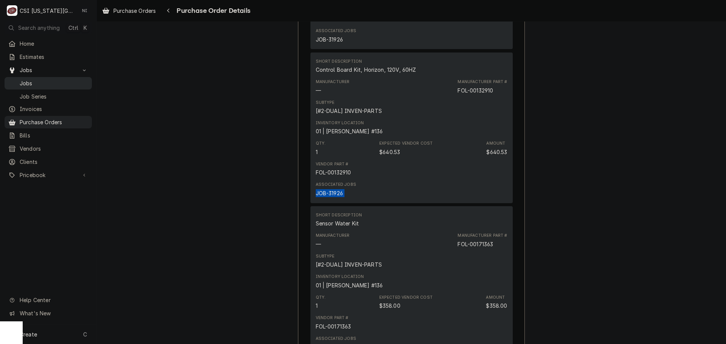
drag, startPoint x: 37, startPoint y: 81, endPoint x: 43, endPoint y: 82, distance: 6.2
click at [37, 81] on span "Jobs" at bounding box center [54, 83] width 68 height 8
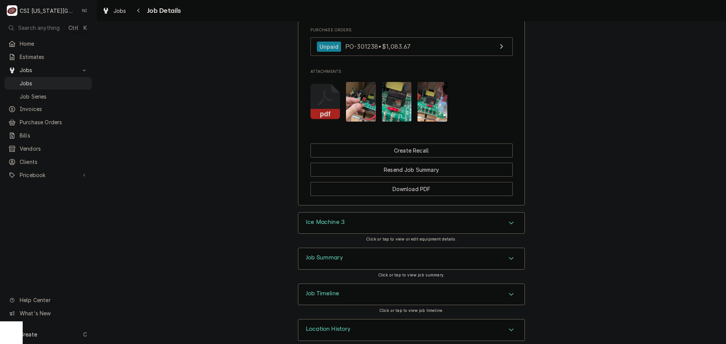
scroll to position [863, 0]
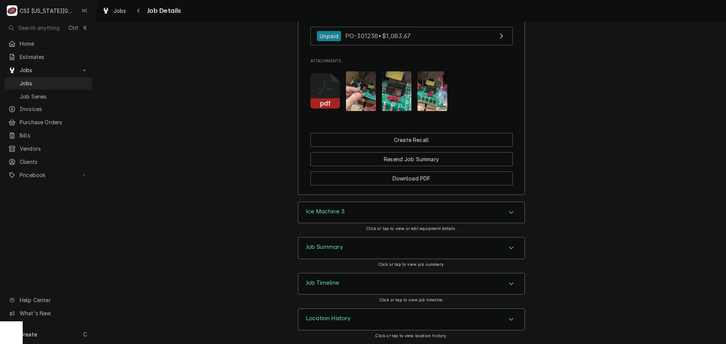
click at [319, 96] on icon "Attachments" at bounding box center [325, 91] width 30 height 36
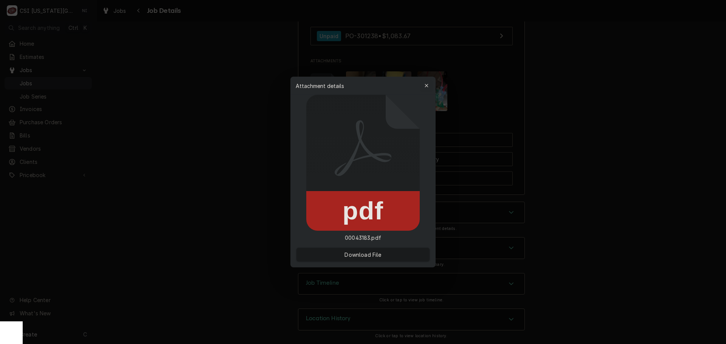
click at [424, 87] on icon "button" at bounding box center [426, 85] width 4 height 5
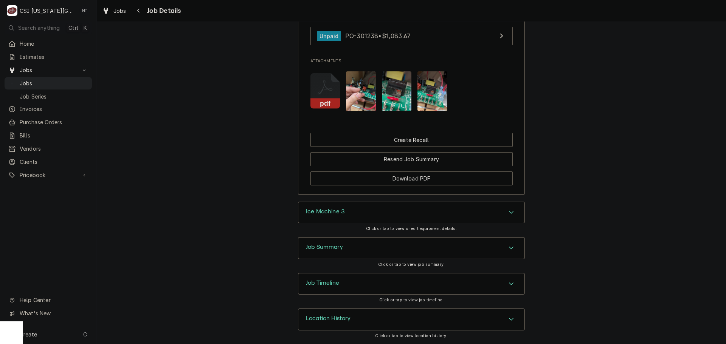
click at [509, 217] on div "Accordion Header" at bounding box center [510, 212] width 11 height 9
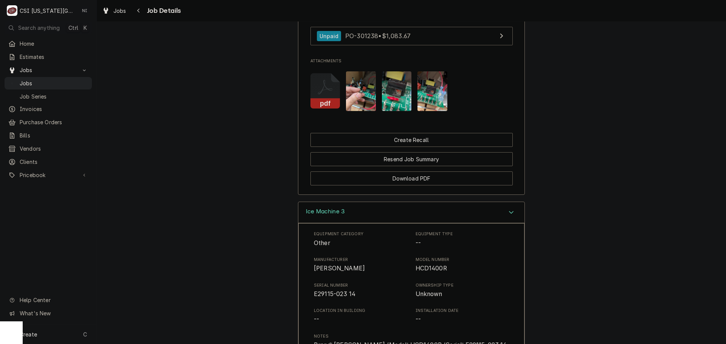
click at [319, 94] on icon "Attachments" at bounding box center [325, 91] width 30 height 36
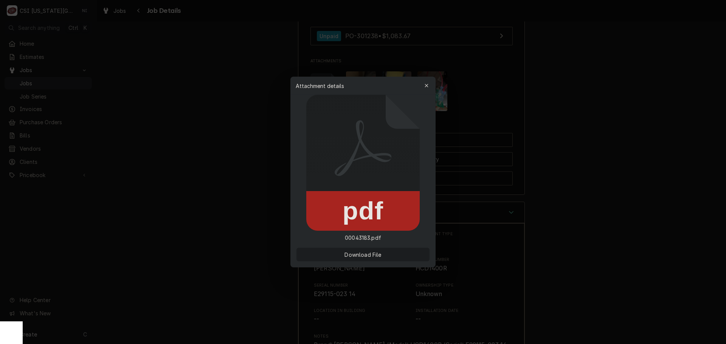
click at [389, 257] on button "Download File" at bounding box center [362, 255] width 133 height 14
drag, startPoint x: 563, startPoint y: 125, endPoint x: 524, endPoint y: 112, distance: 40.8
click at [563, 126] on div at bounding box center [363, 172] width 726 height 344
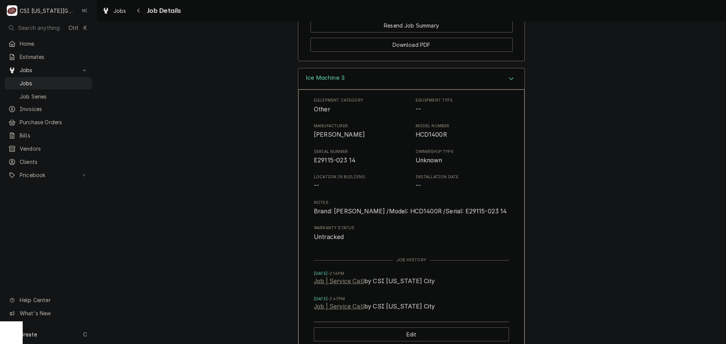
scroll to position [1115, 0]
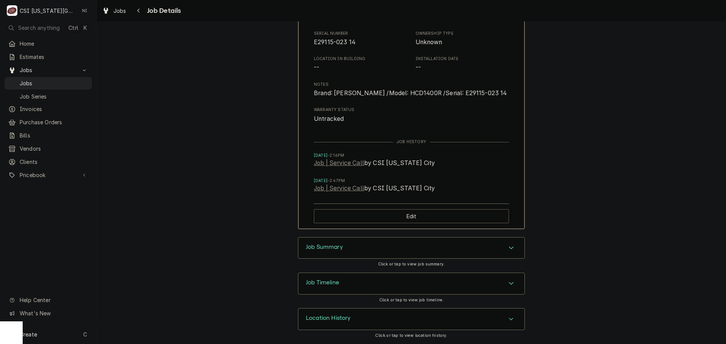
click at [509, 248] on icon "Accordion Header" at bounding box center [511, 248] width 5 height 3
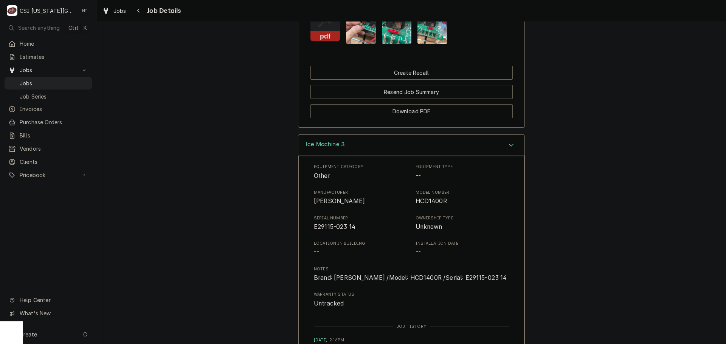
scroll to position [775, 0]
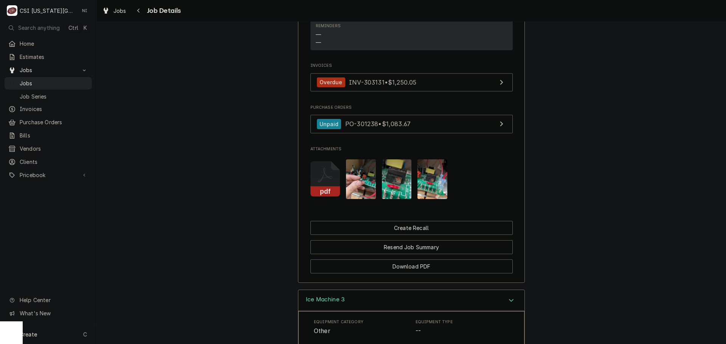
click at [368, 186] on img "Attachments" at bounding box center [361, 179] width 30 height 40
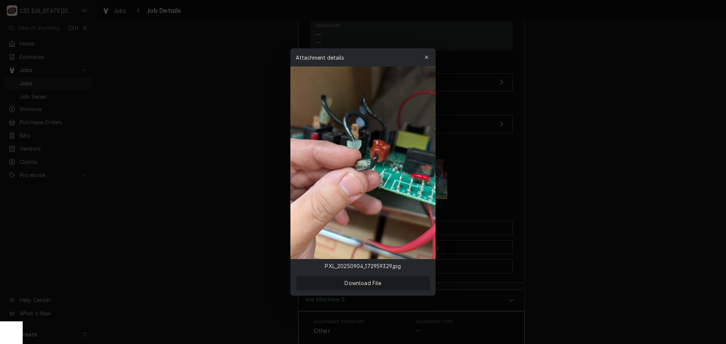
click at [429, 57] on div "button" at bounding box center [427, 58] width 8 height 8
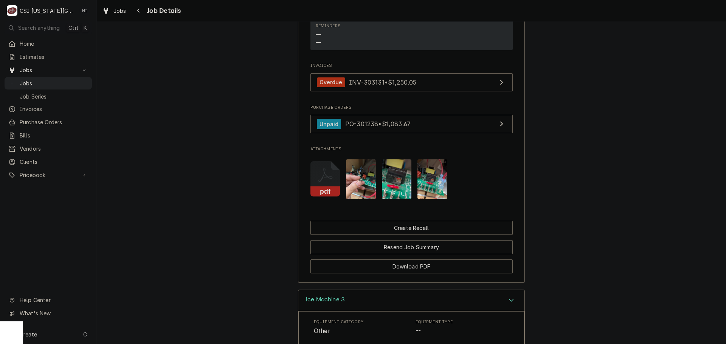
click at [400, 176] on img "Attachments" at bounding box center [397, 179] width 30 height 40
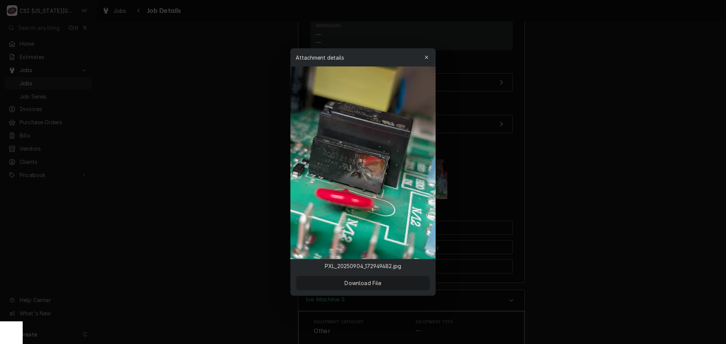
click at [570, 86] on div at bounding box center [363, 172] width 726 height 344
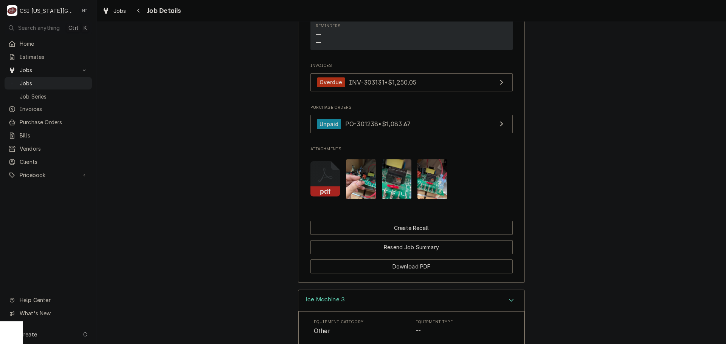
click at [432, 175] on img "Attachments" at bounding box center [432, 179] width 30 height 40
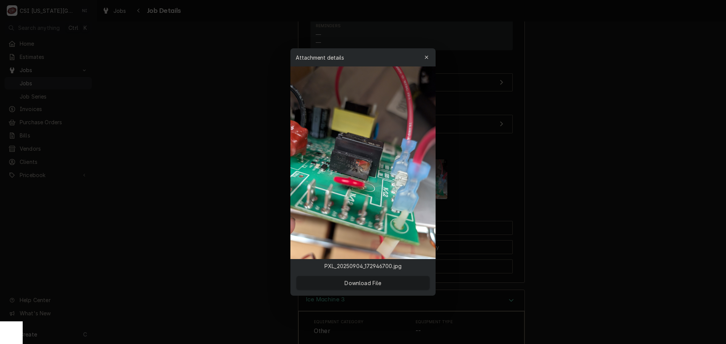
click at [526, 136] on div at bounding box center [363, 172] width 726 height 344
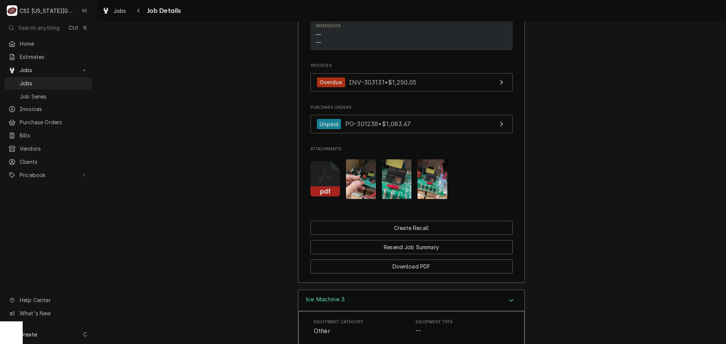
click at [322, 179] on icon "Attachments" at bounding box center [325, 179] width 30 height 36
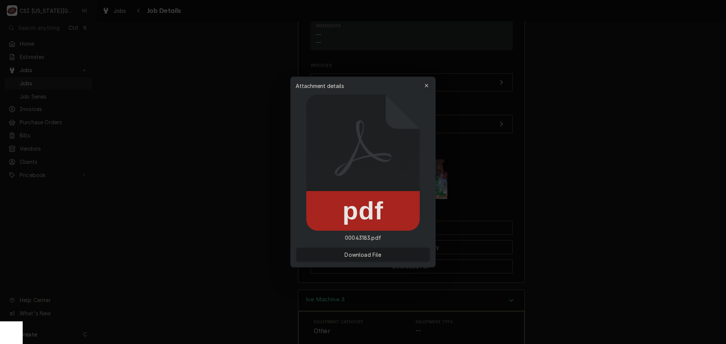
click at [424, 84] on icon "button" at bounding box center [426, 85] width 4 height 5
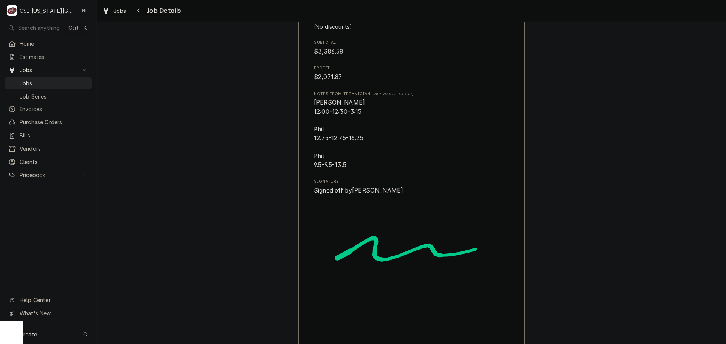
scroll to position [3031, 0]
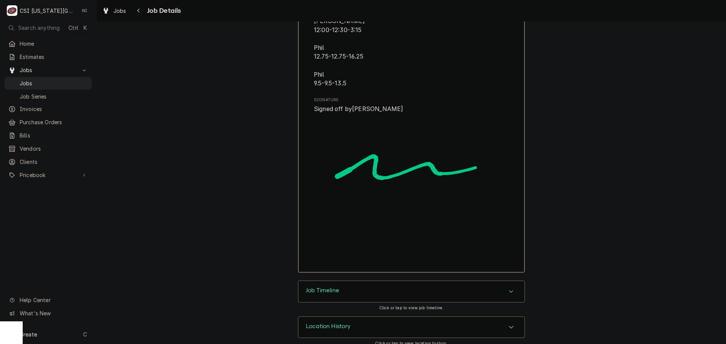
click at [456, 320] on div "Location History" at bounding box center [411, 327] width 226 height 21
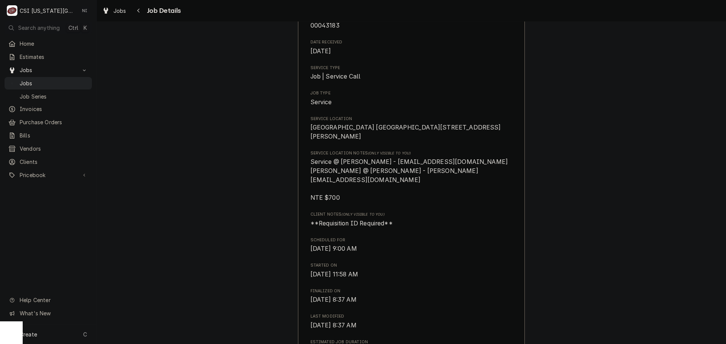
scroll to position [0, 0]
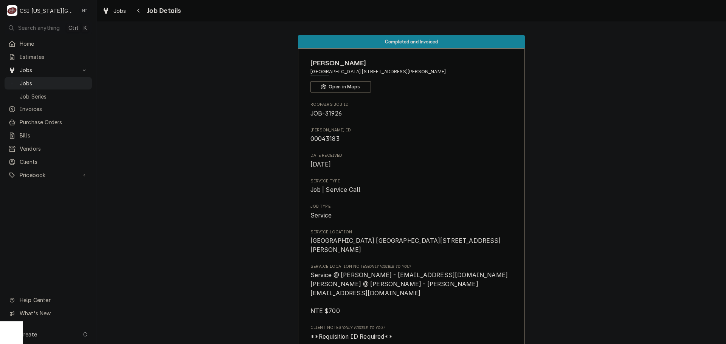
drag, startPoint x: 450, startPoint y: 70, endPoint x: 426, endPoint y: 74, distance: 24.8
click at [426, 74] on span "Amc Town Center 20 / 11701 Nall Avenue, Leawood, KS 66211" at bounding box center [411, 71] width 202 height 7
drag, startPoint x: 430, startPoint y: 99, endPoint x: 352, endPoint y: 78, distance: 80.8
drag, startPoint x: 353, startPoint y: 72, endPoint x: 307, endPoint y: 73, distance: 45.7
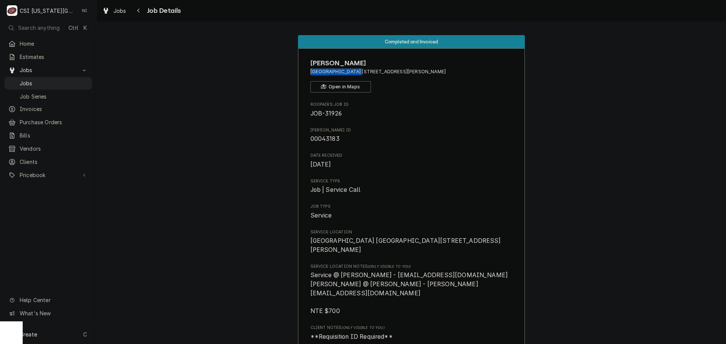
click at [310, 73] on span "Amc Town Center 20 / 11701 Nall Avenue, Leawood, KS 66211" at bounding box center [411, 71] width 202 height 7
copy span "[GEOGRAPHIC_DATA] 20"
click at [71, 79] on span "Jobs" at bounding box center [54, 83] width 68 height 8
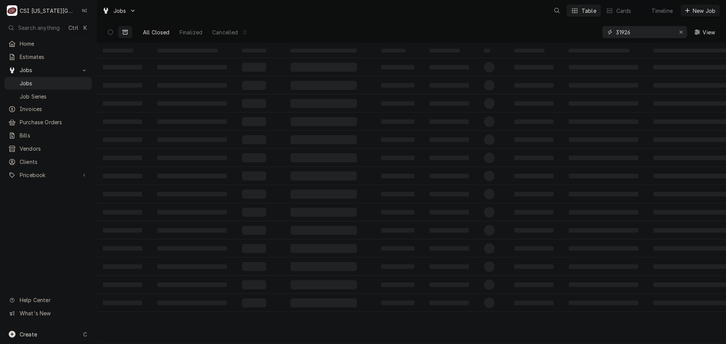
click at [679, 32] on icon "Erase input" at bounding box center [681, 31] width 4 height 5
paste input "Amc Town Center 20"
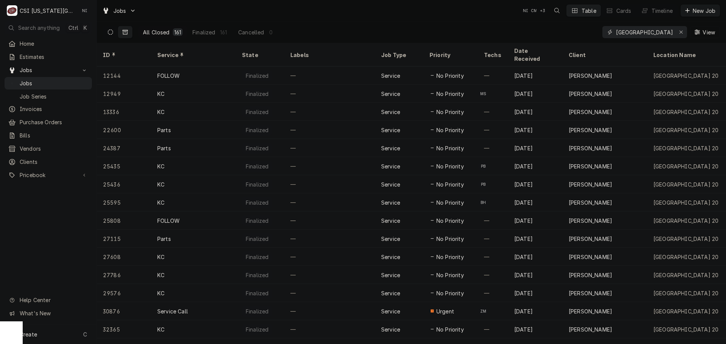
type input "Amc Town Center 20"
click at [113, 31] on button "Dynamic Content Wrapper" at bounding box center [110, 32] width 14 height 12
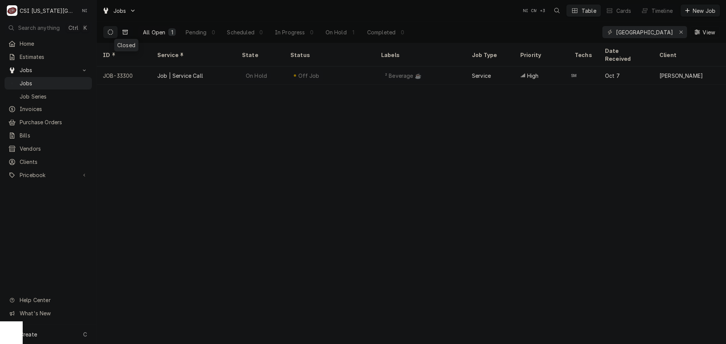
click at [128, 34] on button "Dynamic Content Wrapper" at bounding box center [125, 32] width 14 height 12
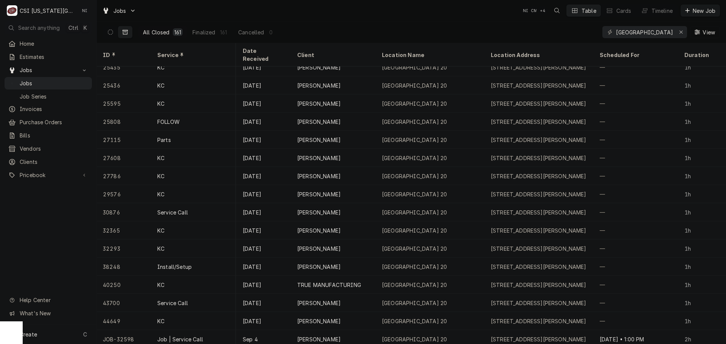
scroll to position [99, 0]
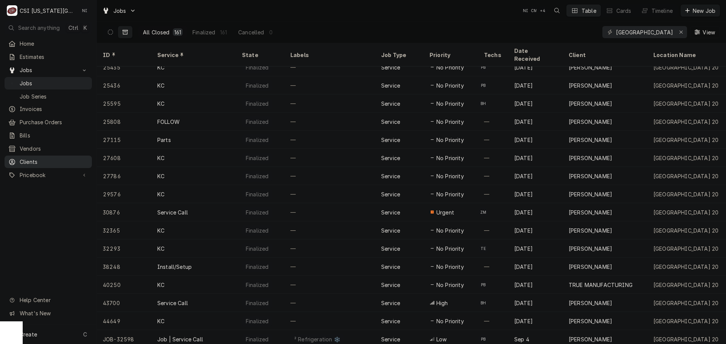
click at [66, 163] on link "Clients" at bounding box center [48, 162] width 87 height 12
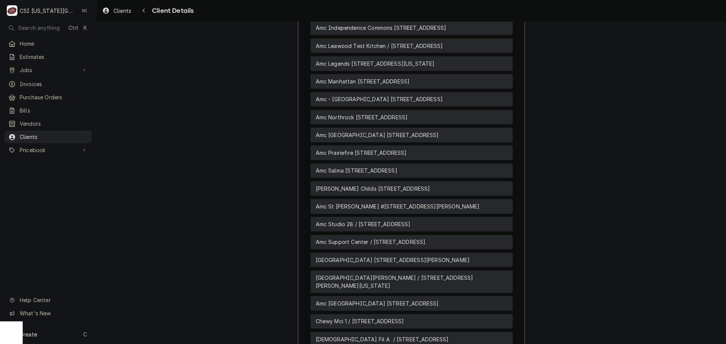
scroll to position [816, 0]
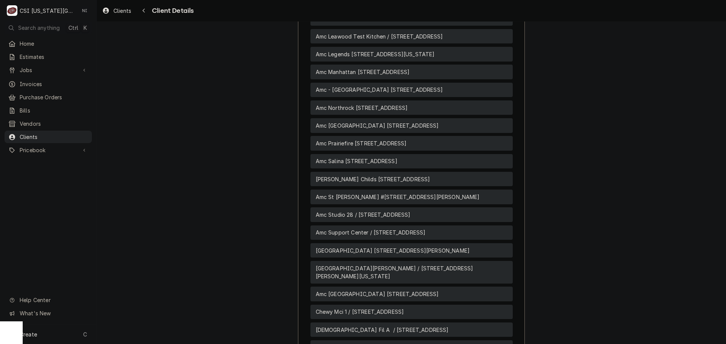
click at [478, 258] on div "Amc Town Center 20 / 11701 Nall Avenue, Leawood, KS 66211" at bounding box center [411, 250] width 202 height 15
click at [337, 255] on span "Amc Town Center 20 / 11701 Nall Avenue, Leawood, KS 66211" at bounding box center [393, 251] width 154 height 8
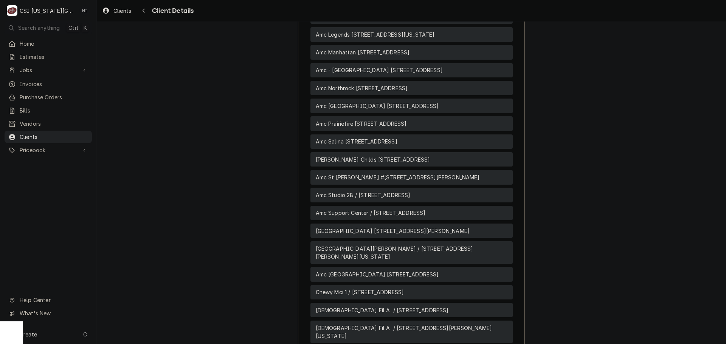
scroll to position [854, 0]
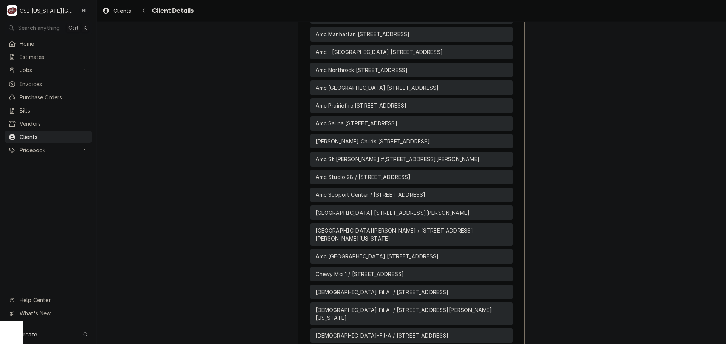
click at [332, 217] on span "[GEOGRAPHIC_DATA] [STREET_ADDRESS][PERSON_NAME]" at bounding box center [393, 213] width 154 height 8
drag, startPoint x: 471, startPoint y: 232, endPoint x: 493, endPoint y: 232, distance: 22.7
click at [471, 220] on div "[GEOGRAPHIC_DATA] [STREET_ADDRESS][PERSON_NAME]" at bounding box center [411, 213] width 202 height 15
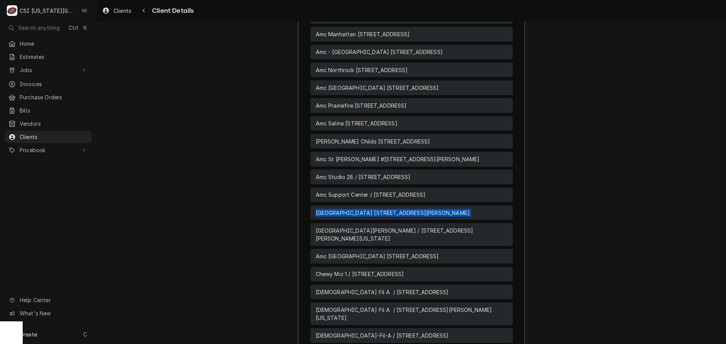
click at [497, 220] on div "[GEOGRAPHIC_DATA] [STREET_ADDRESS][PERSON_NAME]" at bounding box center [411, 213] width 202 height 15
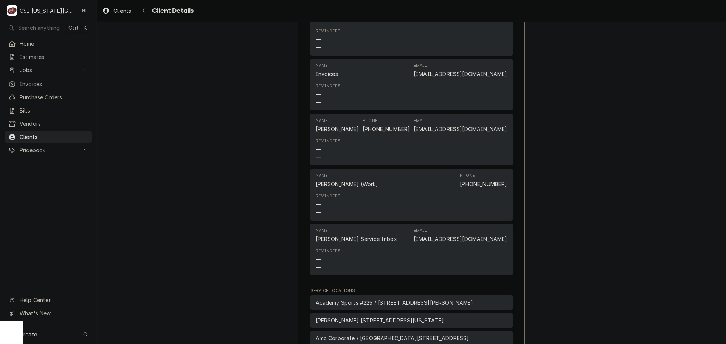
scroll to position [416, 0]
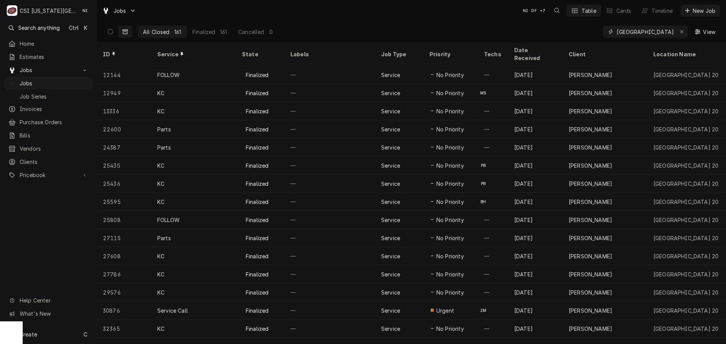
click at [683, 31] on div "Erase input" at bounding box center [682, 32] width 8 height 8
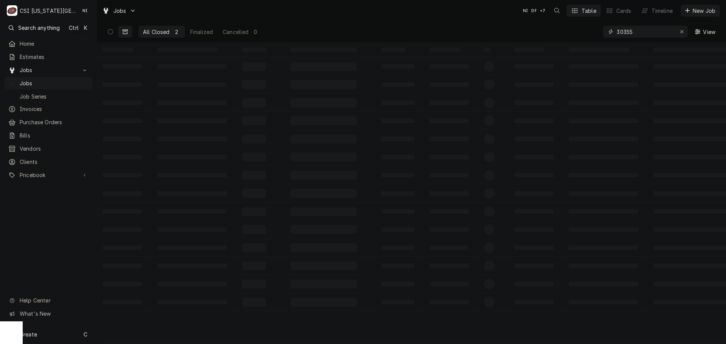
type input "30355"
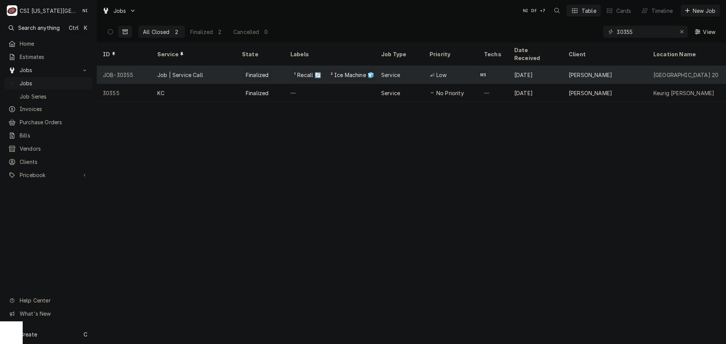
click at [423, 68] on div "Service" at bounding box center [399, 75] width 48 height 18
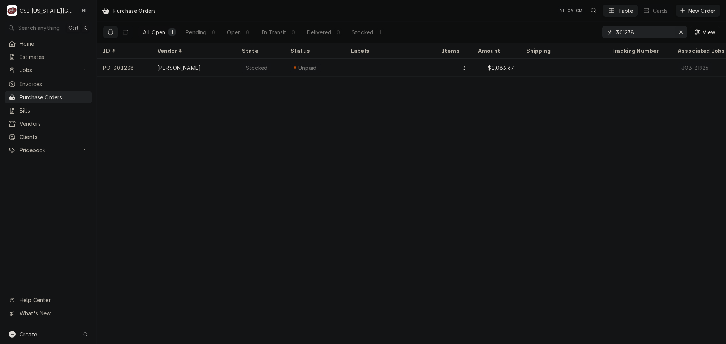
click at [678, 31] on div "Erase input" at bounding box center [681, 32] width 8 height 8
click at [676, 31] on input "Dynamic Content Wrapper" at bounding box center [651, 32] width 71 height 12
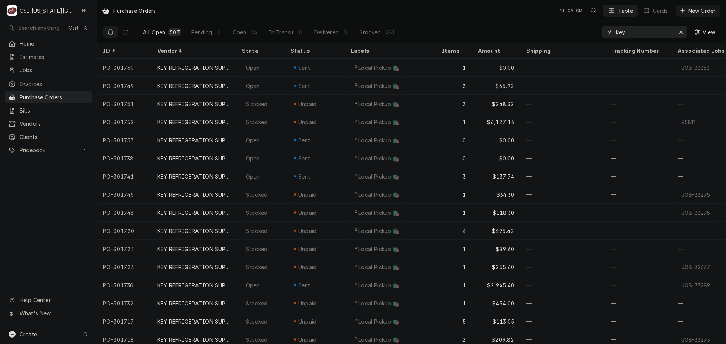
type input "key"
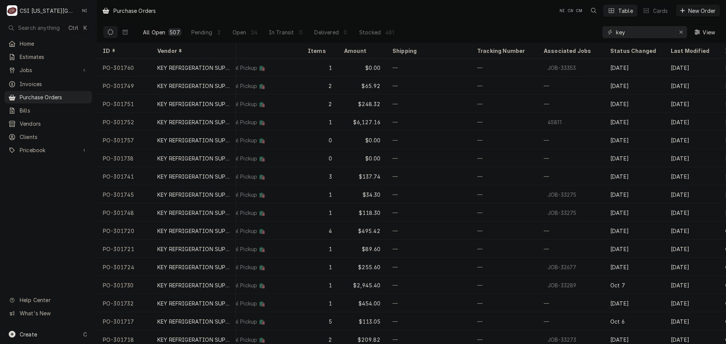
scroll to position [0, 187]
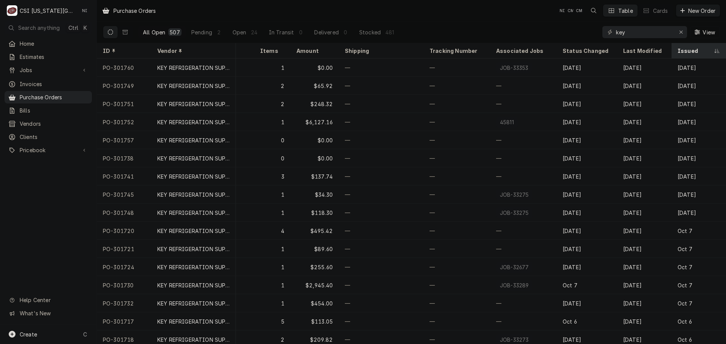
click at [684, 51] on div "Issued" at bounding box center [694, 51] width 35 height 8
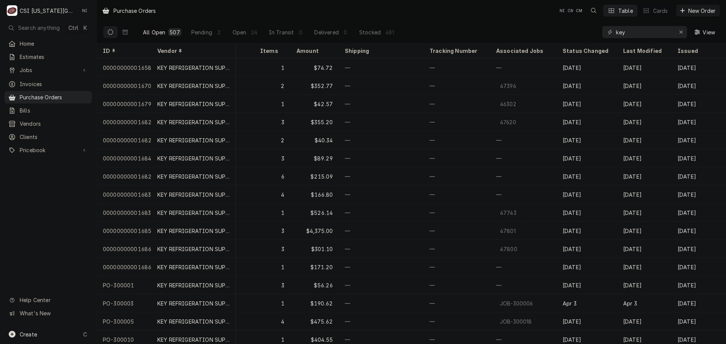
click at [695, 34] on icon "Dynamic Content Wrapper" at bounding box center [696, 31] width 5 height 5
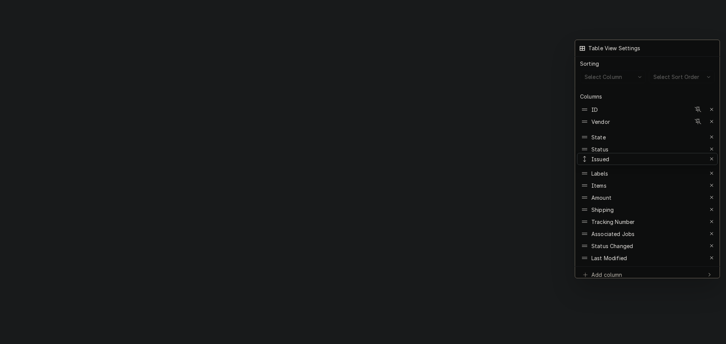
drag, startPoint x: 615, startPoint y: 250, endPoint x: 614, endPoint y: 153, distance: 97.1
click at [498, 221] on div at bounding box center [363, 172] width 726 height 344
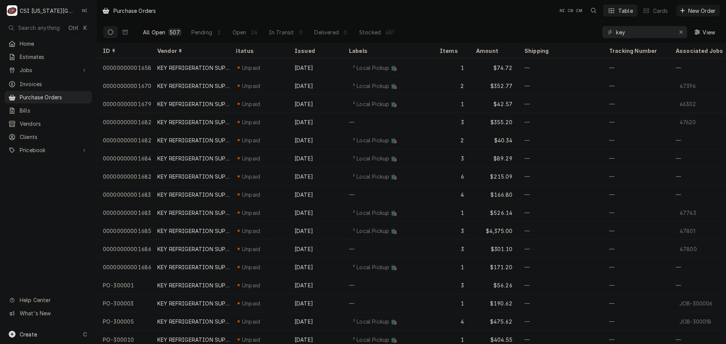
scroll to position [0, 0]
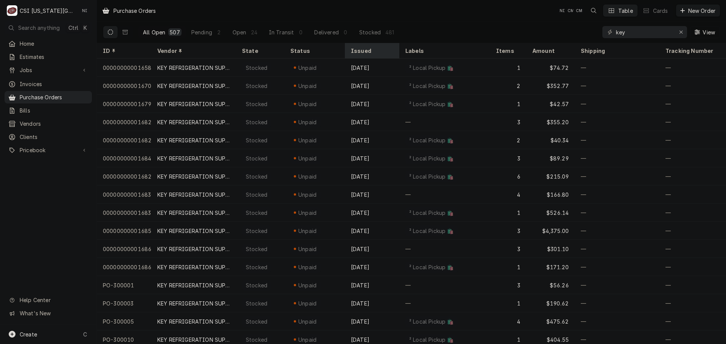
click at [372, 46] on div "Issued" at bounding box center [371, 51] width 51 height 12
click at [388, 49] on icon "Dynamic Content Wrapper" at bounding box center [389, 51] width 5 height 5
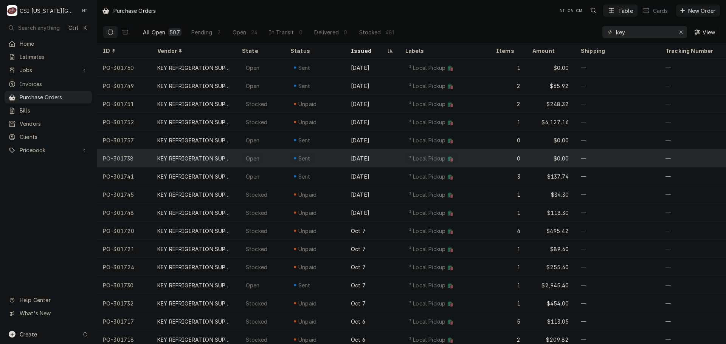
click at [368, 158] on div "Oct 8" at bounding box center [372, 158] width 54 height 18
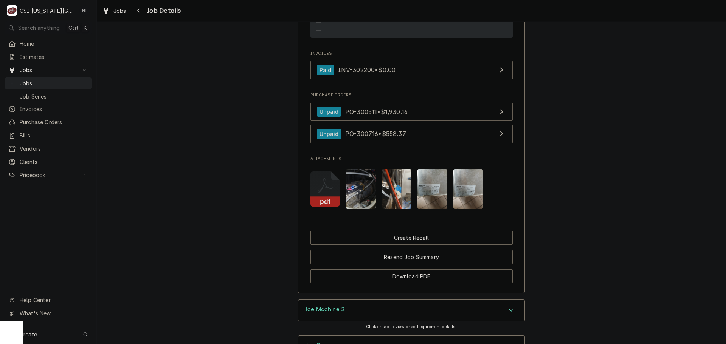
scroll to position [1020, 0]
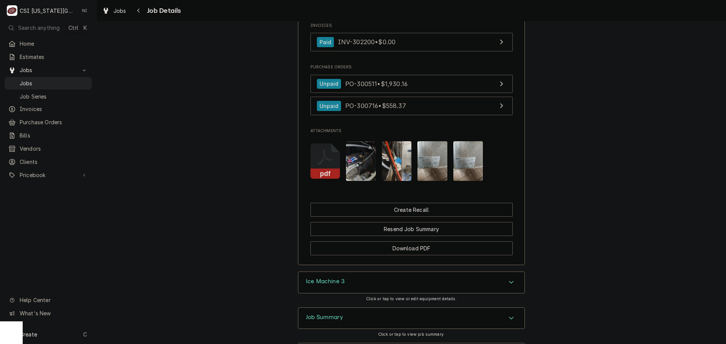
click at [428, 147] on img "Attachments" at bounding box center [432, 161] width 30 height 40
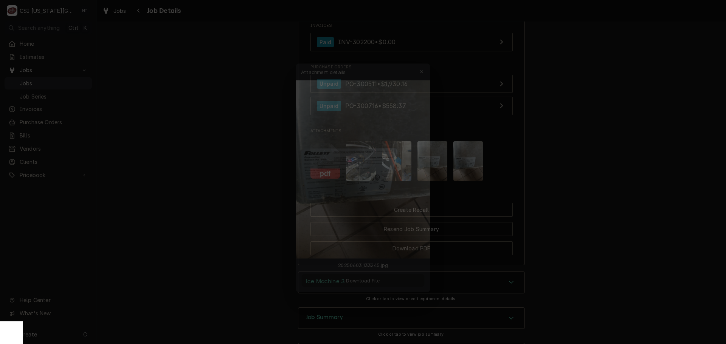
click at [385, 280] on button "Download File" at bounding box center [362, 284] width 133 height 14
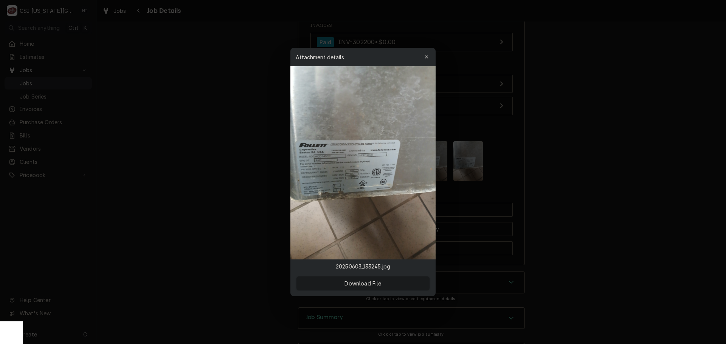
drag, startPoint x: 424, startPoint y: 53, endPoint x: 458, endPoint y: 53, distance: 33.6
click at [424, 53] on button "button" at bounding box center [426, 57] width 12 height 12
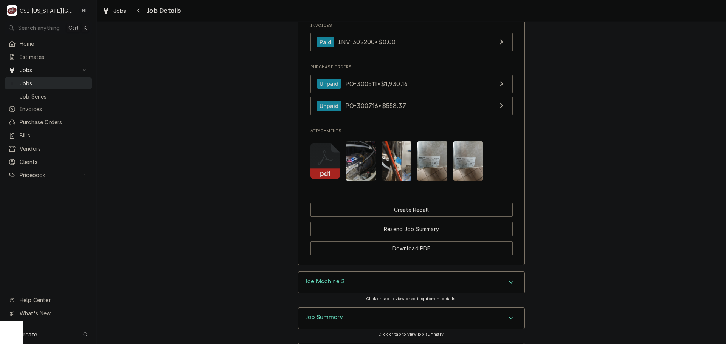
drag, startPoint x: 63, startPoint y: 84, endPoint x: 64, endPoint y: 80, distance: 3.9
click at [63, 84] on span "Jobs" at bounding box center [54, 83] width 68 height 8
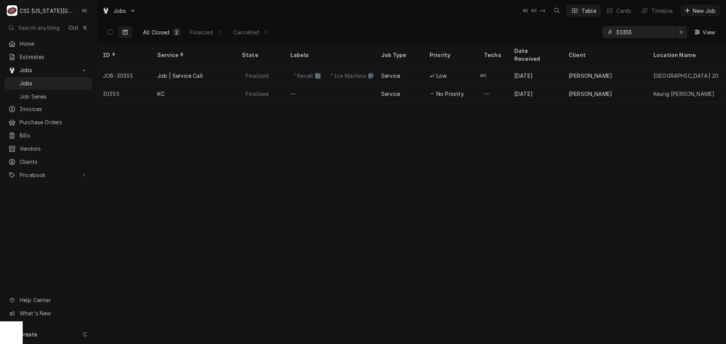
click at [683, 31] on div "Erase input" at bounding box center [681, 32] width 8 height 8
paste input "31198"
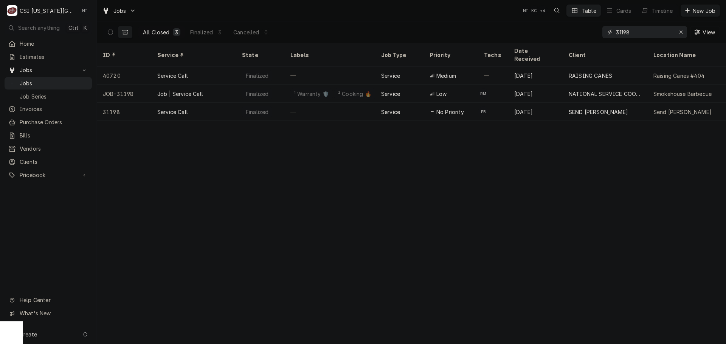
type input "31198"
drag, startPoint x: 640, startPoint y: 33, endPoint x: 522, endPoint y: 40, distance: 117.8
click at [531, 42] on div "All Closed 3 Finalized 3 Cancelled 0 31198 View" at bounding box center [411, 32] width 617 height 21
click at [679, 31] on icon "Erase input" at bounding box center [681, 31] width 4 height 5
paste input "33025"
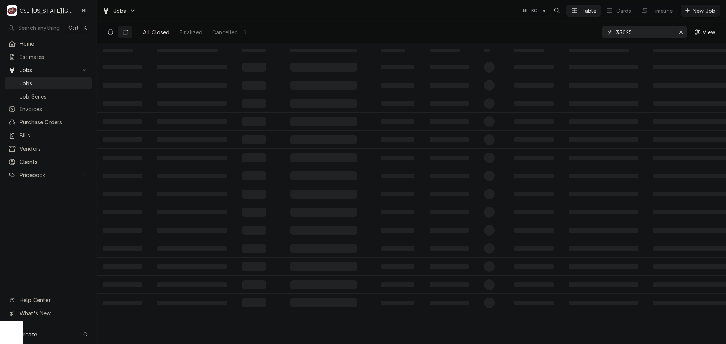
type input "33025"
click at [112, 34] on icon "Dynamic Content Wrapper" at bounding box center [110, 31] width 5 height 5
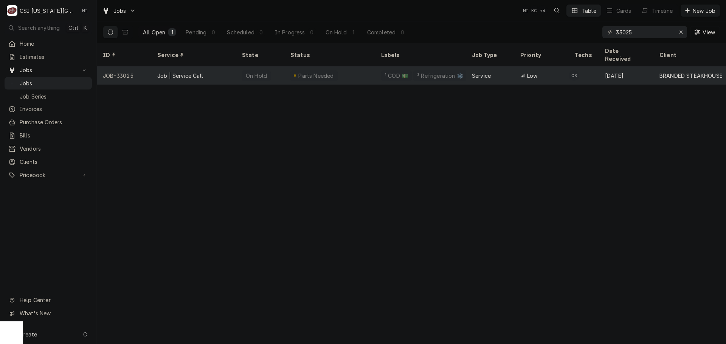
click at [350, 67] on div "Parts Needed" at bounding box center [329, 76] width 91 height 18
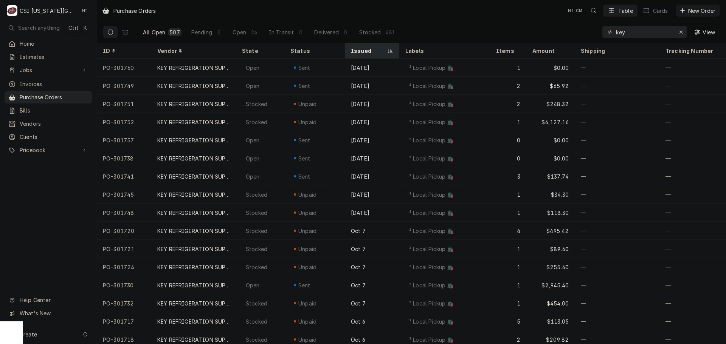
click at [389, 51] on icon "Dynamic Content Wrapper" at bounding box center [389, 51] width 5 height 5
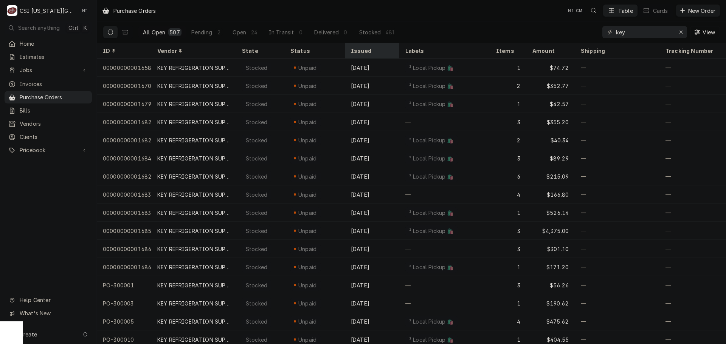
click at [389, 51] on div "Issued" at bounding box center [371, 51] width 41 height 8
click at [389, 50] on icon "Dynamic Content Wrapper" at bounding box center [389, 51] width 5 height 5
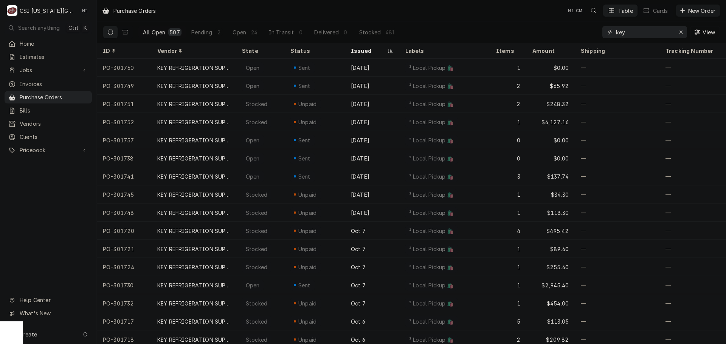
drag, startPoint x: 634, startPoint y: 33, endPoint x: 562, endPoint y: 34, distance: 71.8
click at [563, 34] on div "All Open 507 Pending 2 Open 24 In Transit 0 Delivered 0 Stocked 481 key View" at bounding box center [411, 32] width 617 height 21
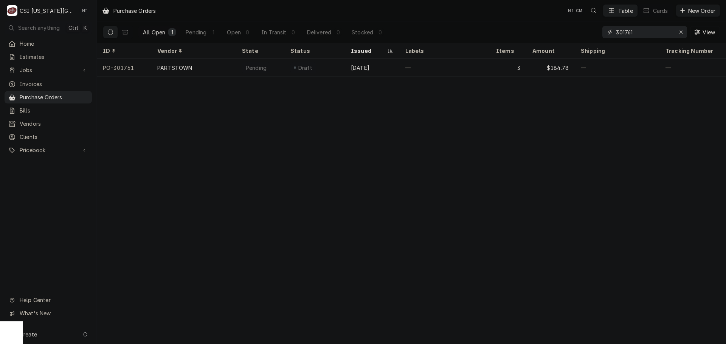
type input "301761"
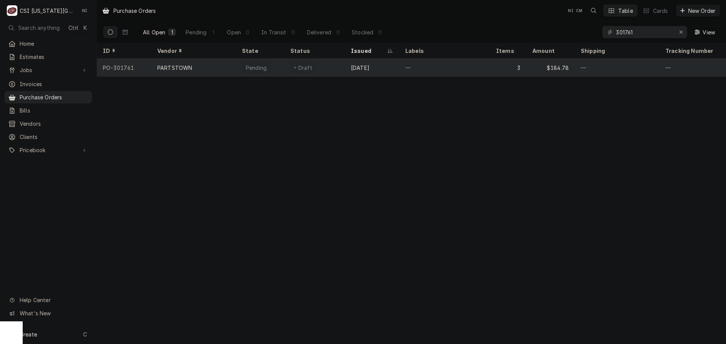
click at [471, 65] on div "—" at bounding box center [444, 68] width 91 height 18
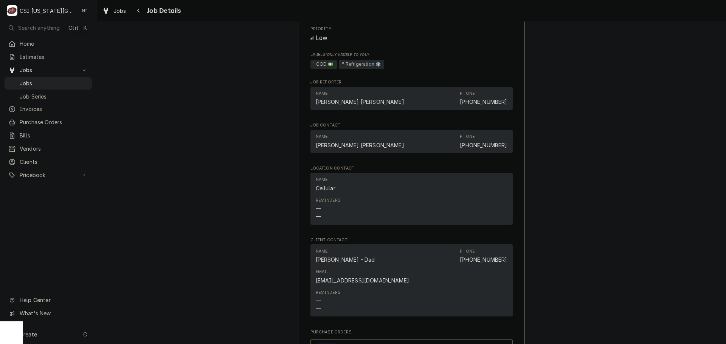
scroll to position [794, 0]
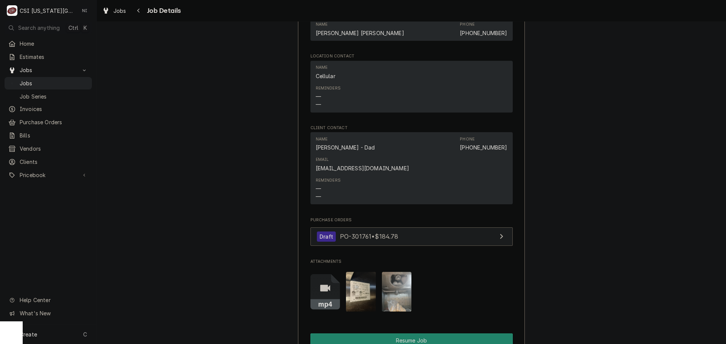
click at [438, 230] on link "Draft PO-301761 • $184.78" at bounding box center [411, 237] width 202 height 19
drag, startPoint x: 73, startPoint y: 78, endPoint x: 139, endPoint y: 34, distance: 79.0
click at [73, 79] on span "Jobs" at bounding box center [54, 83] width 68 height 8
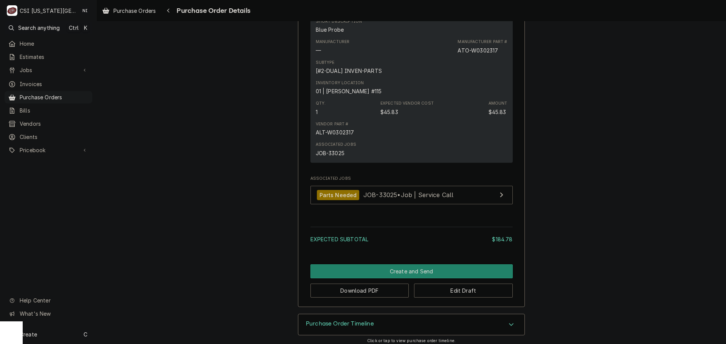
scroll to position [716, 0]
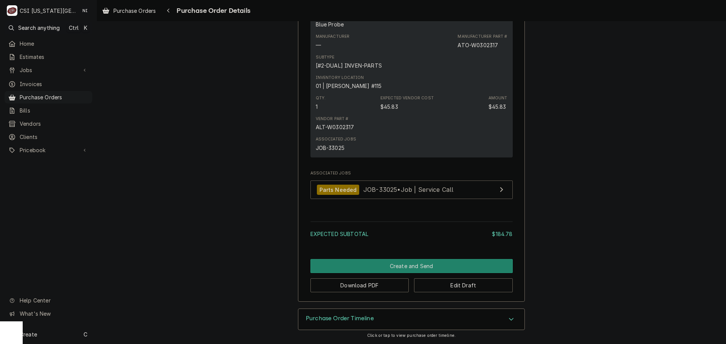
click at [488, 47] on div "ATO-W0302317" at bounding box center [477, 45] width 40 height 8
copy div "W0302317"
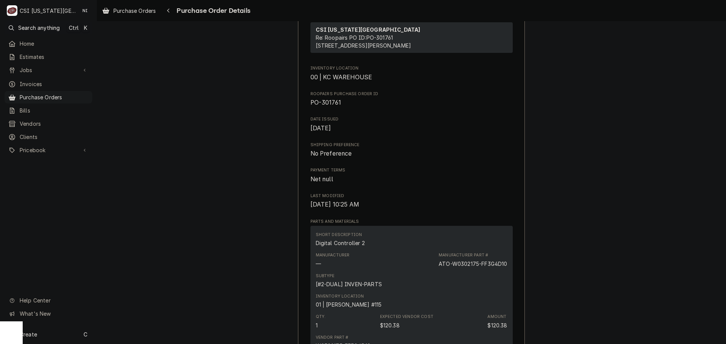
scroll to position [73, 0]
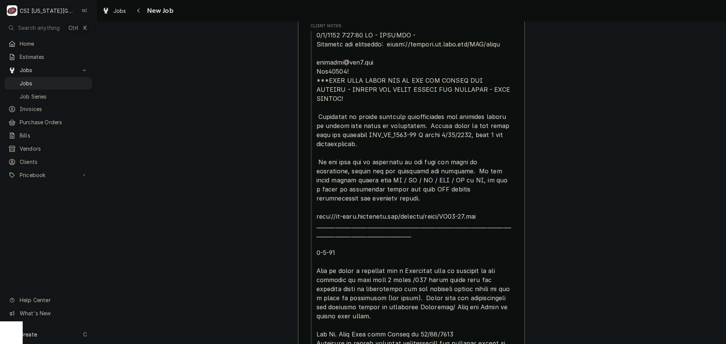
scroll to position [113, 0]
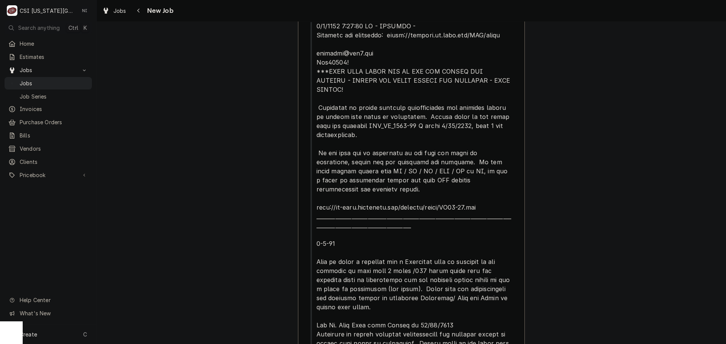
type textarea "x"
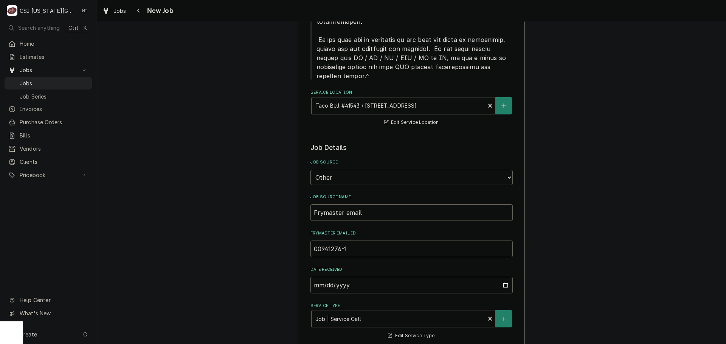
scroll to position [605, 0]
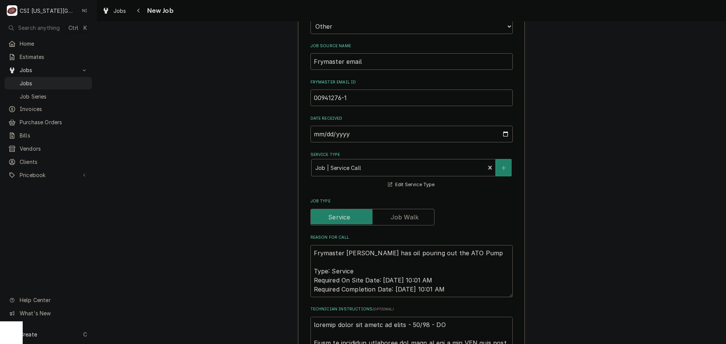
type textarea "loremip dolor sit ametc ad elits - 77/77 - DO Eiusm te incididun utlaboree dol …"
type textarea "x"
type textarea "loremip dolor sit ametc ad elits - 78/43 - DO Eiusm te incididun utlaboree dol …"
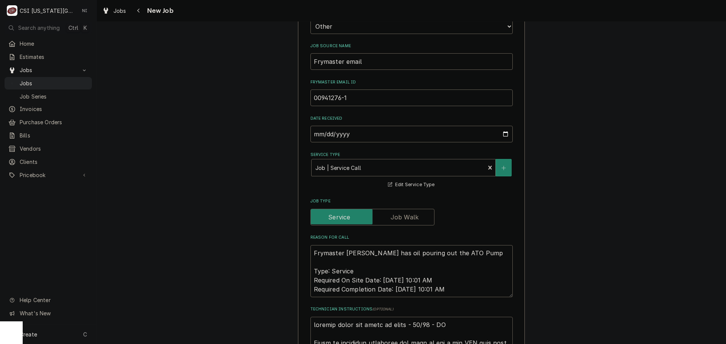
type textarea "x"
type textarea "l ipsumdo sitam con adipi el seddo - 00/17 - EI Tempo in utlaboree doloremag al…"
type textarea "x"
type textarea "lor ipsumdo sitam con adipi el seddo - 10/45 - EI Tempo in utlaboree doloremag …"
type textarea "x"
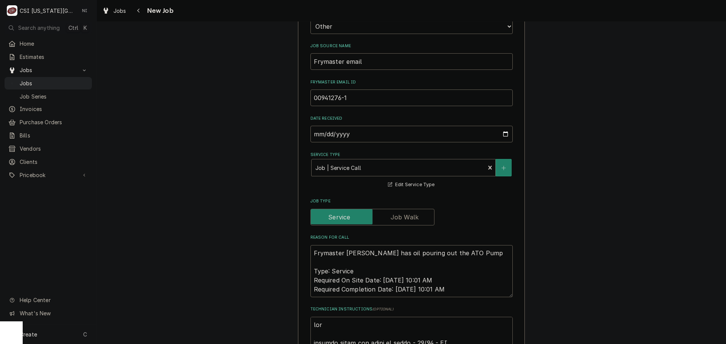
type textarea "lore ipsumdo sitam con adipi el seddo - 01/41 - EI Tempo in utlaboree doloremag…"
type textarea "x"
type textarea "lorem ipsumdo sitam con adipi el seddo - 55/46 - EI Tempo in utlaboree dolorema…"
type textarea "x"
type textarea "lorem ipsumdo sitam con adipi el seddo - 52/08 - EI Tempo in utlaboree dolorema…"
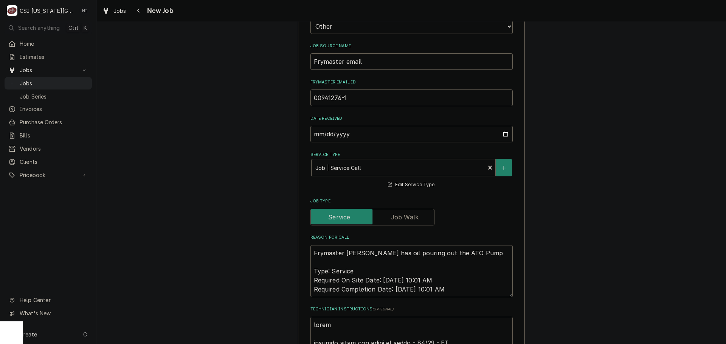
type textarea "x"
type textarea "lorem i dolorsi ametc adi elits do eiusm - 77/02 - TE Incid ut laboreetd magnaa…"
type textarea "x"
type textarea "lorem ips dolorsi ametc adi elits do eiusm - 43/10 - TE Incid ut laboreetd magn…"
type textarea "x"
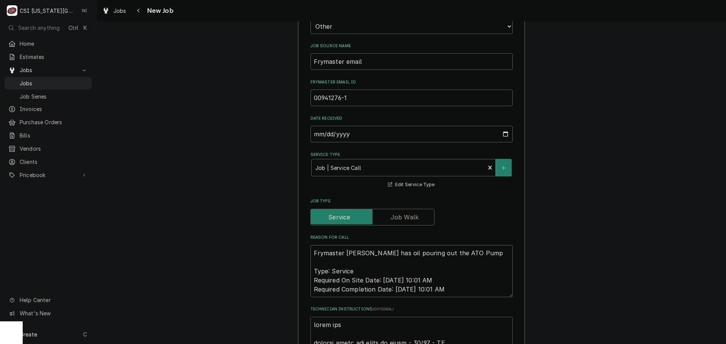
type textarea "lorem ipsu dolorsi ametc adi elits do eiusm - 12/54 - TE Incid ut laboreetd mag…"
type textarea "x"
type textarea "parts odrte emailed parts and lindy to order - 10/10 - LS Larry at frymaster co…"
type textarea "x"
type textarea "parts odrt emailed parts and lindy to order - 10/10 - LS Larry at frymaster con…"
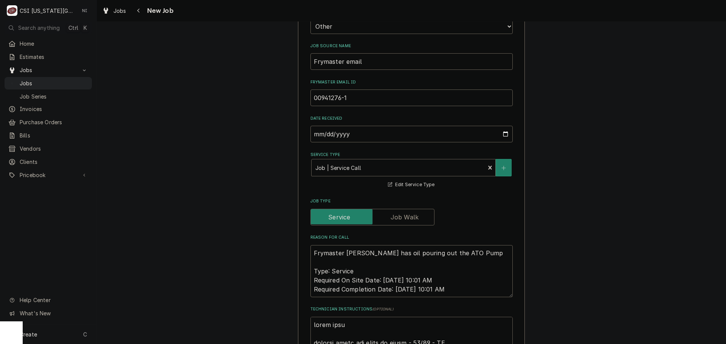
type textarea "x"
type textarea "parts odr emailed parts and lindy to order - 10/10 - LS Larry at frymaster conf…"
type textarea "x"
type textarea "parts od emailed parts and lindy to order - 10/10 - LS Larry at frymaster confi…"
type textarea "x"
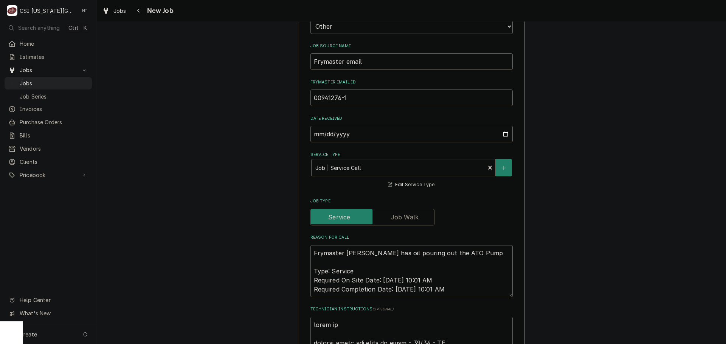
type textarea "parts o emailed parts and lindy to order - 10/10 - LS Larry at frymaster confir…"
type textarea "x"
type textarea "parts or emailed parts and lindy to order - 10/10 - LS Larry at frymaster confi…"
type textarea "x"
type textarea "parts ord emailed parts and lindy to order - 10/10 - LS Larry at frymaster conf…"
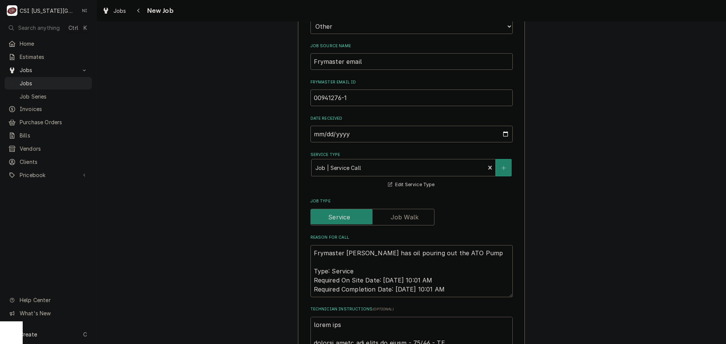
type textarea "x"
type textarea "parts orde emailed parts and lindy to order - 10/10 - LS Larry at frymaster con…"
type textarea "x"
type textarea "parts order emailed parts and lindy to order - 10/10 - LS Larry at frymaster co…"
type textarea "x"
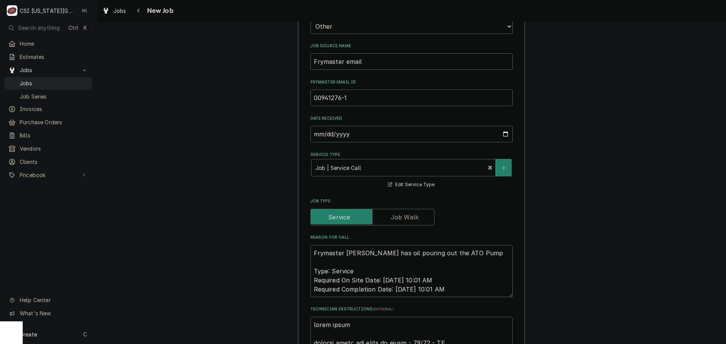
type textarea "parts ordere emailed parts and lindy to order - 10/10 - LS Larry at frymaster c…"
type textarea "x"
type textarea "parts ordered emailed parts and lindy to order - 10/10 - LS Larry at frymaster …"
type textarea "x"
type textarea "parts ordered o emailed parts and lindy to order - 10/10 - LS Larry at frymaste…"
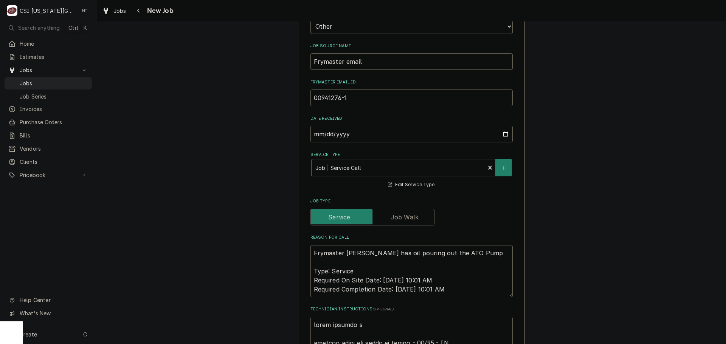
type textarea "x"
type textarea "parts ordered on emailed parts and lindy to order - 10/10 - LS Larry at frymast…"
type textarea "x"
type textarea "parts ordered on emailed parts and lindy to order - 10/10 - LS Larry at frymast…"
type textarea "x"
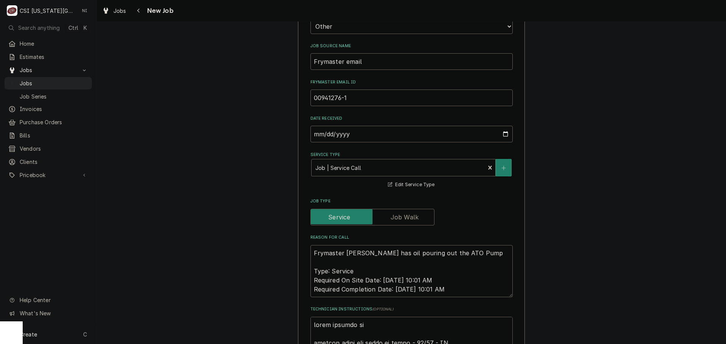
type textarea "parts ordered on P emailed parts and lindy to order - 10/10 - LS Larry at fryma…"
type textarea "x"
type textarea "parts ordered on PO emailed parts and lindy to order - 10/10 - LS Larry at frym…"
type textarea "x"
type textarea "parts ordered on PO emailed parts and lindy to order - 10/10 - LS Larry at frym…"
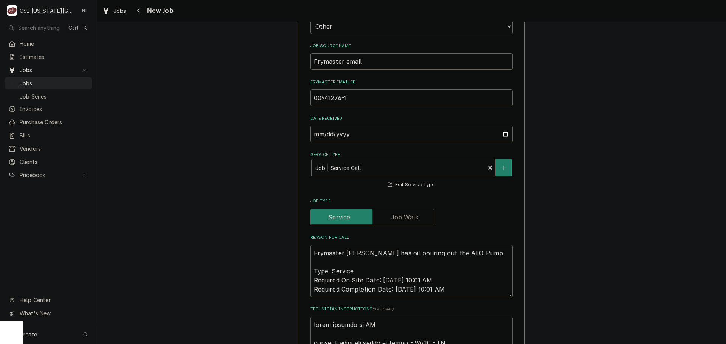
type textarea "x"
type textarea "parts ordered on PO 3 emailed parts and lindy to order - 10/10 - LS Larry at fr…"
type textarea "x"
type textarea "parts ordered on PO 301 emailed parts and lindy to order - 10/10 - LS Larry at …"
type textarea "x"
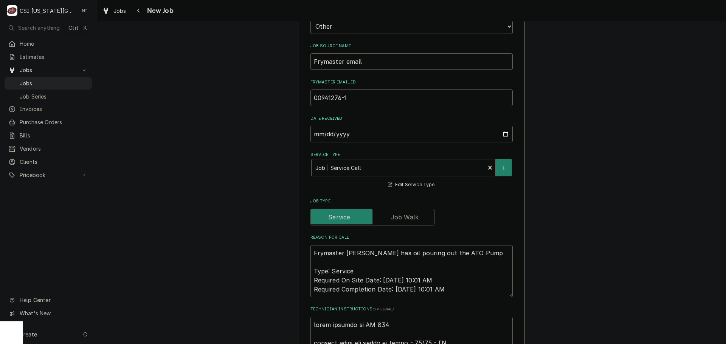
type textarea "parts ordered on PO 3017 emailed parts and lindy to order - 10/10 - LS Larry at…"
type textarea "x"
type textarea "parts ordered on PO 30176 emailed parts and lindy to order - 10/10 - LS Larry a…"
type textarea "x"
type textarea "parts ordered on PO 301761 emailed parts and lindy to order - 10/10 - LS Larry …"
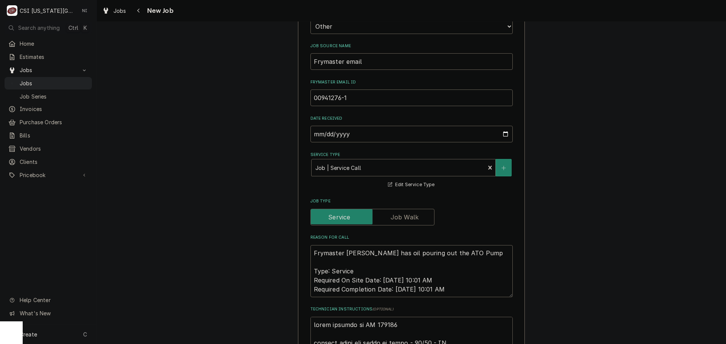
type textarea "x"
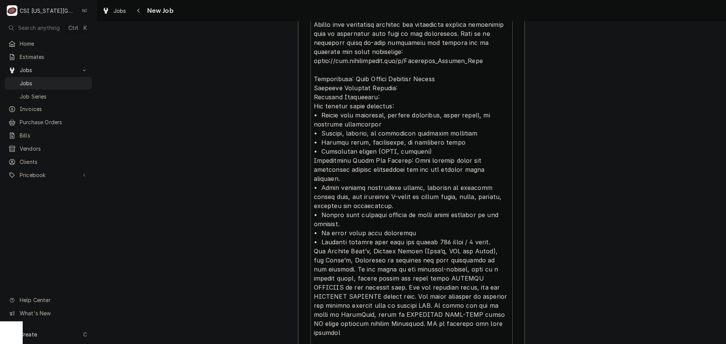
scroll to position [1475, 0]
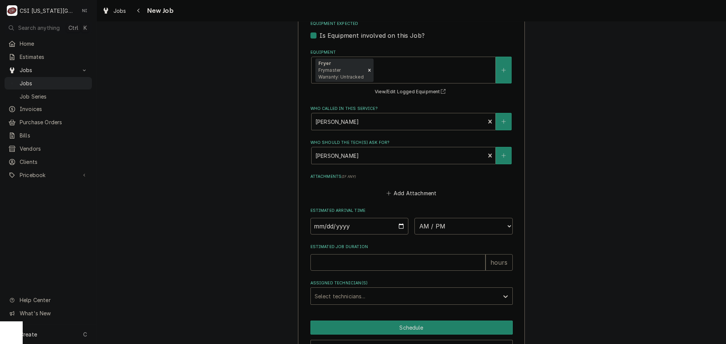
type textarea "parts ordered on PO 301761 emailed parts and lindy to order - 10/10 - LS Larry …"
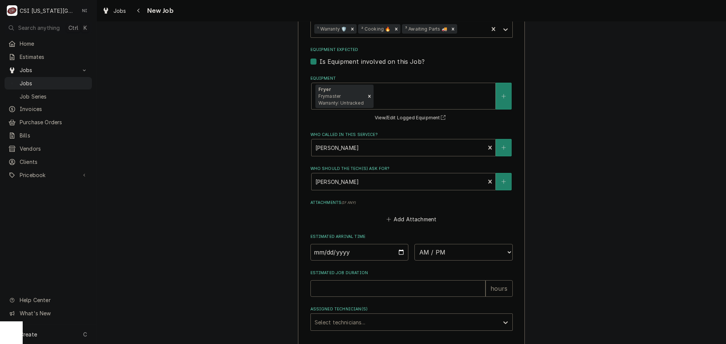
type textarea "x"
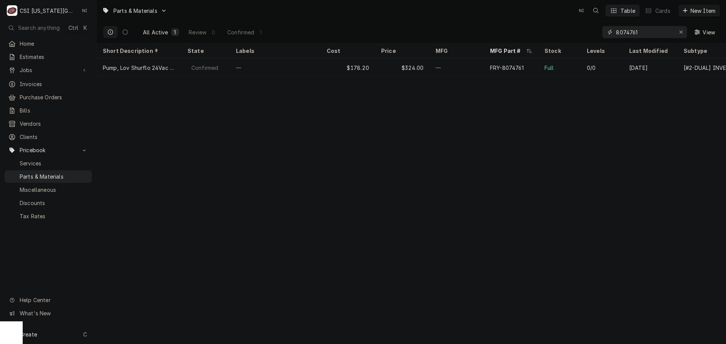
click at [680, 32] on icon "Erase input" at bounding box center [681, 31] width 4 height 5
paste input "8103435"
type input "8103435"
click at [680, 33] on icon "Erase input" at bounding box center [681, 31] width 4 height 5
paste input "8074761"
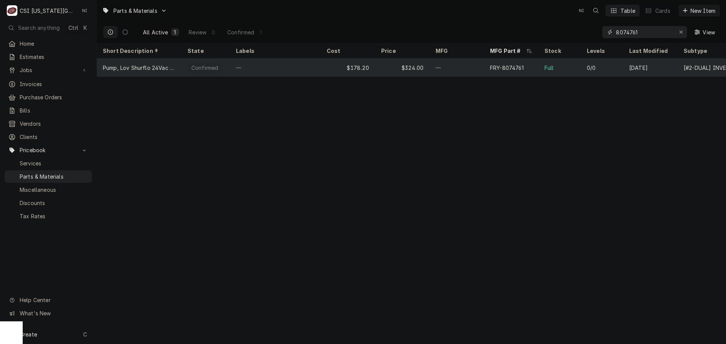
type input "8074761"
click at [458, 65] on div "—" at bounding box center [456, 68] width 54 height 18
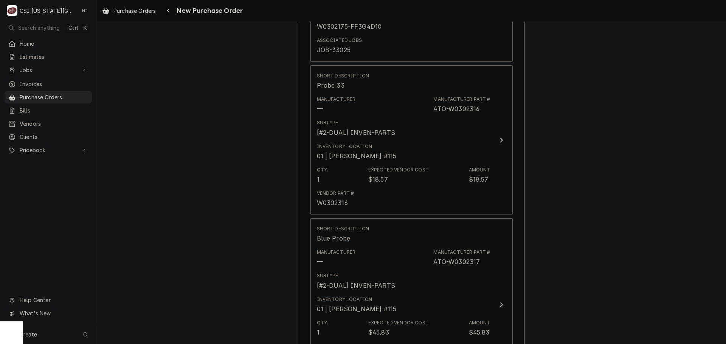
scroll to position [571, 0]
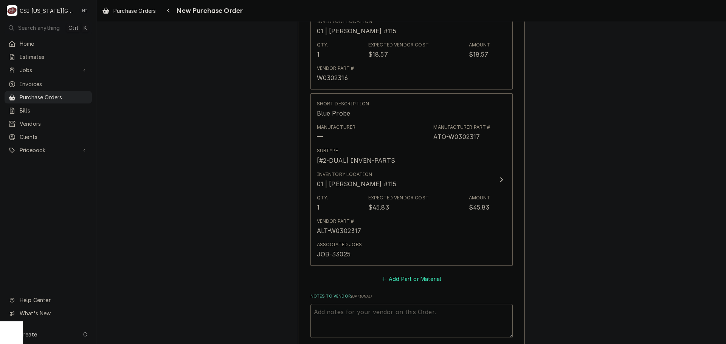
drag, startPoint x: 423, startPoint y: 281, endPoint x: 431, endPoint y: 248, distance: 34.2
click at [423, 281] on button "Add Part or Material" at bounding box center [411, 279] width 62 height 11
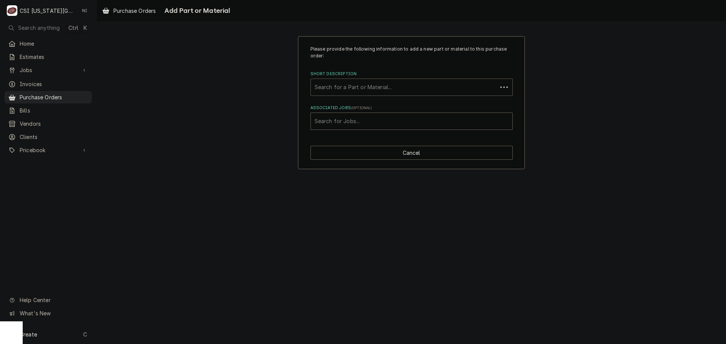
click at [367, 84] on div "Short Description" at bounding box center [403, 87] width 179 height 14
paste input "8103435"
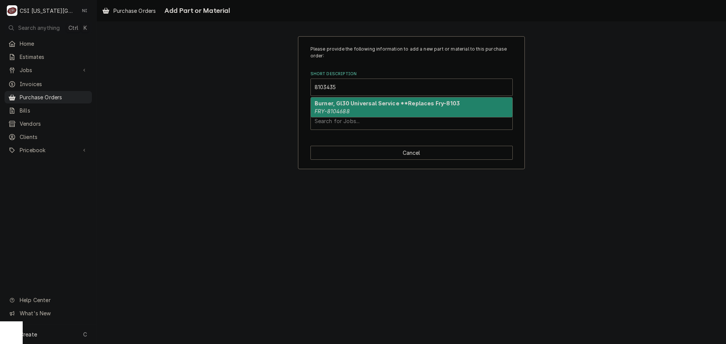
type input "8103435"
click at [546, 82] on div "Please provide the following information to add a new part or material to this …" at bounding box center [411, 102] width 629 height 147
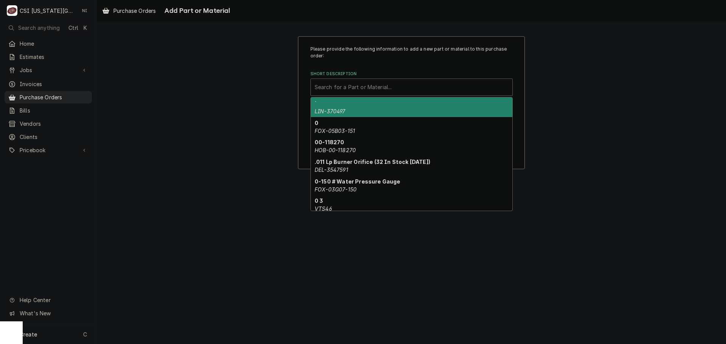
click at [396, 83] on div "Short Description" at bounding box center [411, 87] width 194 height 14
paste input "8074761"
type input "8074761"
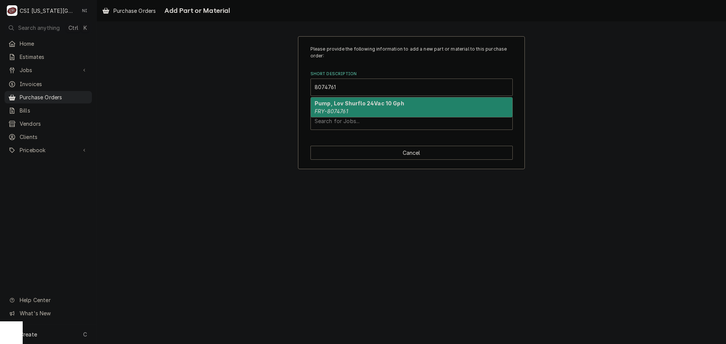
click at [360, 111] on div "Pump, Lov Shurflo 24Vac 10 Gph FRY-8074761" at bounding box center [411, 108] width 201 height 20
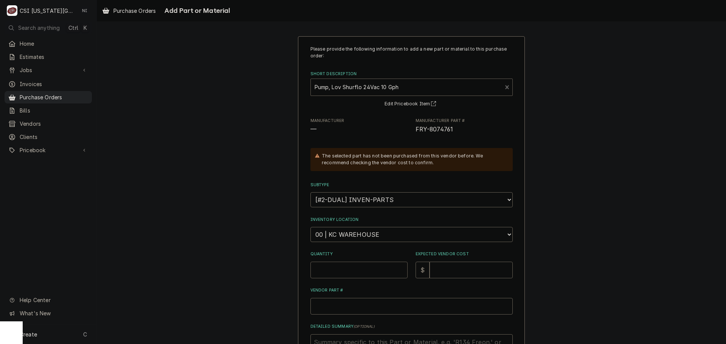
click at [335, 273] on input "Quantity" at bounding box center [358, 270] width 97 height 17
type textarea "x"
type input "1"
click at [446, 272] on input "Expected Vendor Cost" at bounding box center [470, 270] width 83 height 17
type textarea "x"
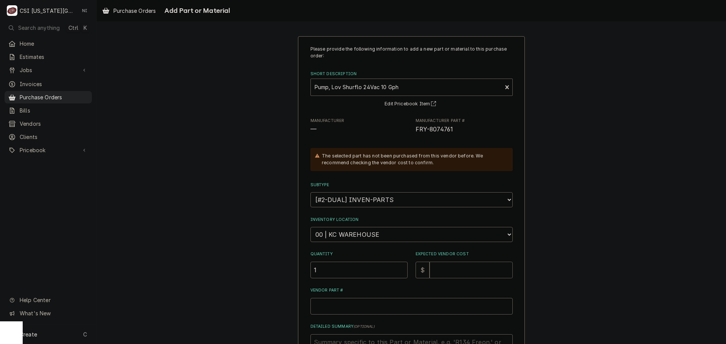
type input "4"
type textarea "x"
type input "45"
type textarea "x"
type input "459"
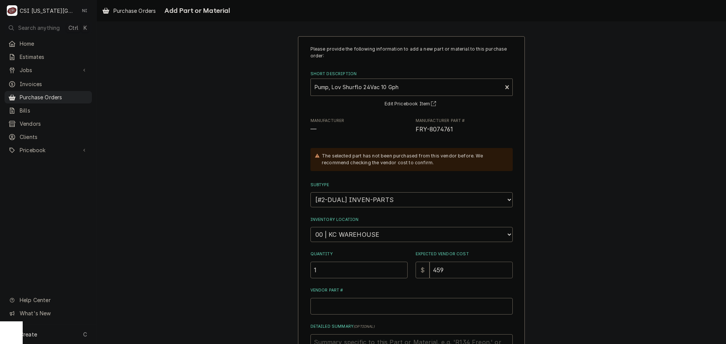
type textarea "x"
type input "459.1"
type textarea "x"
type input "459.18"
drag, startPoint x: 455, startPoint y: 130, endPoint x: 410, endPoint y: 132, distance: 45.0
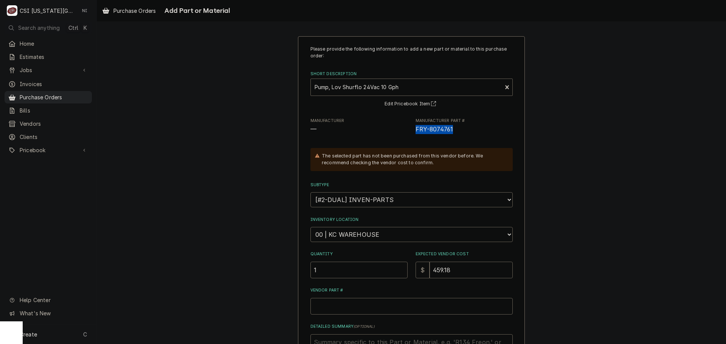
click at [410, 132] on div "Manufacturer — Manufacturer Part # FRY-8074761" at bounding box center [411, 126] width 202 height 16
copy span "FRY-8074761"
click at [387, 309] on input "Vendor Part #" at bounding box center [411, 306] width 202 height 17
paste input "FRY-8074761"
type textarea "x"
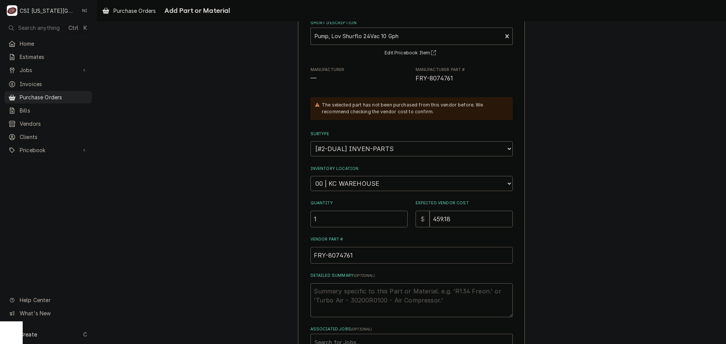
scroll to position [104, 0]
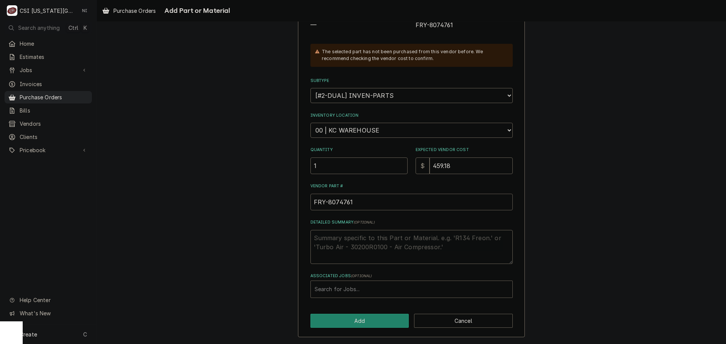
type input "FRY-8074761"
click at [359, 291] on div "Associated Jobs" at bounding box center [411, 290] width 194 height 14
click at [376, 286] on div "Associated Jobs" at bounding box center [411, 290] width 194 height 14
paste input "33362"
type input "33362"
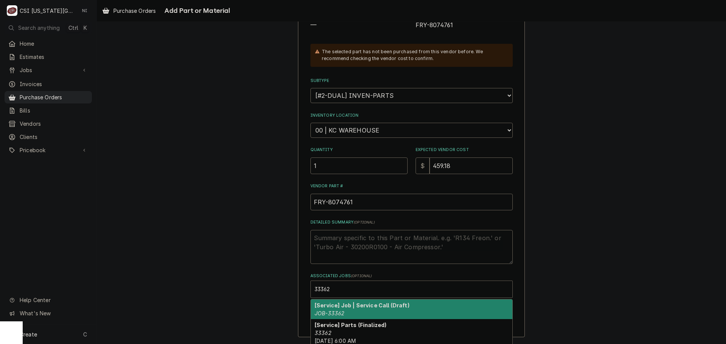
click at [344, 313] on div "[Service] Job | Service Call (Draft) JOB-33362" at bounding box center [411, 310] width 201 height 20
type textarea "x"
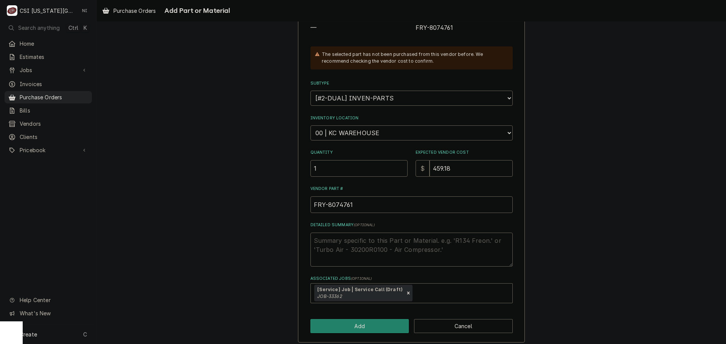
scroll to position [107, 0]
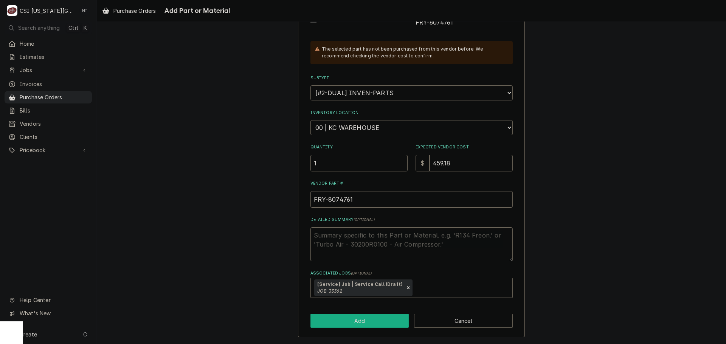
click at [372, 321] on button "Add" at bounding box center [359, 321] width 99 height 14
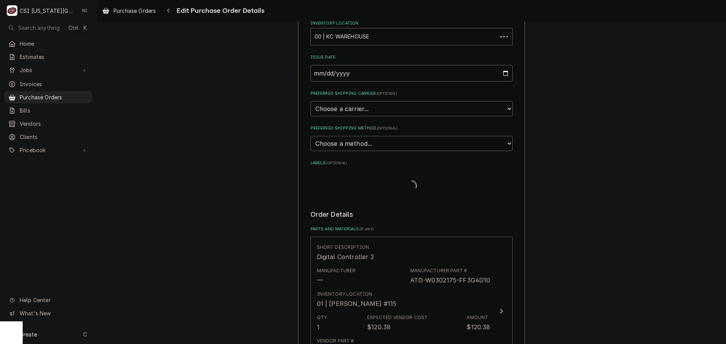
scroll to position [609, 0]
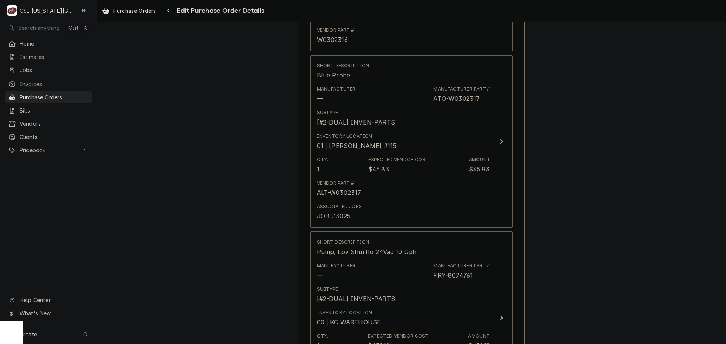
type textarea "x"
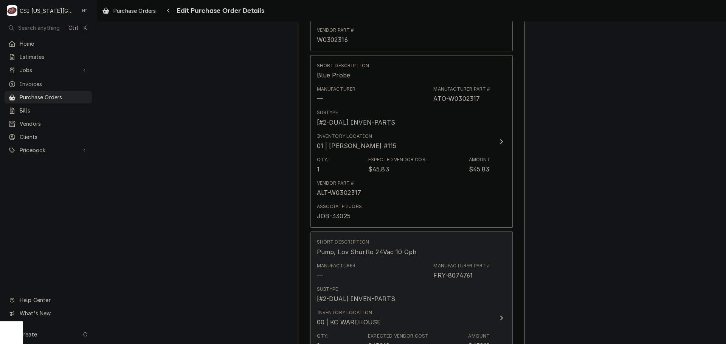
scroll to position [874, 0]
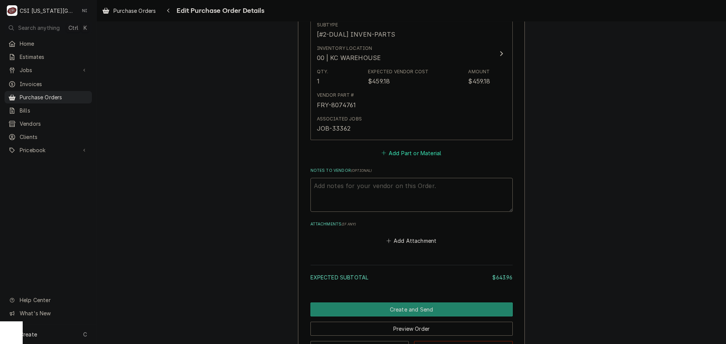
click at [421, 156] on button "Add Part or Material" at bounding box center [411, 153] width 62 height 11
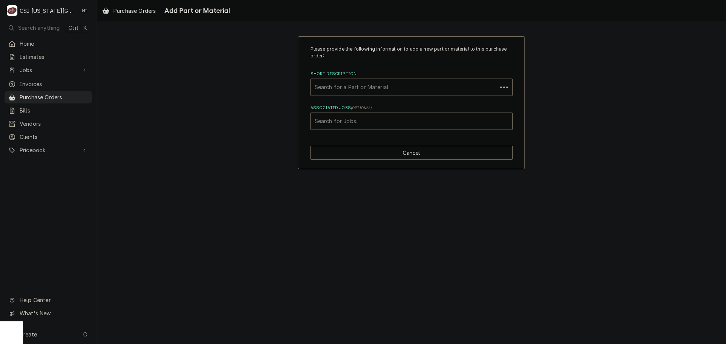
click at [407, 85] on div "Short Description" at bounding box center [403, 87] width 179 height 14
paste input "8074761"
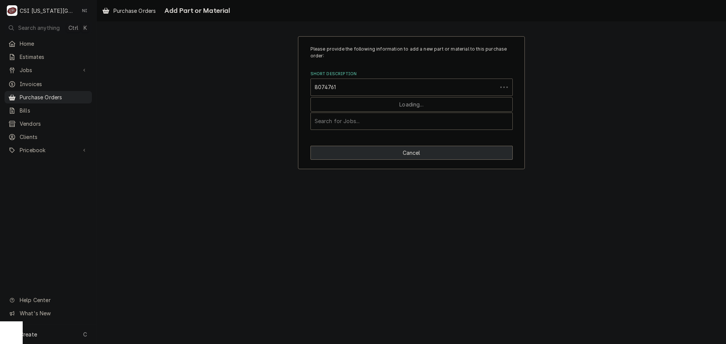
type input "8074761"
click at [433, 158] on button "Cancel" at bounding box center [411, 153] width 202 height 14
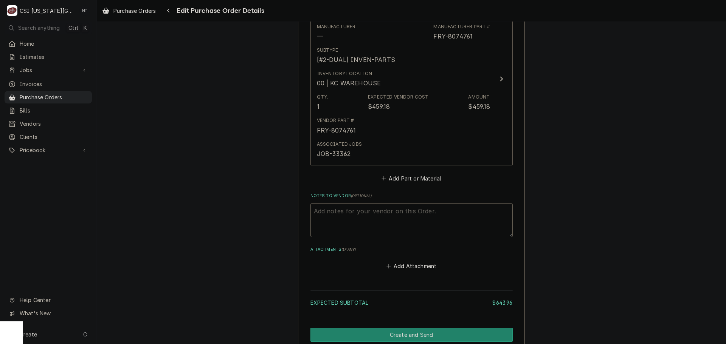
scroll to position [934, 0]
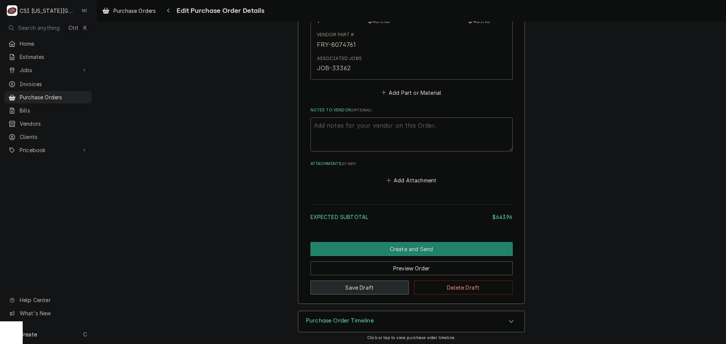
click at [380, 284] on button "Save Draft" at bounding box center [359, 288] width 99 height 14
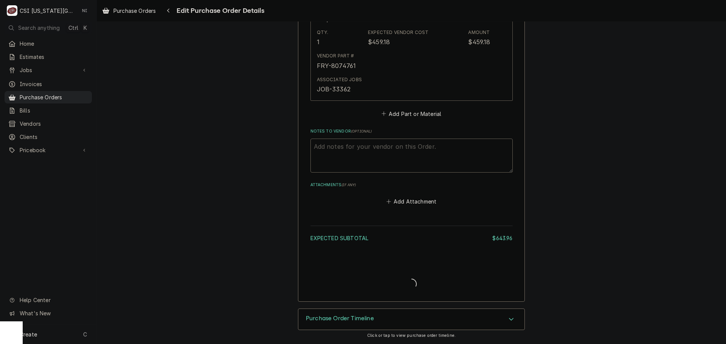
type textarea "x"
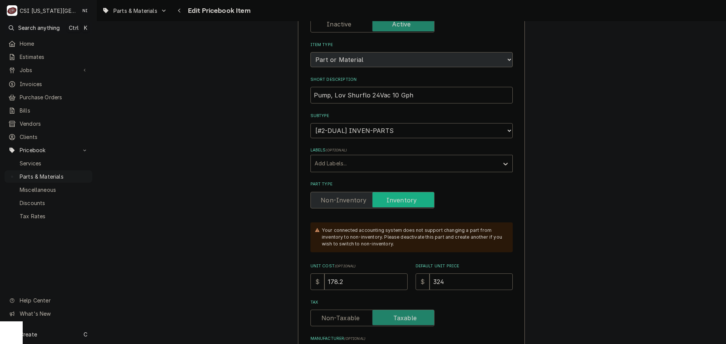
scroll to position [151, 0]
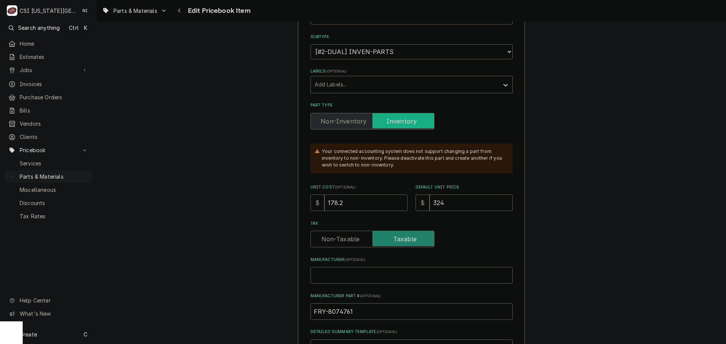
drag, startPoint x: 353, startPoint y: 201, endPoint x: 259, endPoint y: 202, distance: 93.7
type textarea "x"
type input "4"
type textarea "x"
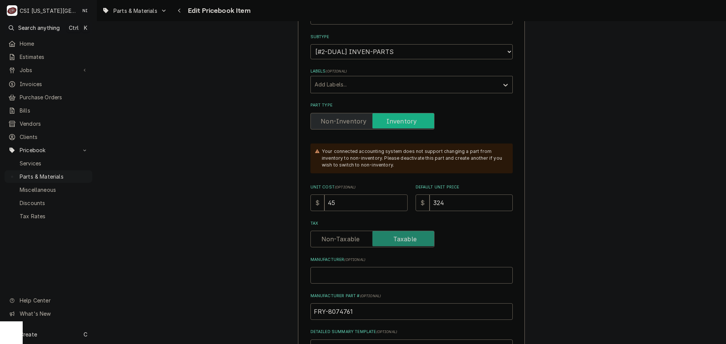
type input "459"
type textarea "x"
type input "459.18"
type textarea "x"
type input "459.18"
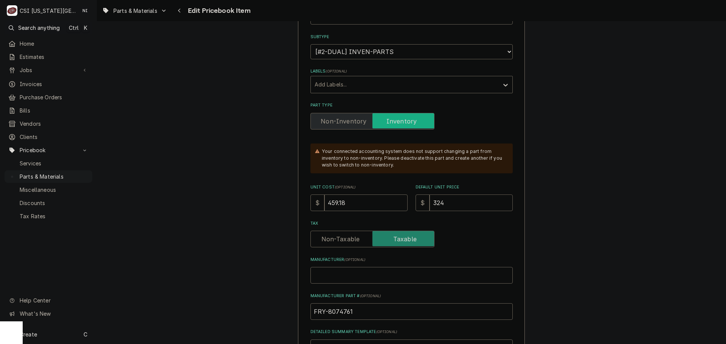
drag, startPoint x: 450, startPoint y: 204, endPoint x: 393, endPoint y: 204, distance: 57.1
click at [393, 204] on div "Unit Cost ( optional ) $ 459.18 Default Unit Price $ 324" at bounding box center [411, 197] width 202 height 27
type textarea "x"
type input "8"
type textarea "x"
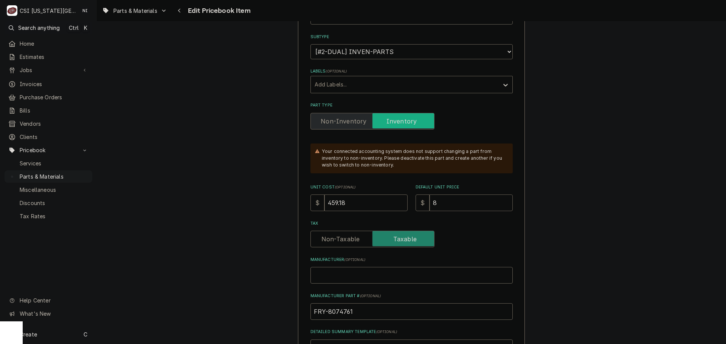
type input "83"
type textarea "x"
type input "834"
type textarea "x"
type input "834.86"
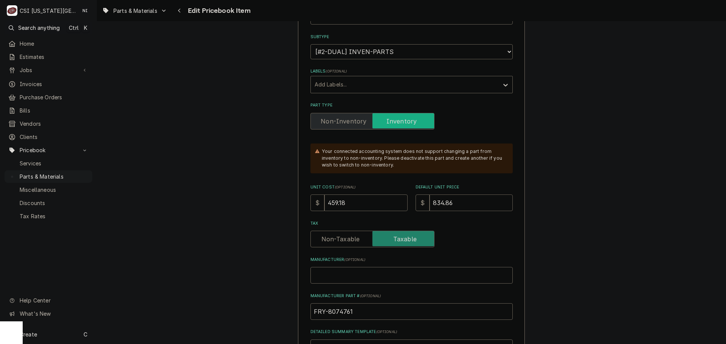
type textarea "x"
type input "834.86"
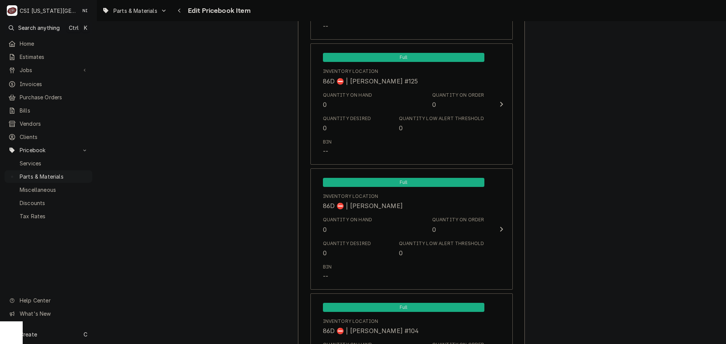
scroll to position [7450, 0]
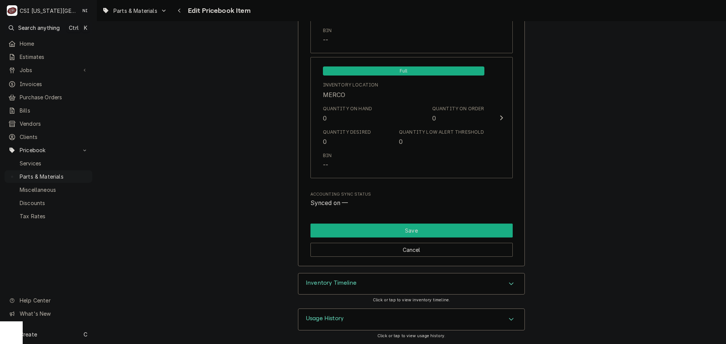
click at [401, 225] on button "Save" at bounding box center [411, 231] width 202 height 14
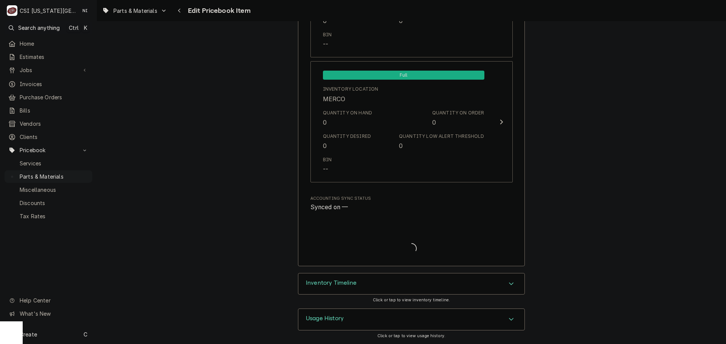
scroll to position [7446, 0]
type textarea "x"
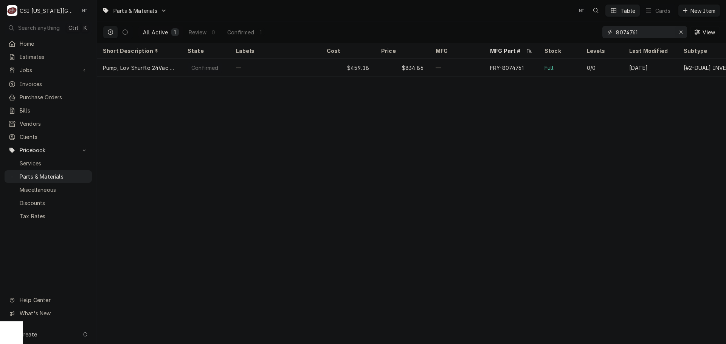
click at [682, 34] on icon "Erase input" at bounding box center [680, 32] width 3 height 3
paste input "8103435"
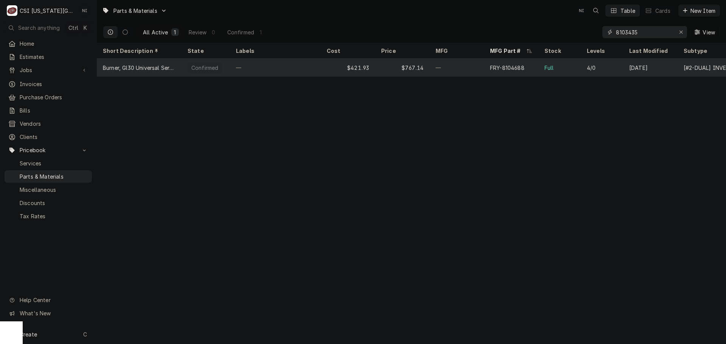
type input "8103435"
click at [571, 67] on div "Full" at bounding box center [559, 68] width 42 height 18
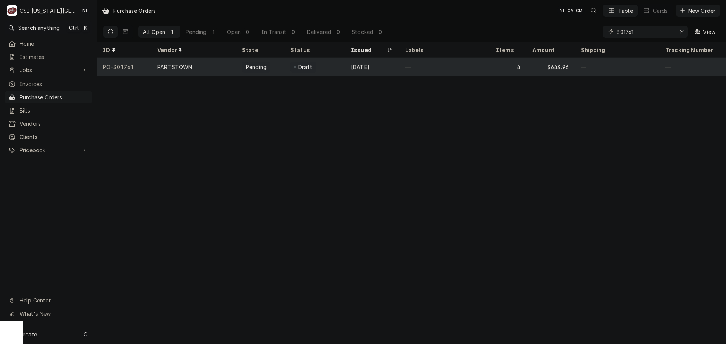
click at [415, 66] on div "—" at bounding box center [444, 67] width 91 height 18
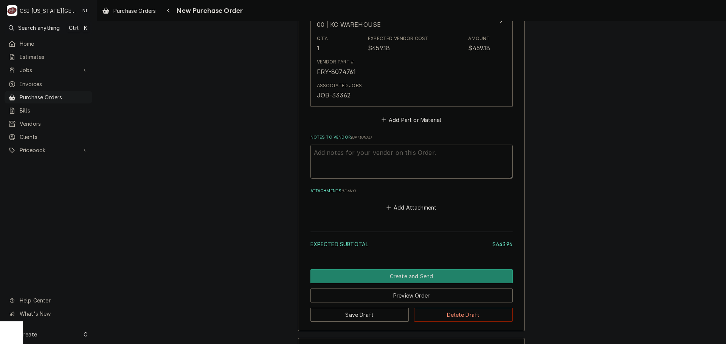
scroll to position [937, 0]
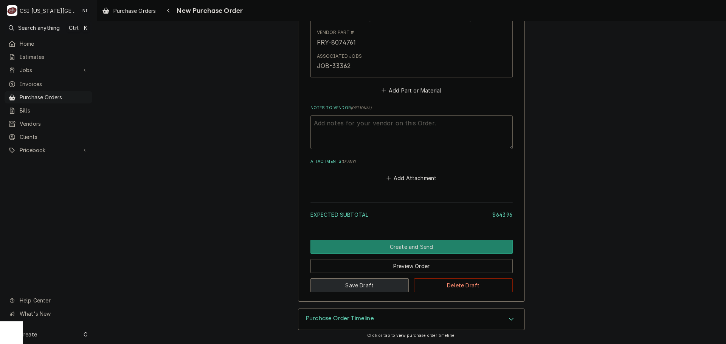
click at [372, 287] on button "Save Draft" at bounding box center [359, 286] width 99 height 14
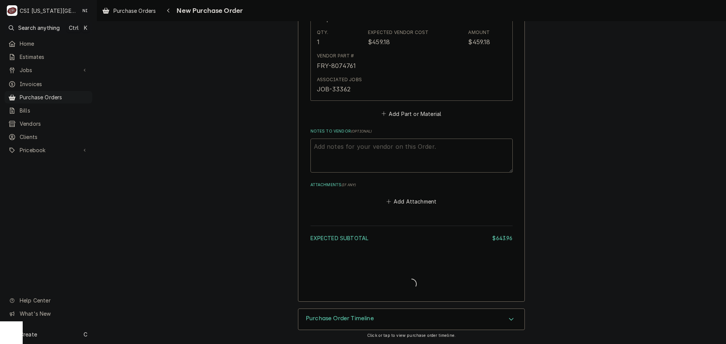
type textarea "x"
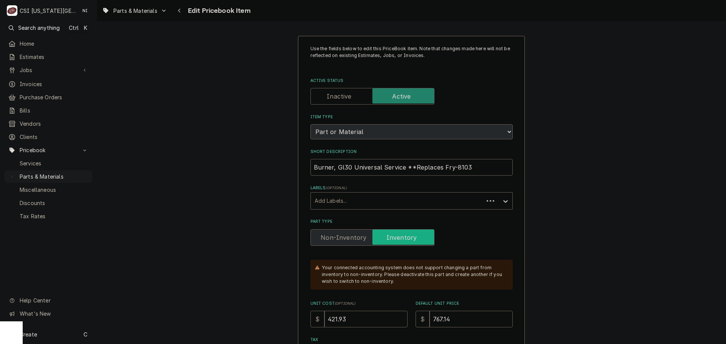
type textarea "x"
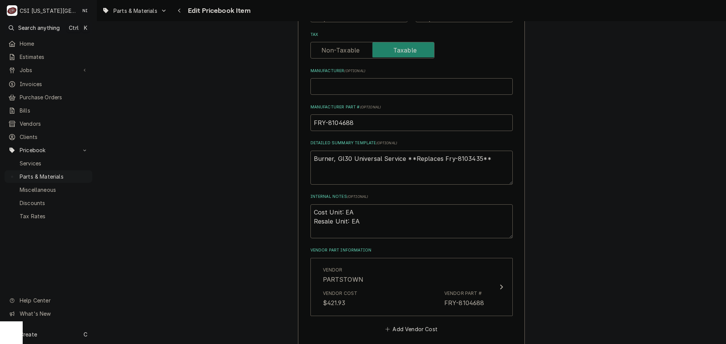
scroll to position [529, 0]
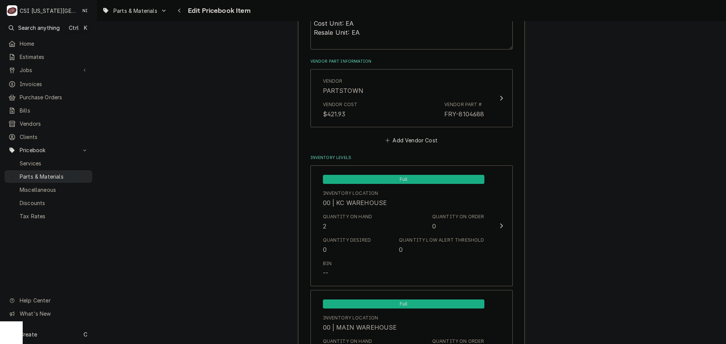
click at [66, 173] on span "Parts & Materials" at bounding box center [54, 177] width 69 height 8
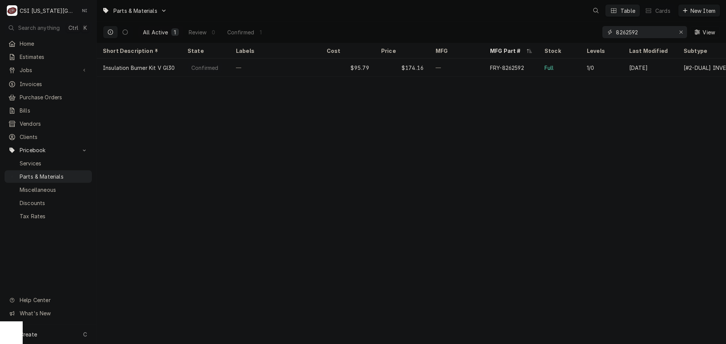
drag, startPoint x: 629, startPoint y: 34, endPoint x: 617, endPoint y: 34, distance: 12.1
click at [620, 34] on input "8262592" at bounding box center [644, 32] width 57 height 12
paste input "807481"
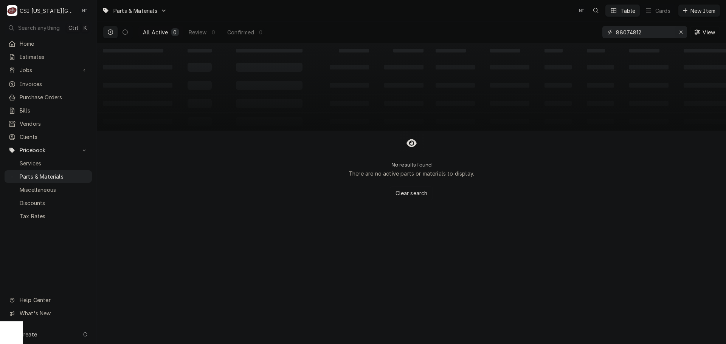
type input "88074812"
click at [681, 32] on icon "Erase input" at bounding box center [681, 31] width 4 height 5
paste input "8074812"
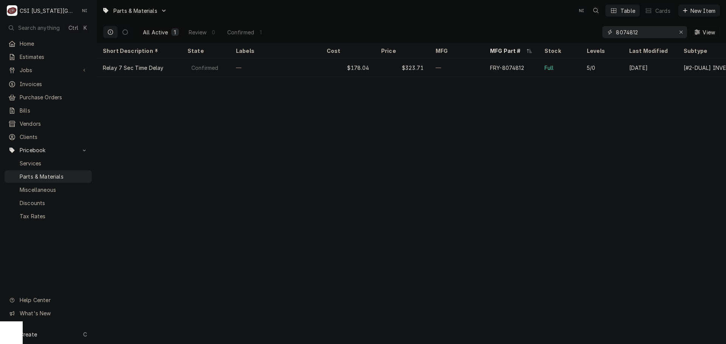
type input "8074812"
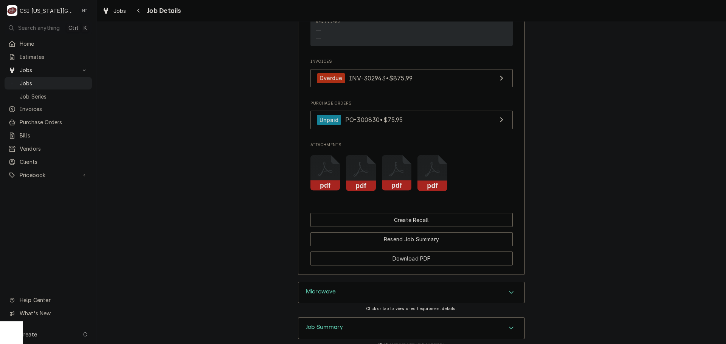
scroll to position [1247, 0]
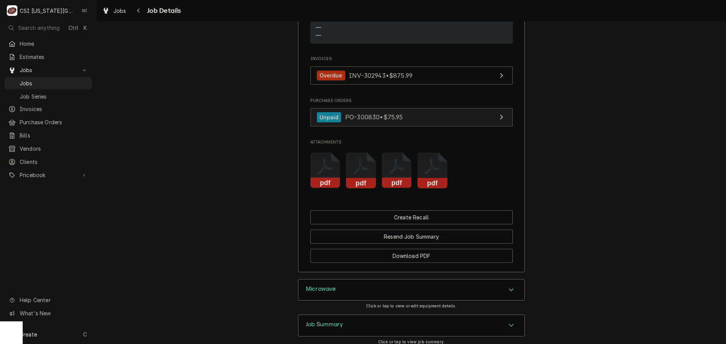
click at [435, 127] on link "Unpaid PO-300830 • $75.95" at bounding box center [411, 117] width 202 height 19
